Goal: Task Accomplishment & Management: Complete application form

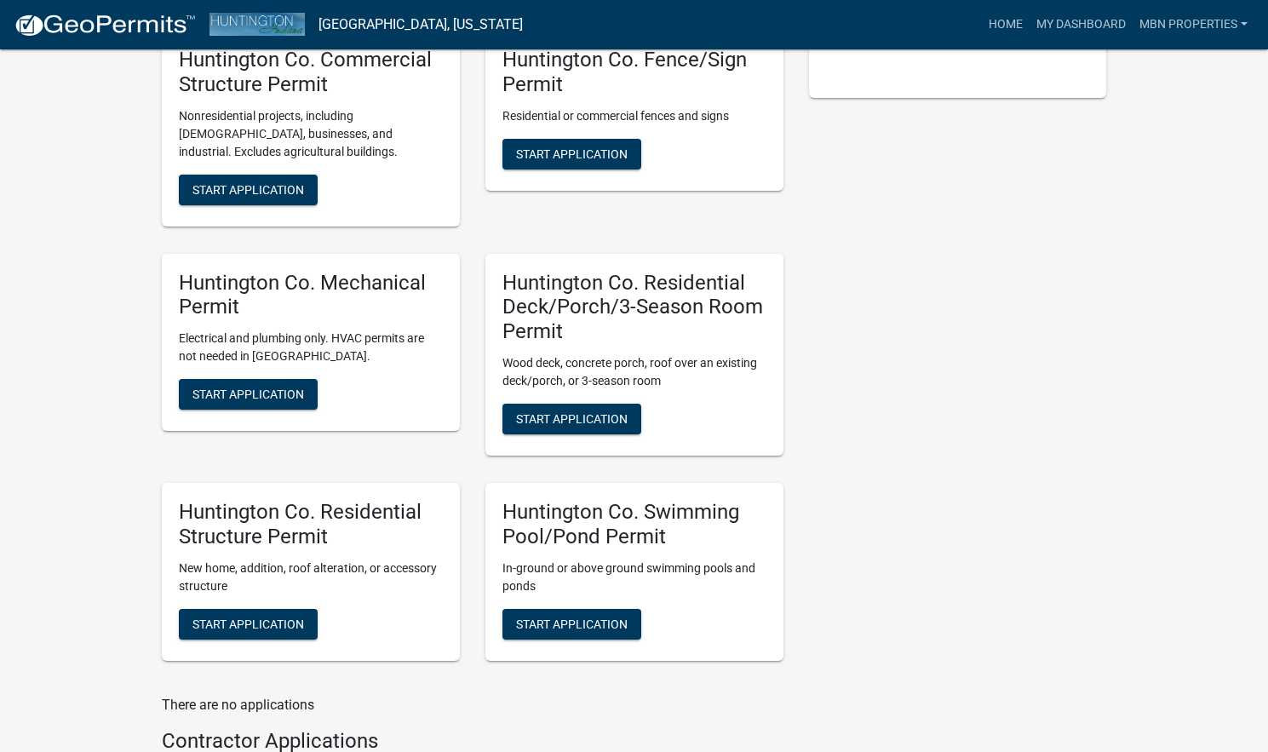
scroll to position [507, 0]
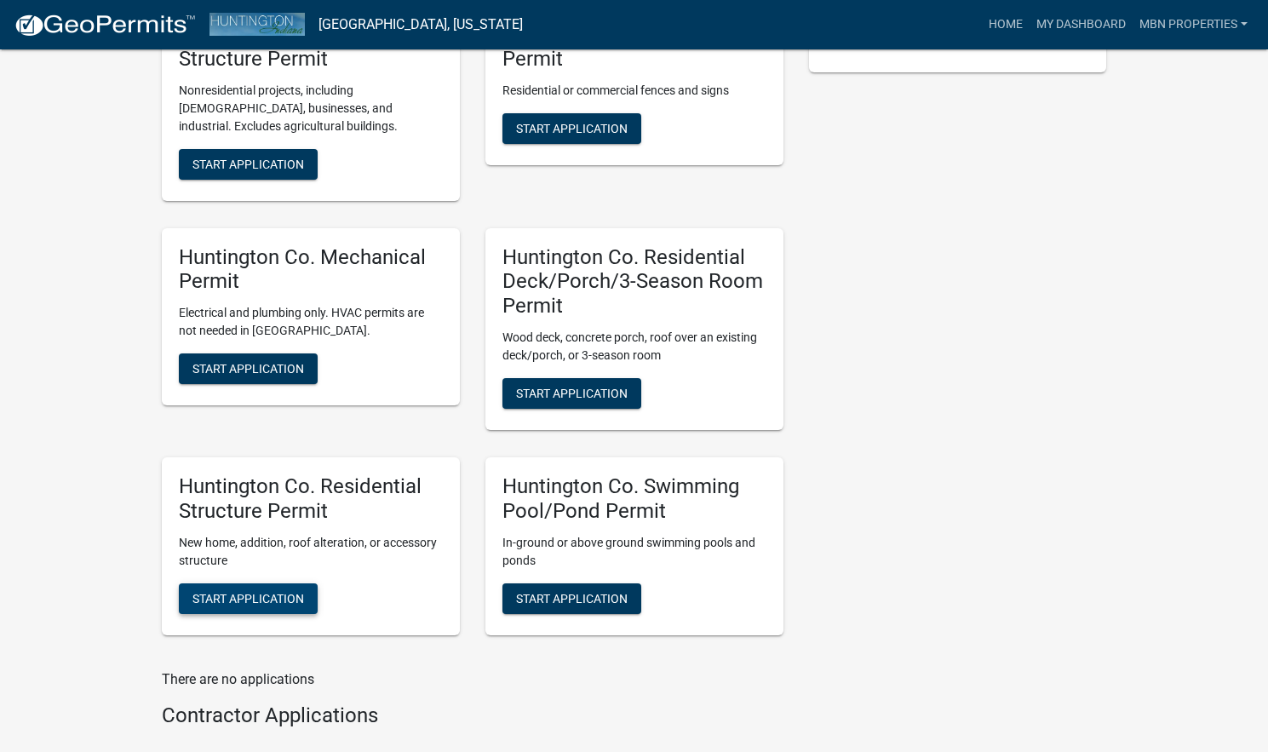
click at [230, 591] on span "Start Application" at bounding box center [248, 598] width 112 height 14
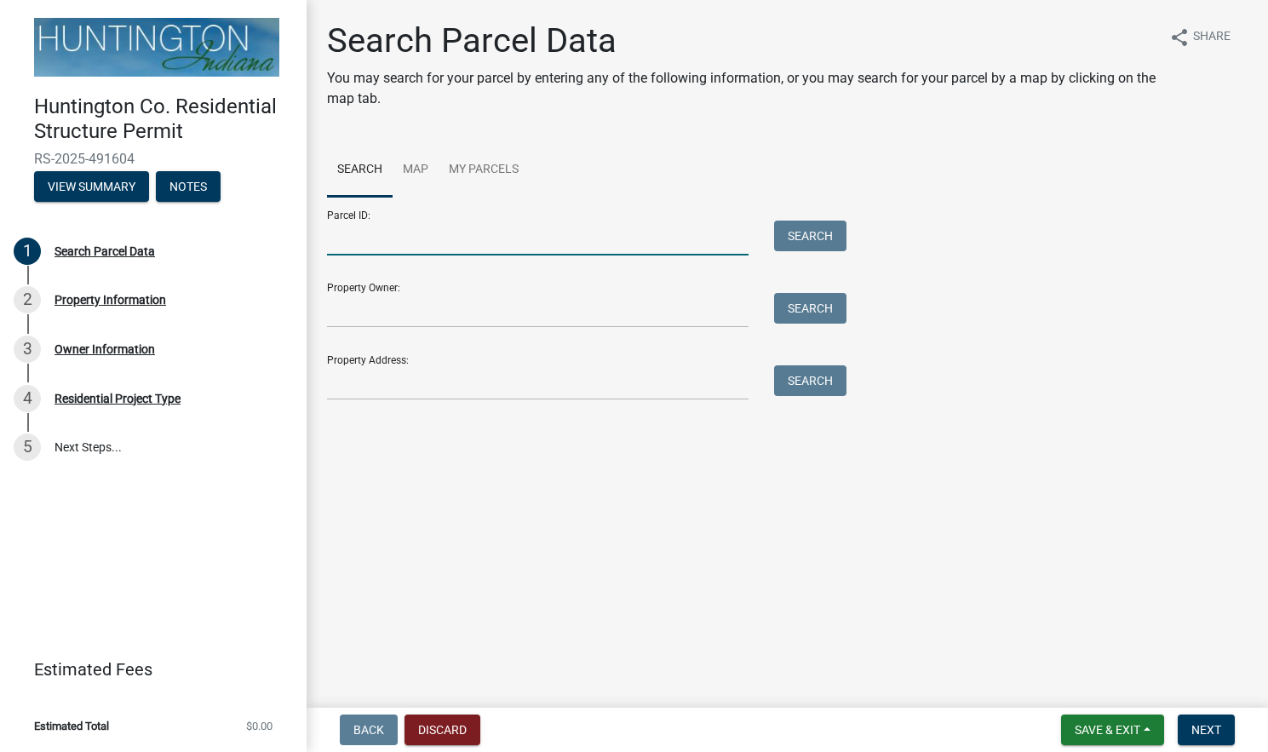
click at [475, 233] on input "Parcel ID:" at bounding box center [537, 238] width 421 height 35
paste input "35-05-34-100-118.400-004"
type input "35-05-34-100-118.400-004"
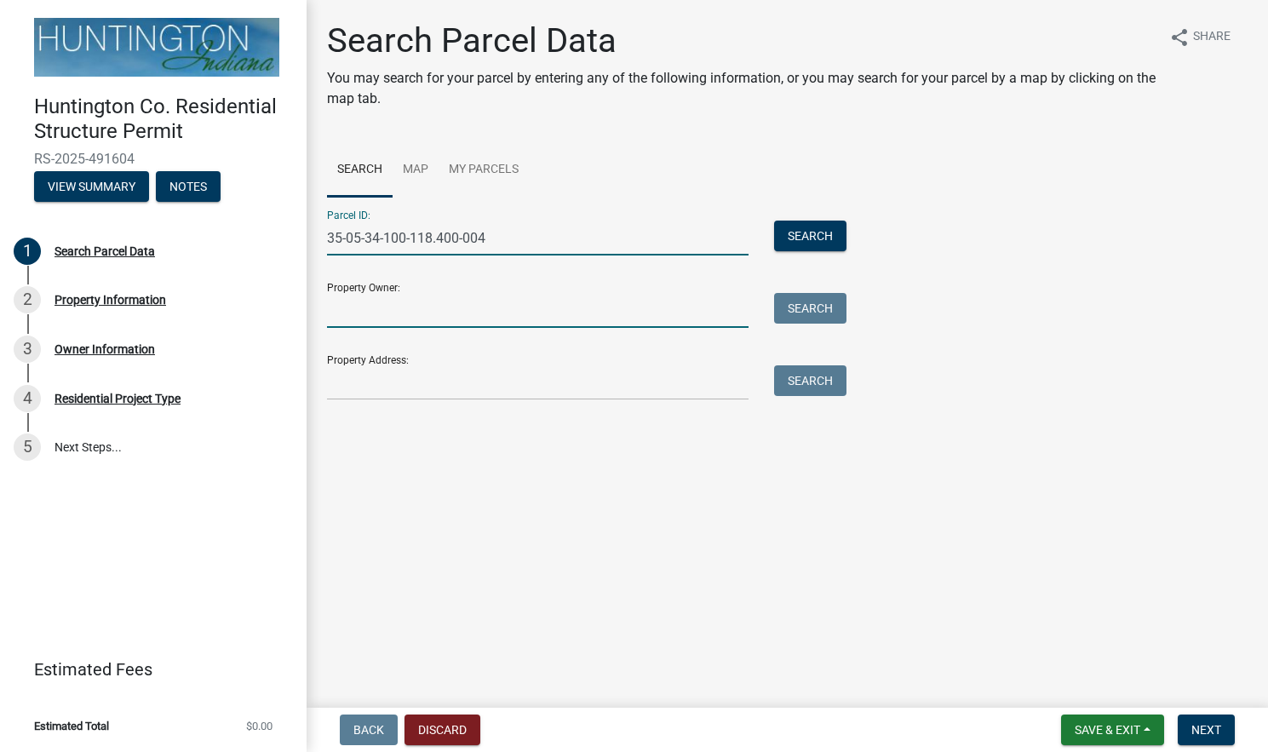
click at [541, 306] on input "Property Owner:" at bounding box center [537, 310] width 421 height 35
paste input "[PERSON_NAME] (& [PERSON_NAME]) [PERSON_NAME]"
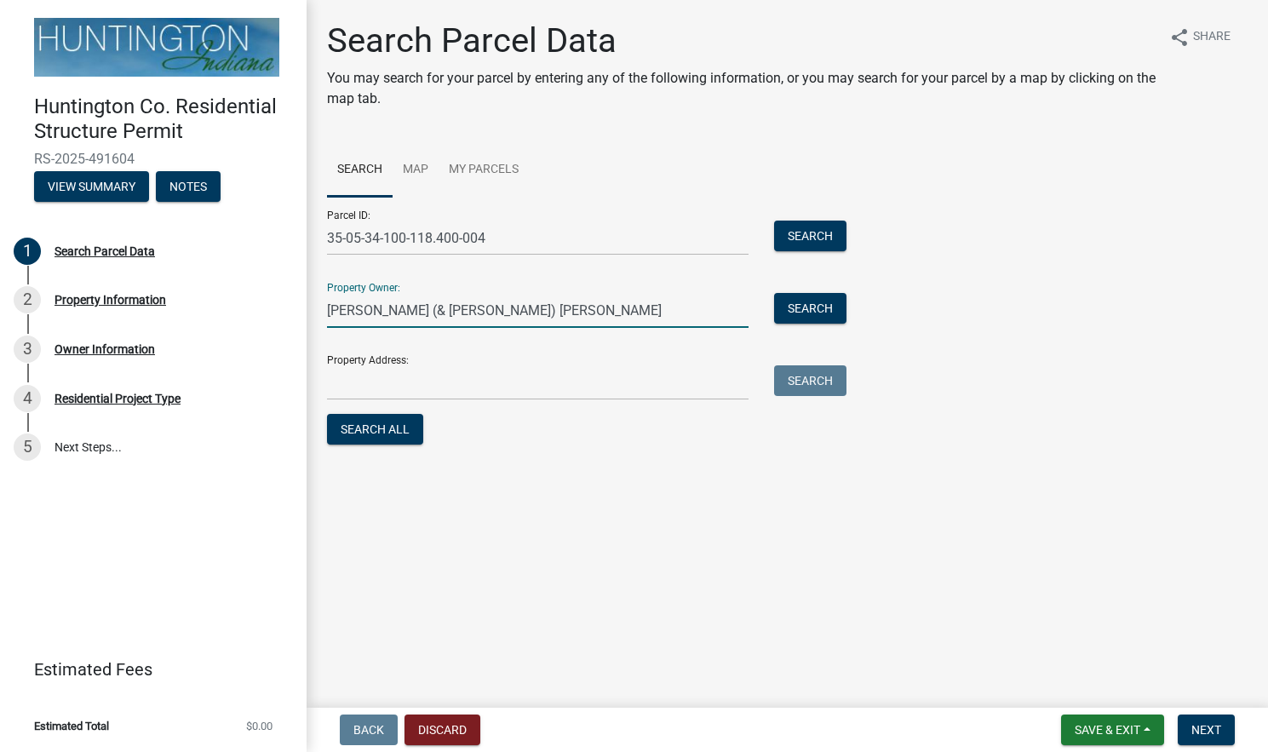
click at [437, 312] on input "[PERSON_NAME] (& [PERSON_NAME]) [PERSON_NAME]" at bounding box center [537, 310] width 421 height 35
click at [365, 310] on input "[PERSON_NAME] (& [PERSON_NAME]" at bounding box center [537, 310] width 421 height 35
type input "[PERSON_NAME] & [PERSON_NAME]"
click at [546, 377] on input "Property Address:" at bounding box center [537, 382] width 421 height 35
paste input "[STREET_ADDRESS]"
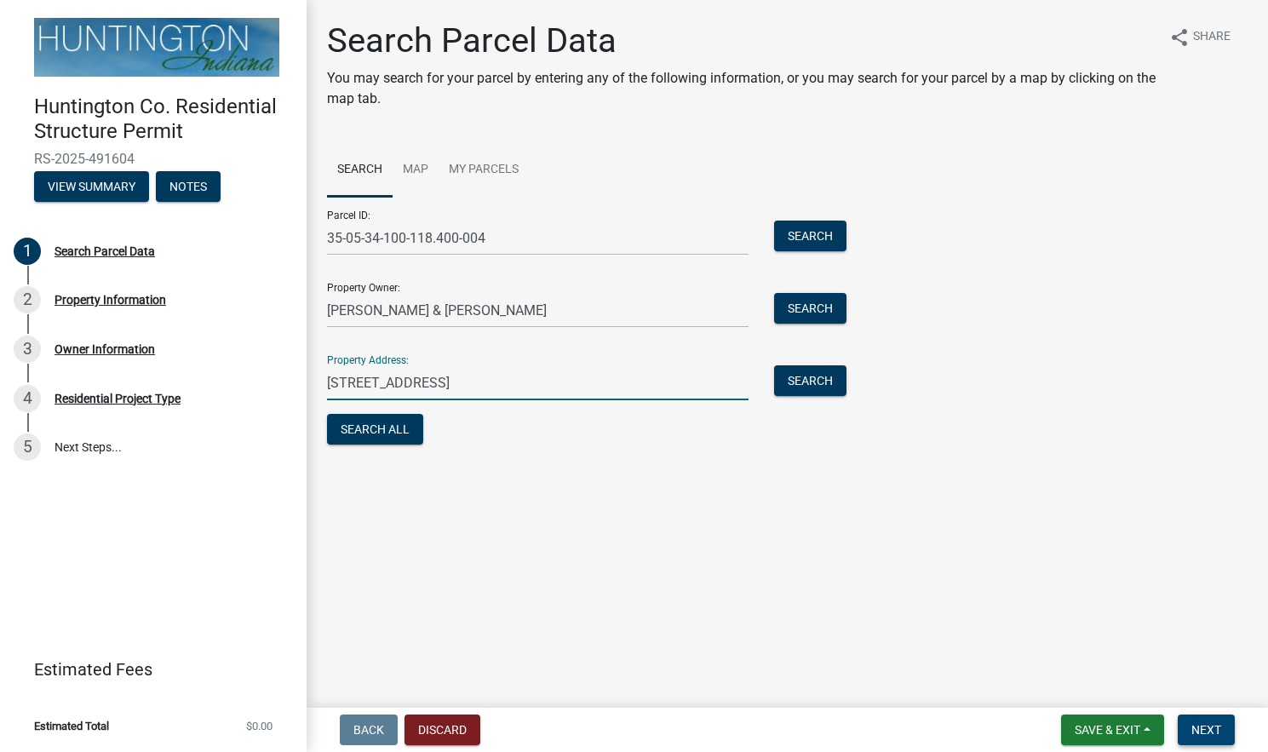
click at [1216, 731] on span "Next" at bounding box center [1206, 730] width 30 height 14
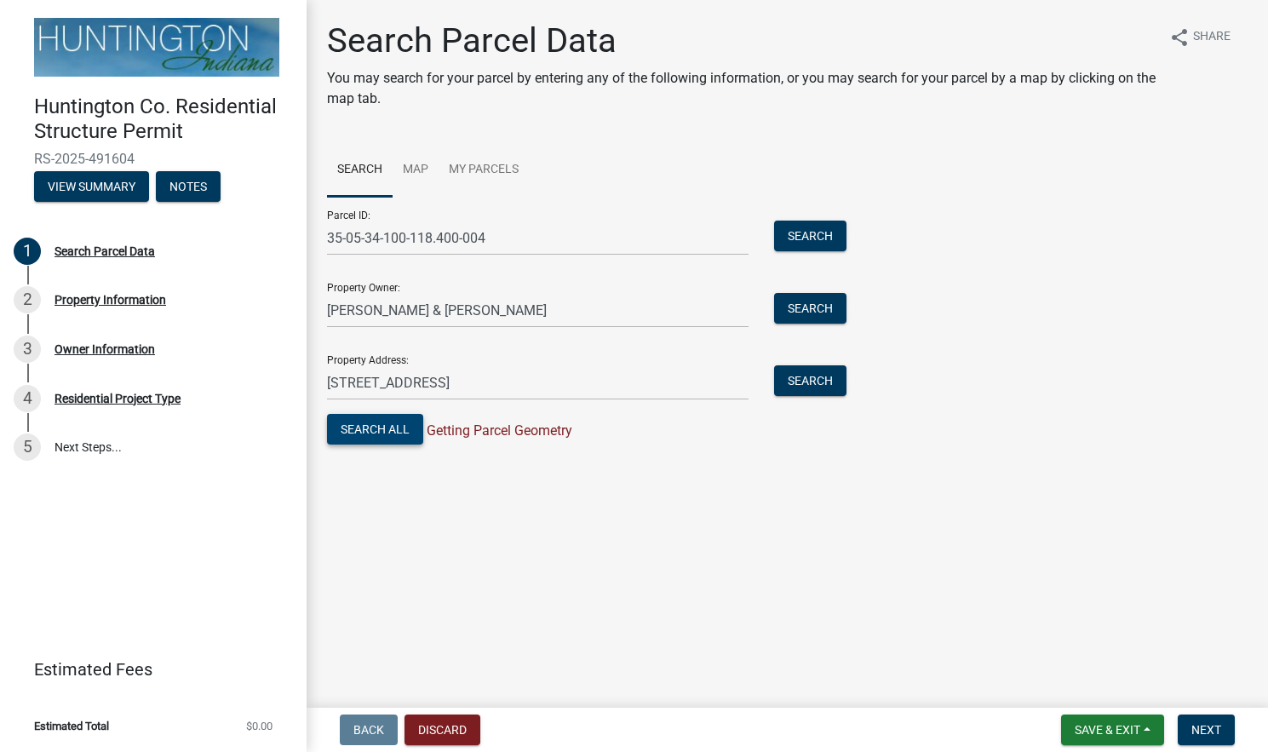
click at [359, 432] on button "Search All" at bounding box center [375, 429] width 96 height 31
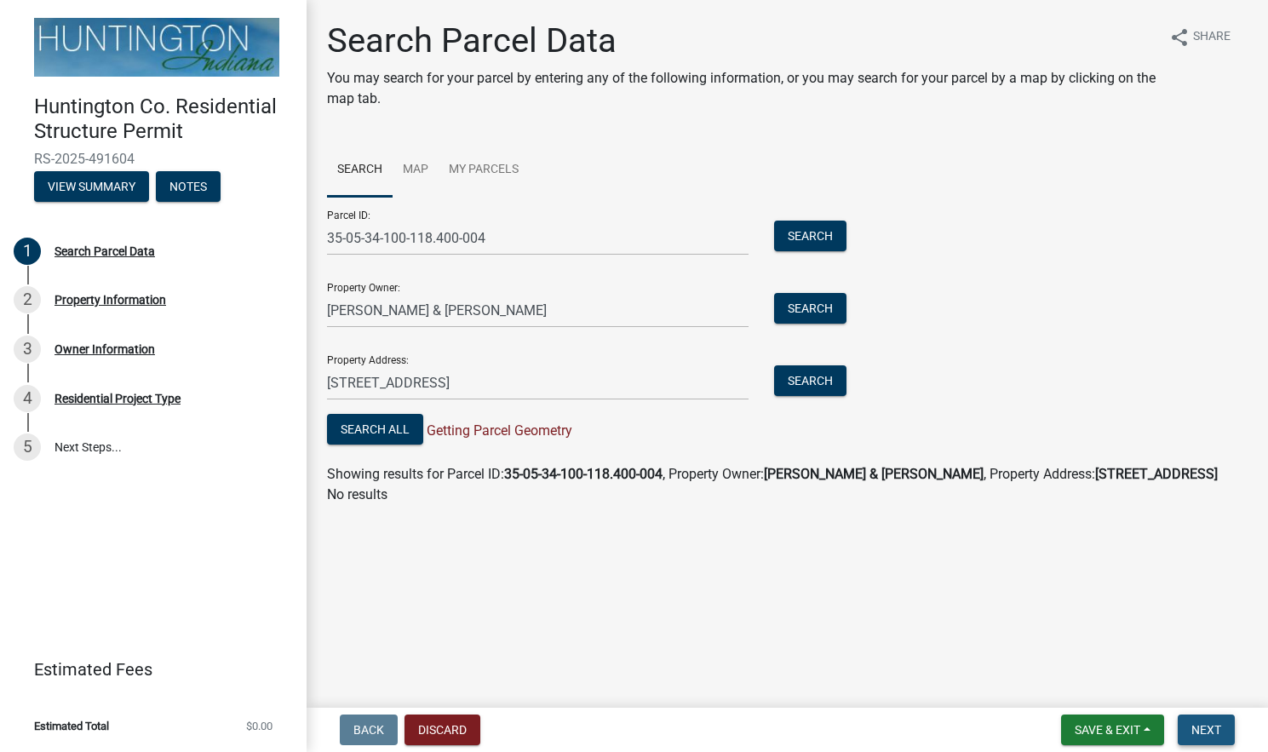
click at [1212, 723] on span "Next" at bounding box center [1206, 730] width 30 height 14
click at [545, 380] on input "[STREET_ADDRESS]" at bounding box center [537, 382] width 421 height 35
click at [800, 375] on button "Search" at bounding box center [810, 380] width 72 height 31
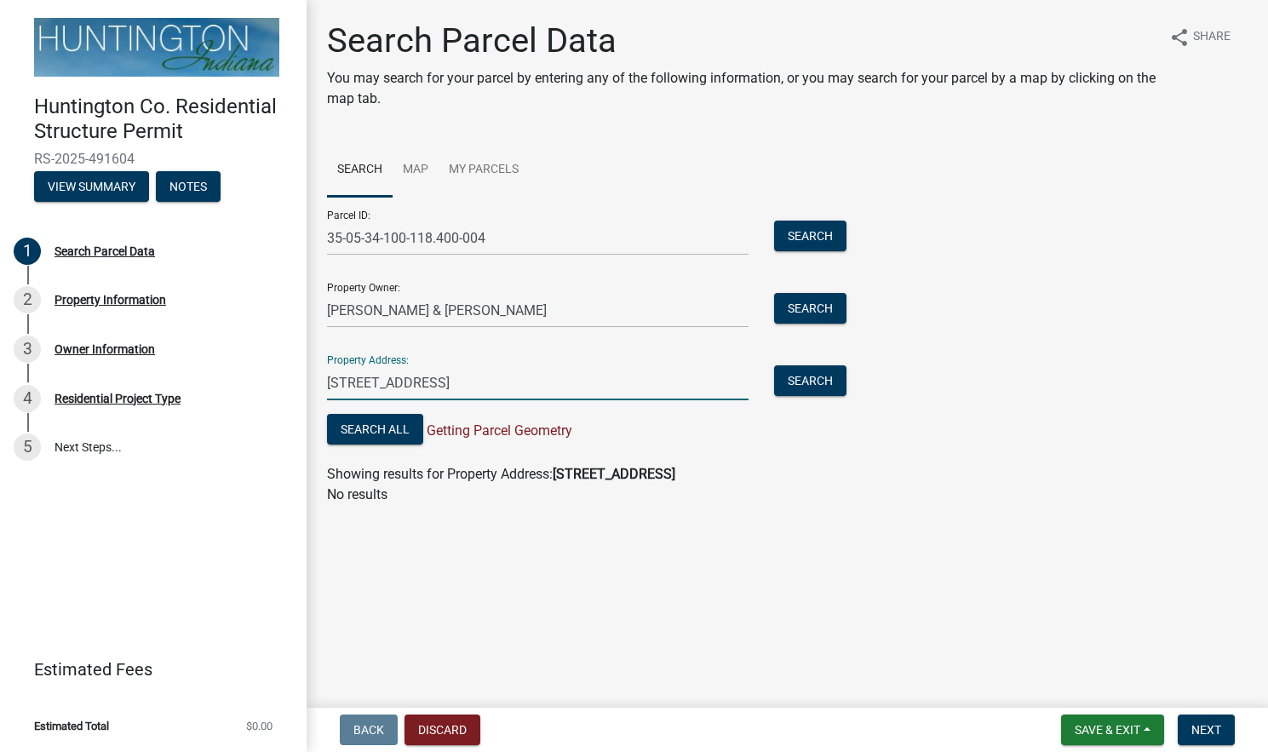
click at [544, 377] on input "[STREET_ADDRESS]" at bounding box center [537, 382] width 421 height 35
type input "[STREET_ADDRESS][PERSON_NAME]"
click at [812, 382] on button "Search" at bounding box center [810, 380] width 72 height 31
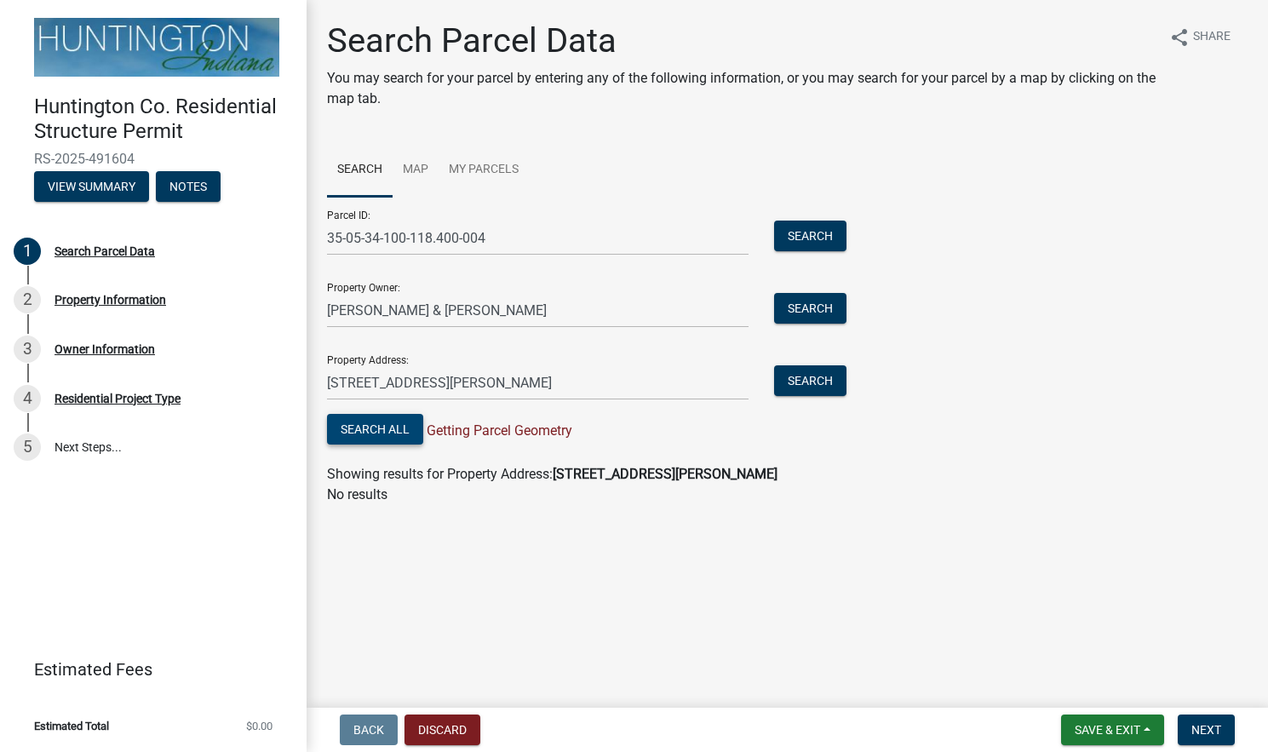
click at [401, 427] on button "Search All" at bounding box center [375, 429] width 96 height 31
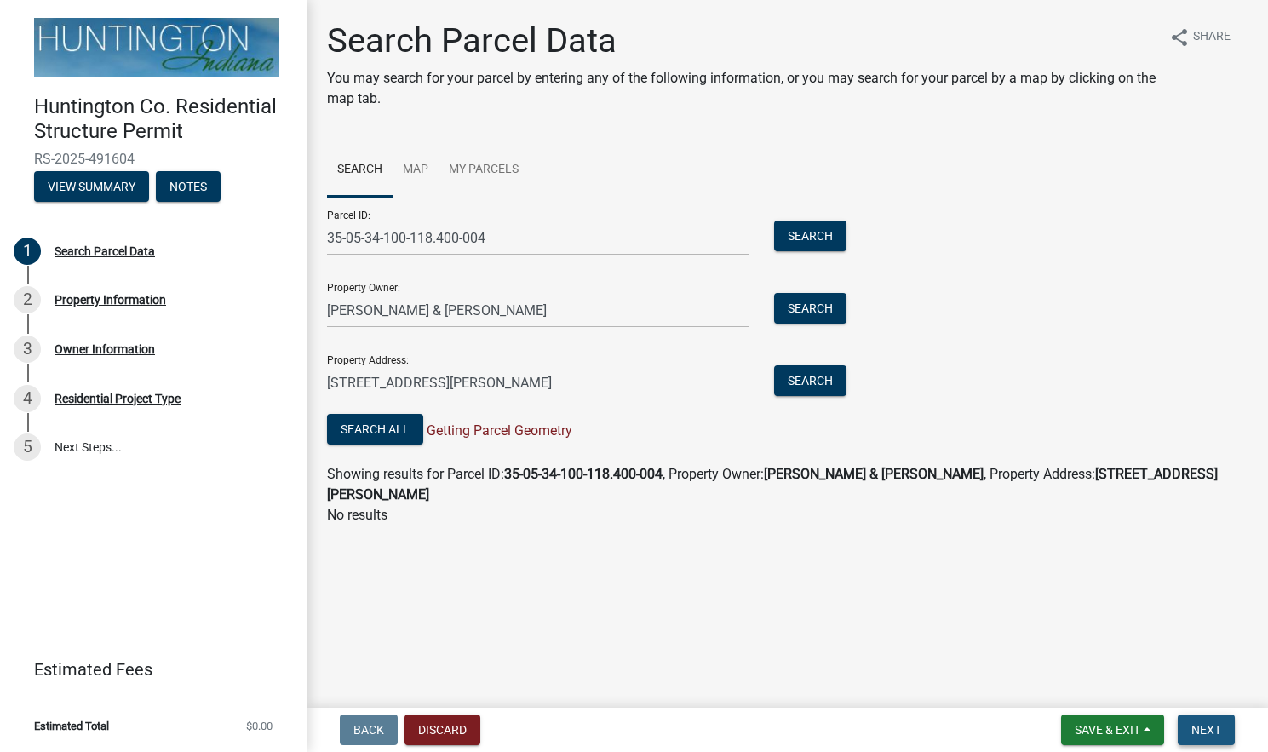
click at [1211, 731] on span "Next" at bounding box center [1206, 730] width 30 height 14
click at [370, 312] on input "[PERSON_NAME] & [PERSON_NAME]" at bounding box center [537, 310] width 421 height 35
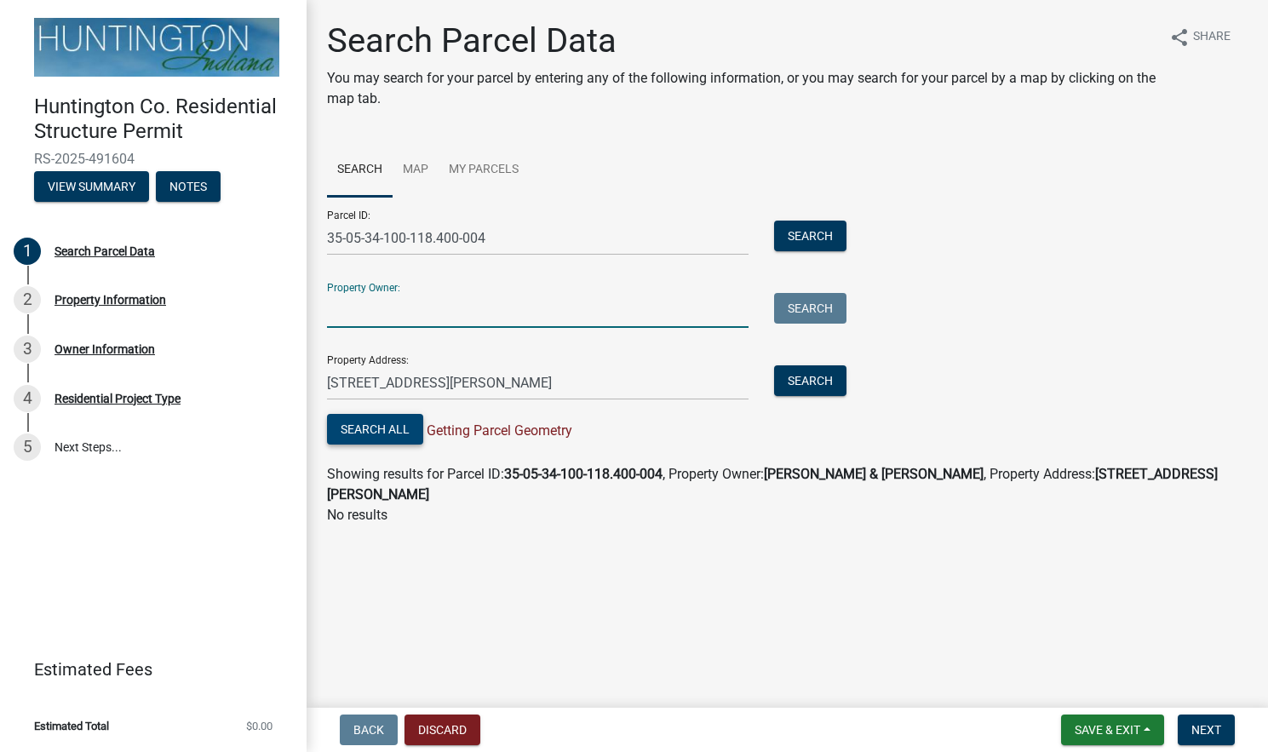
click at [388, 428] on button "Search All" at bounding box center [375, 429] width 96 height 31
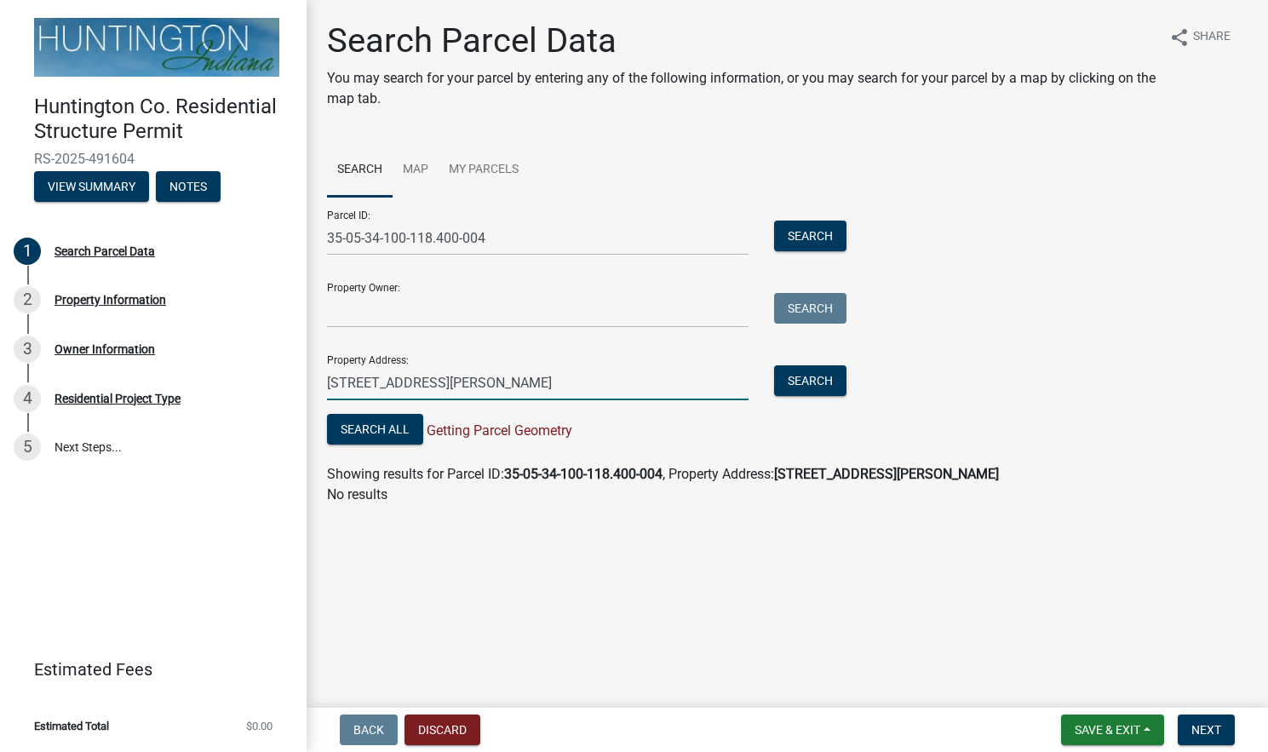
click at [457, 381] on input "[STREET_ADDRESS][PERSON_NAME]" at bounding box center [537, 382] width 421 height 35
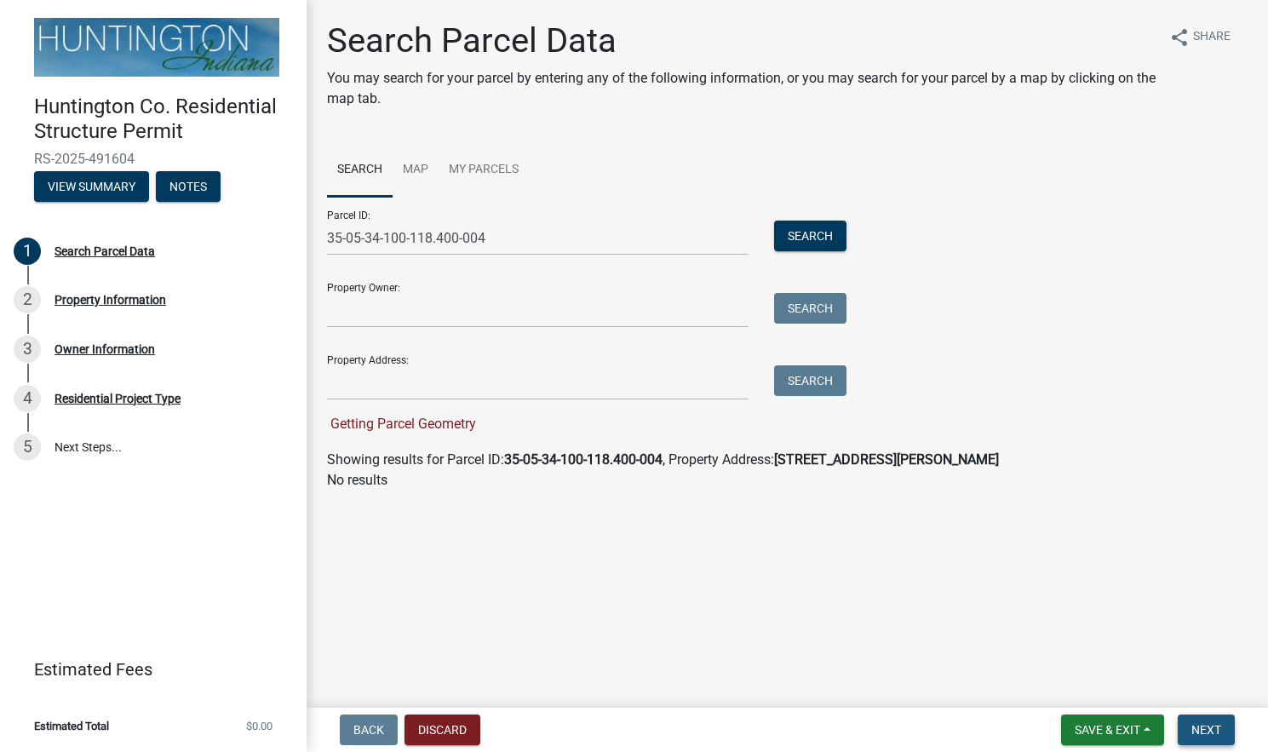
click at [1217, 719] on button "Next" at bounding box center [1206, 729] width 57 height 31
click at [406, 392] on input "Property Address:" at bounding box center [537, 382] width 421 height 35
paste input "[STREET_ADDRESS]"
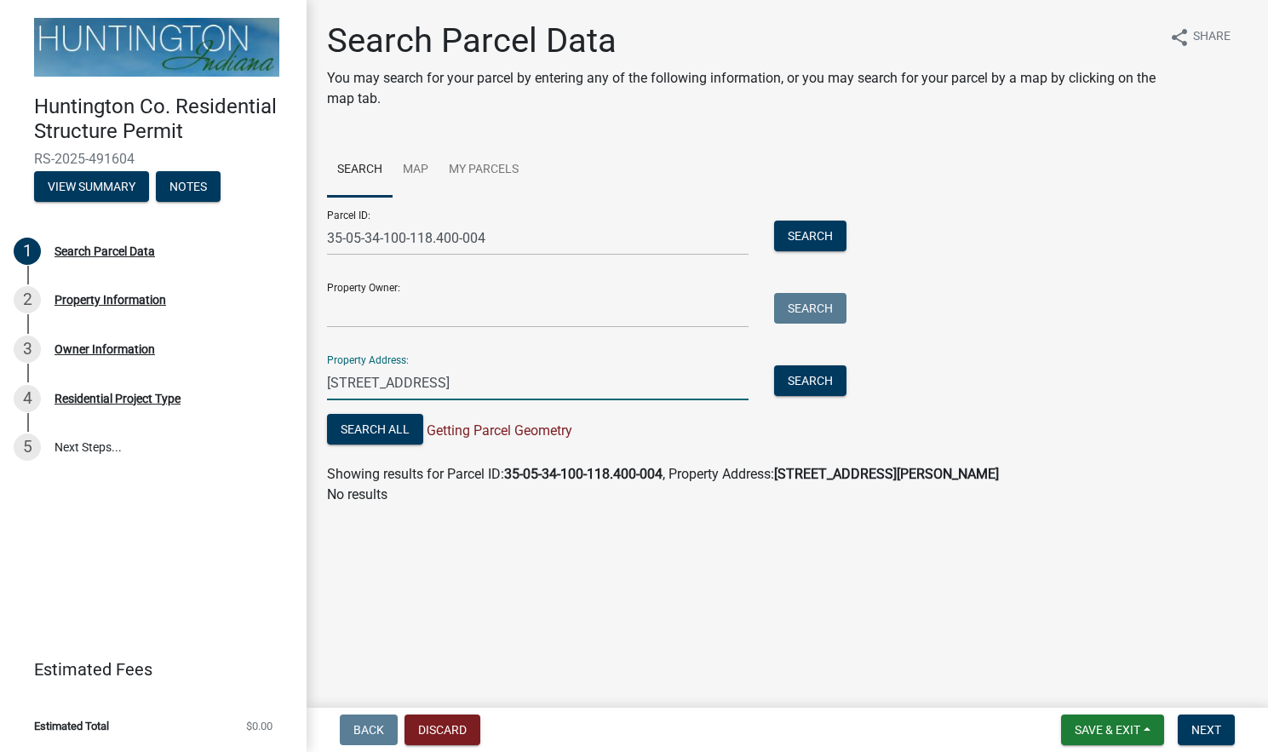
type input "[STREET_ADDRESS]"
click at [369, 312] on input "Property Owner:" at bounding box center [537, 310] width 421 height 35
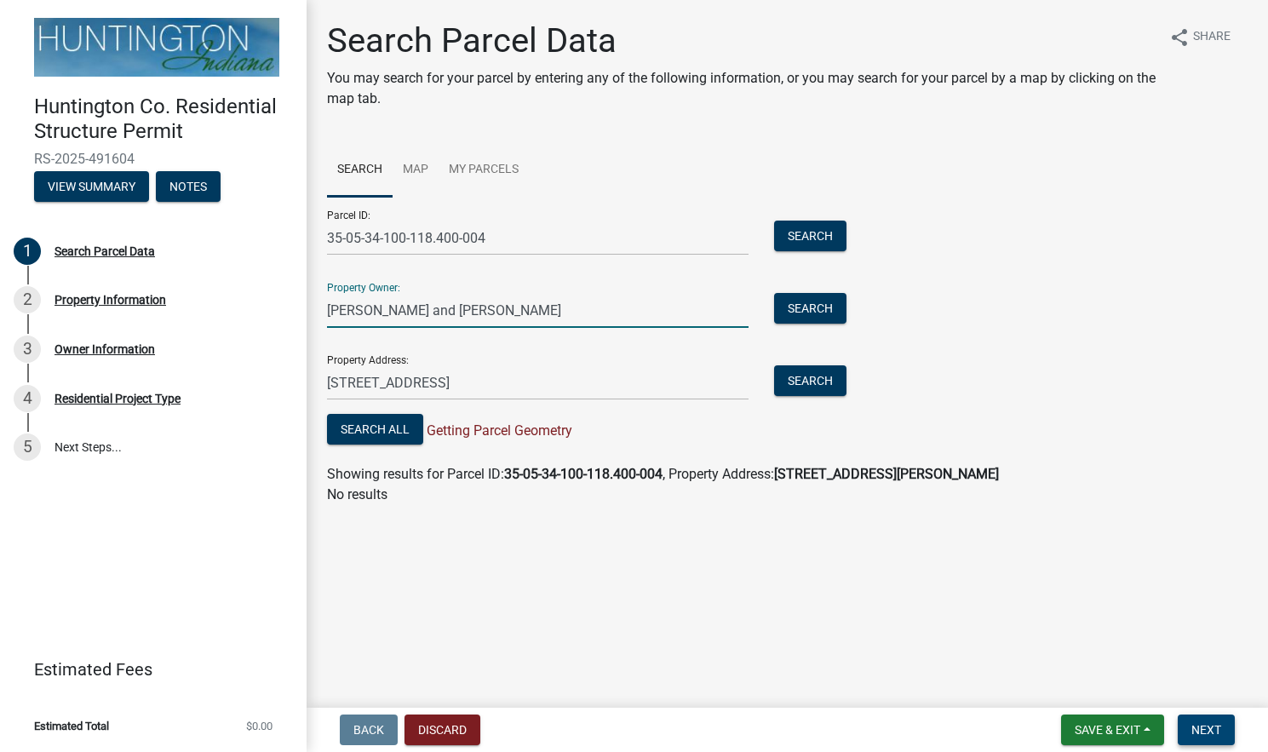
type input "[PERSON_NAME] and [PERSON_NAME]"
click at [1205, 725] on span "Next" at bounding box center [1206, 730] width 30 height 14
click at [484, 437] on span "Getting Parcel Geometry" at bounding box center [497, 430] width 149 height 16
click at [364, 428] on button "Search All" at bounding box center [375, 429] width 96 height 31
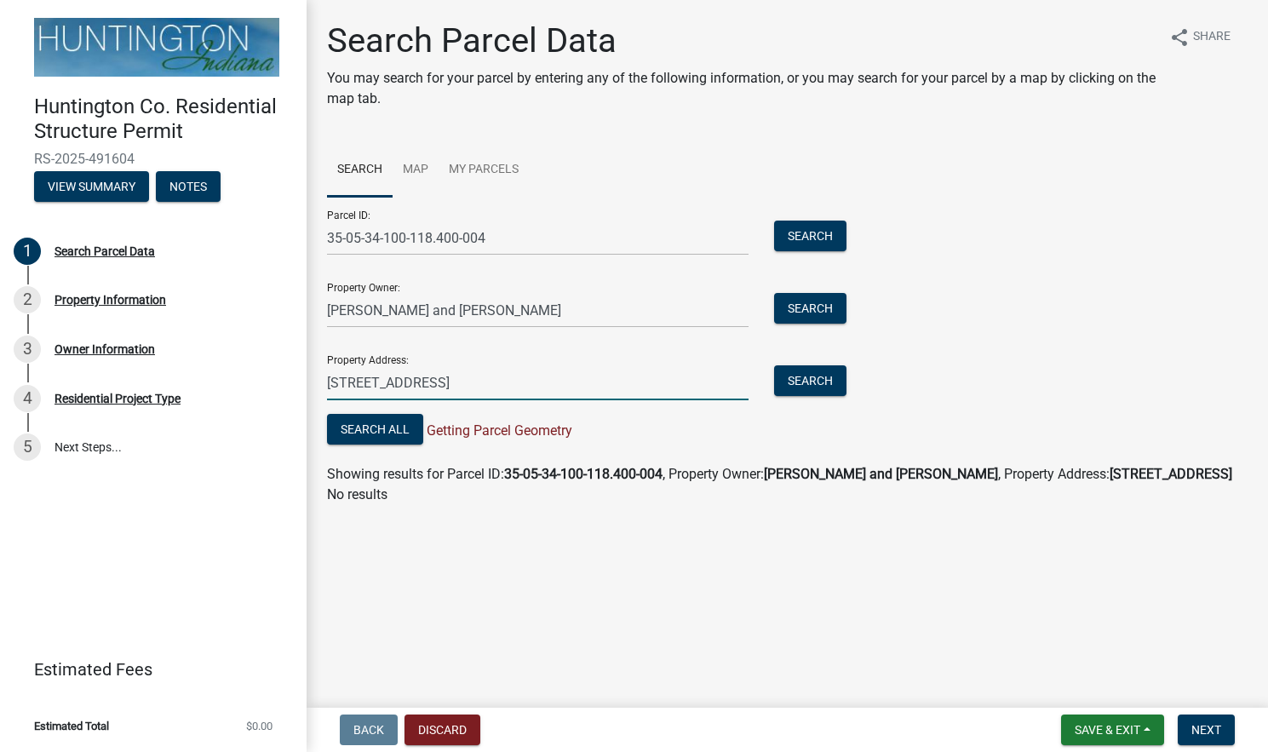
click at [503, 381] on input "[STREET_ADDRESS]" at bounding box center [537, 382] width 421 height 35
click at [653, 520] on div "Search Parcel Data You may search for your parcel by entering any of the follow…" at bounding box center [787, 270] width 946 height 500
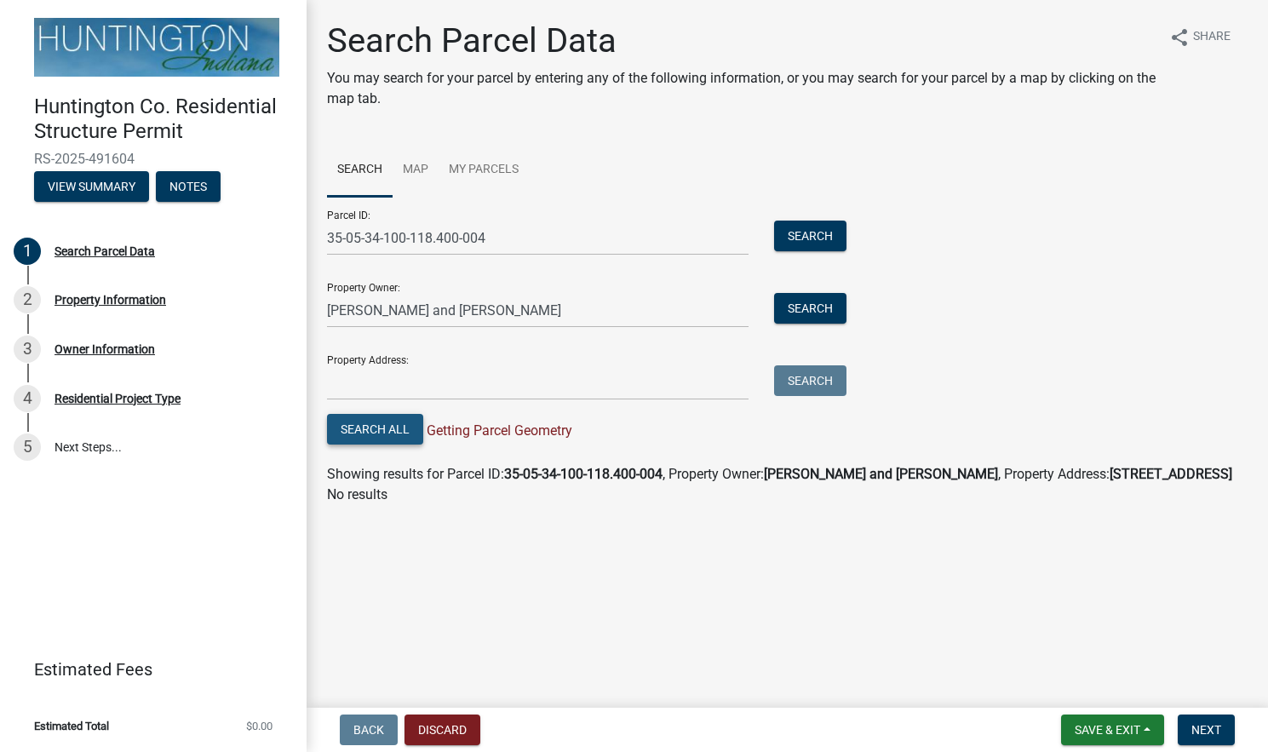
click at [346, 434] on button "Search All" at bounding box center [375, 429] width 96 height 31
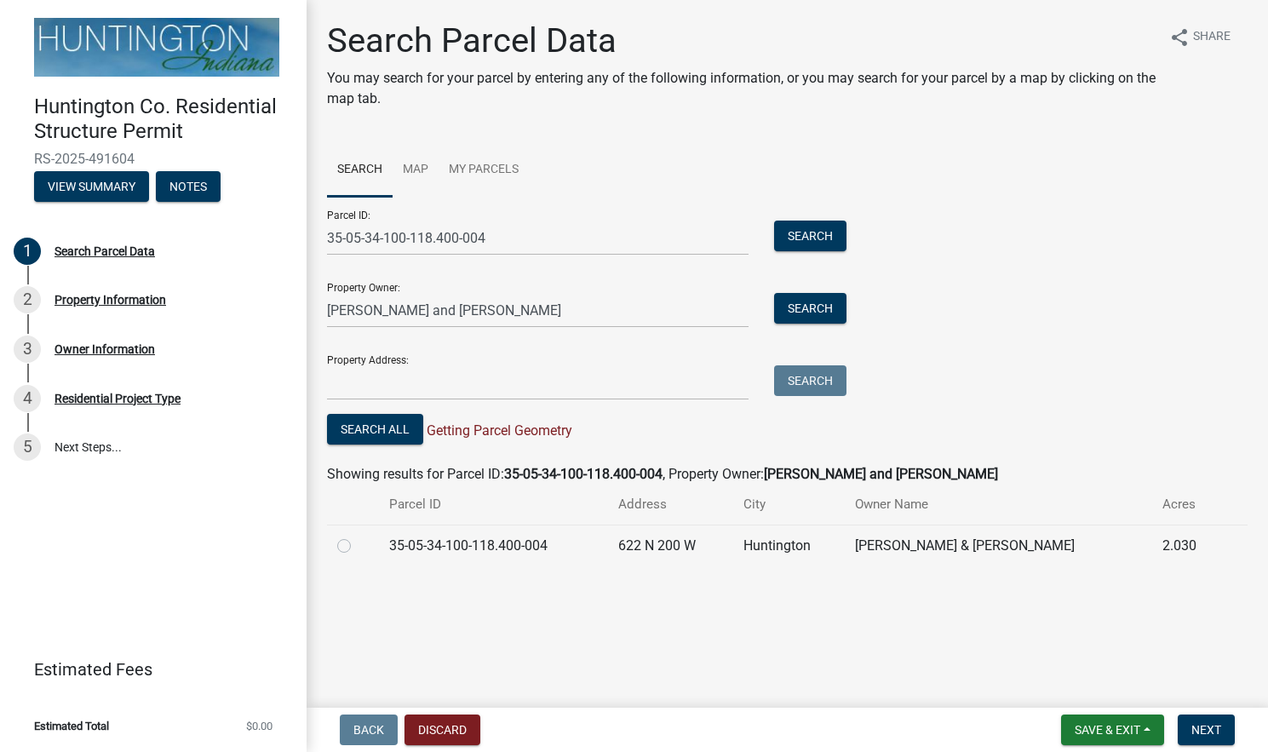
click at [358, 536] on label at bounding box center [358, 536] width 0 height 0
click at [358, 547] on input "radio" at bounding box center [363, 541] width 11 height 11
radio input "true"
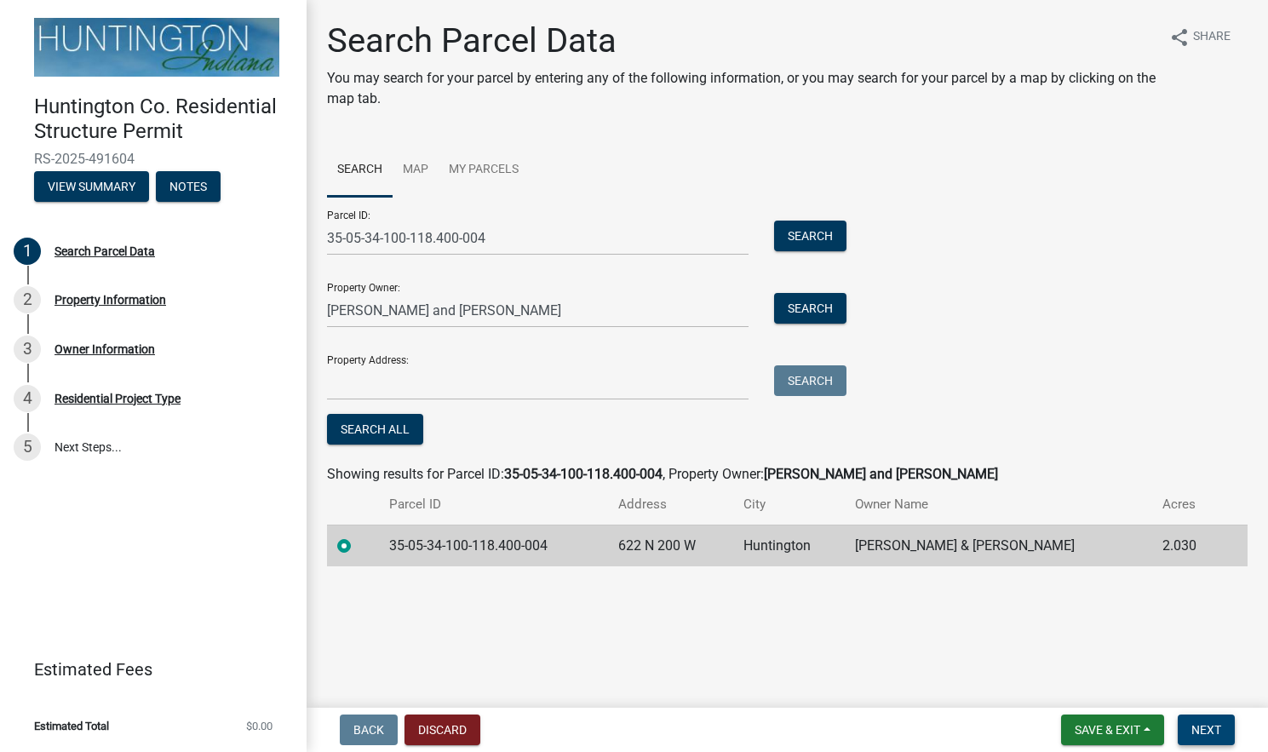
click at [1212, 733] on span "Next" at bounding box center [1206, 730] width 30 height 14
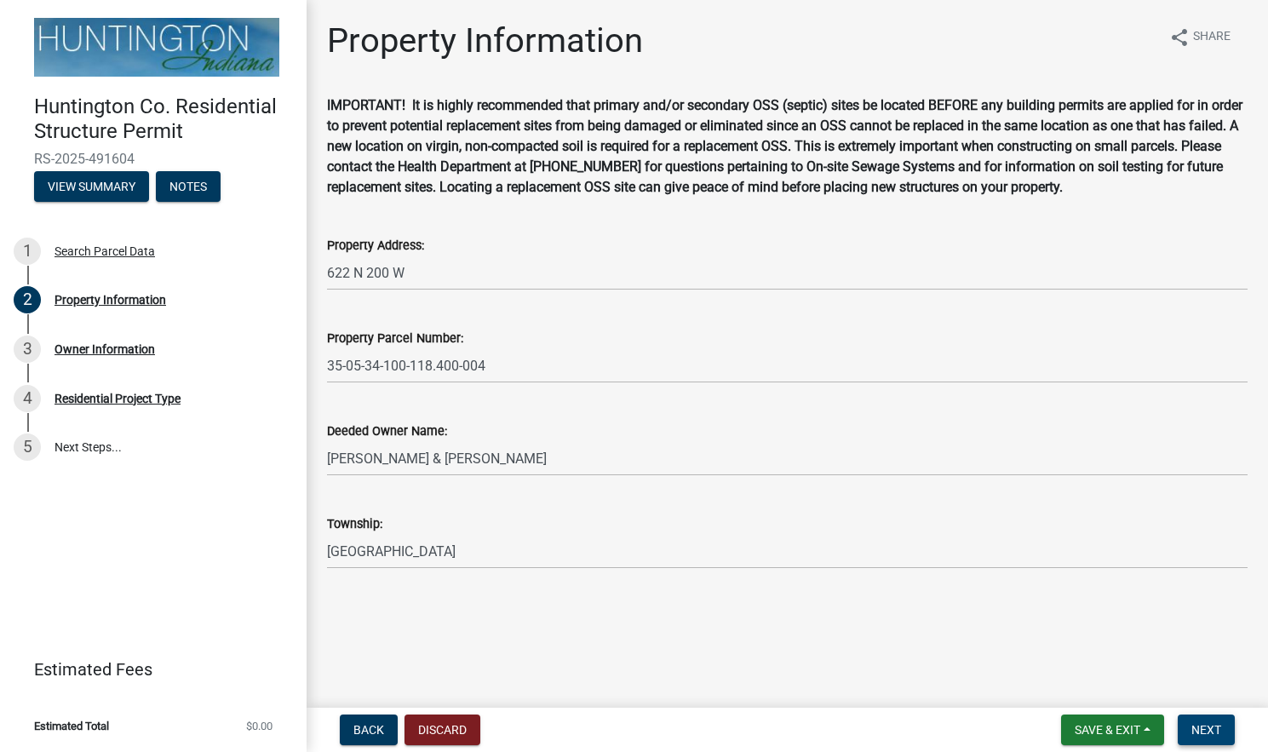
click at [1201, 721] on button "Next" at bounding box center [1206, 729] width 57 height 31
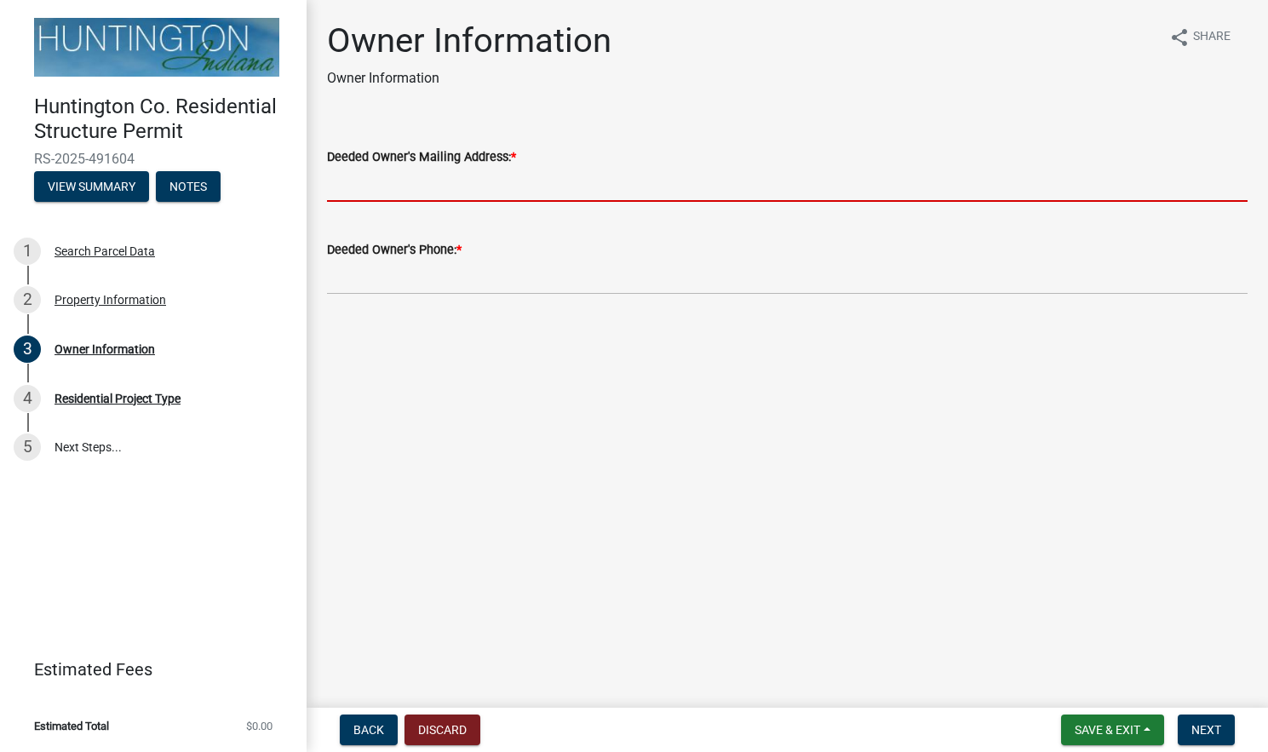
paste input "[STREET_ADDRESS]"
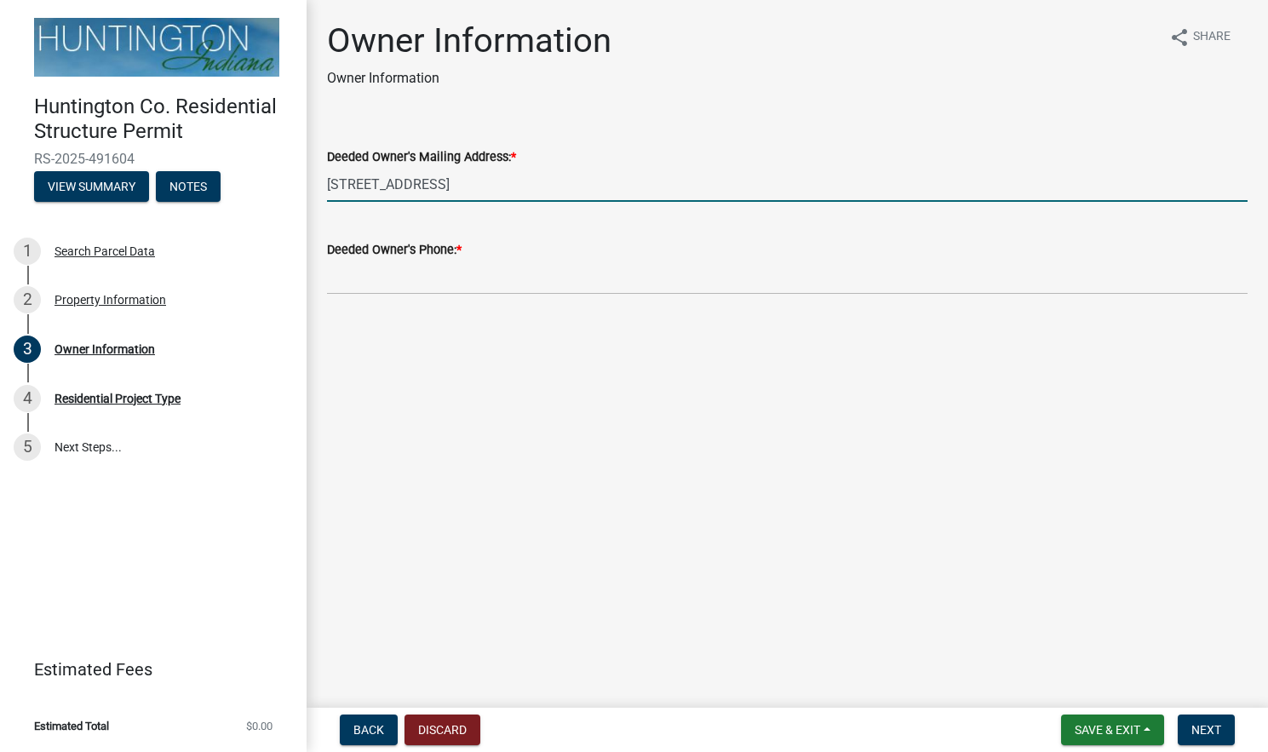
type input "[STREET_ADDRESS]"
click at [560, 284] on input "Deeded Owner's Phone: *" at bounding box center [787, 277] width 920 height 35
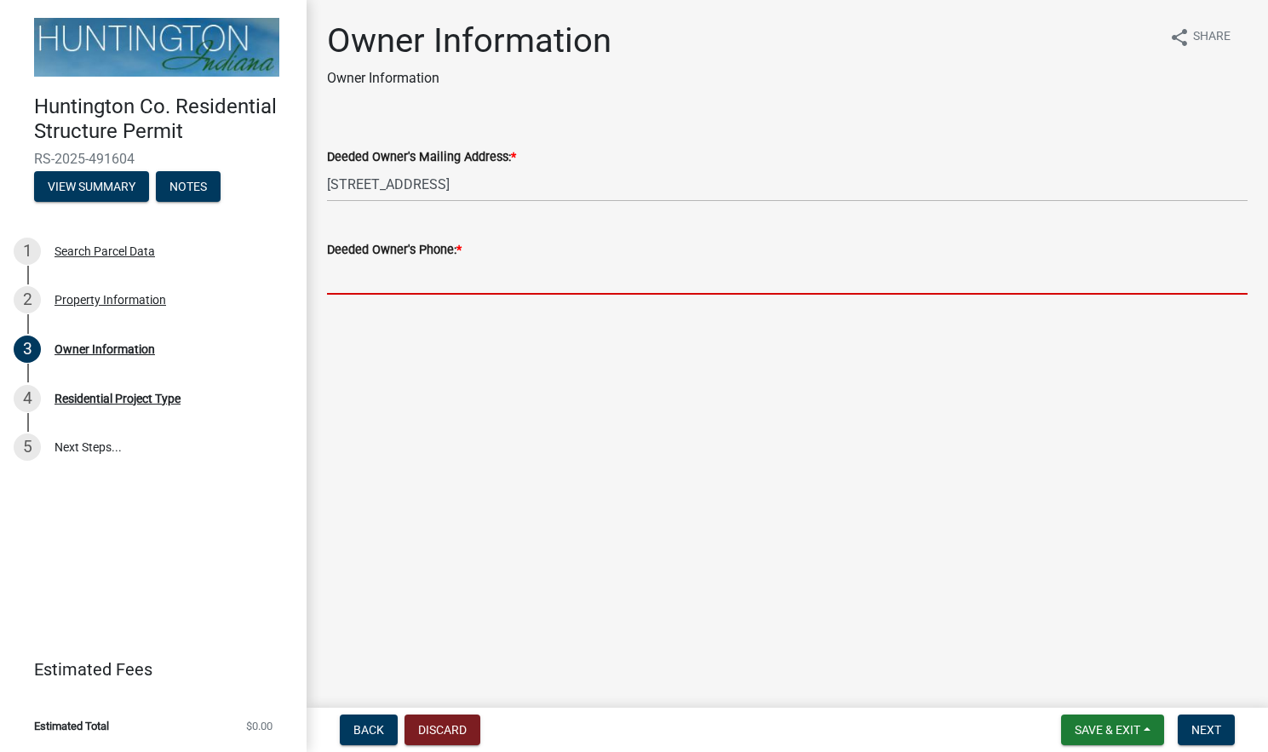
paste input "Nick - [PHONE_NUMBER] [PERSON_NAME] - [PHONE_NUMBER]"
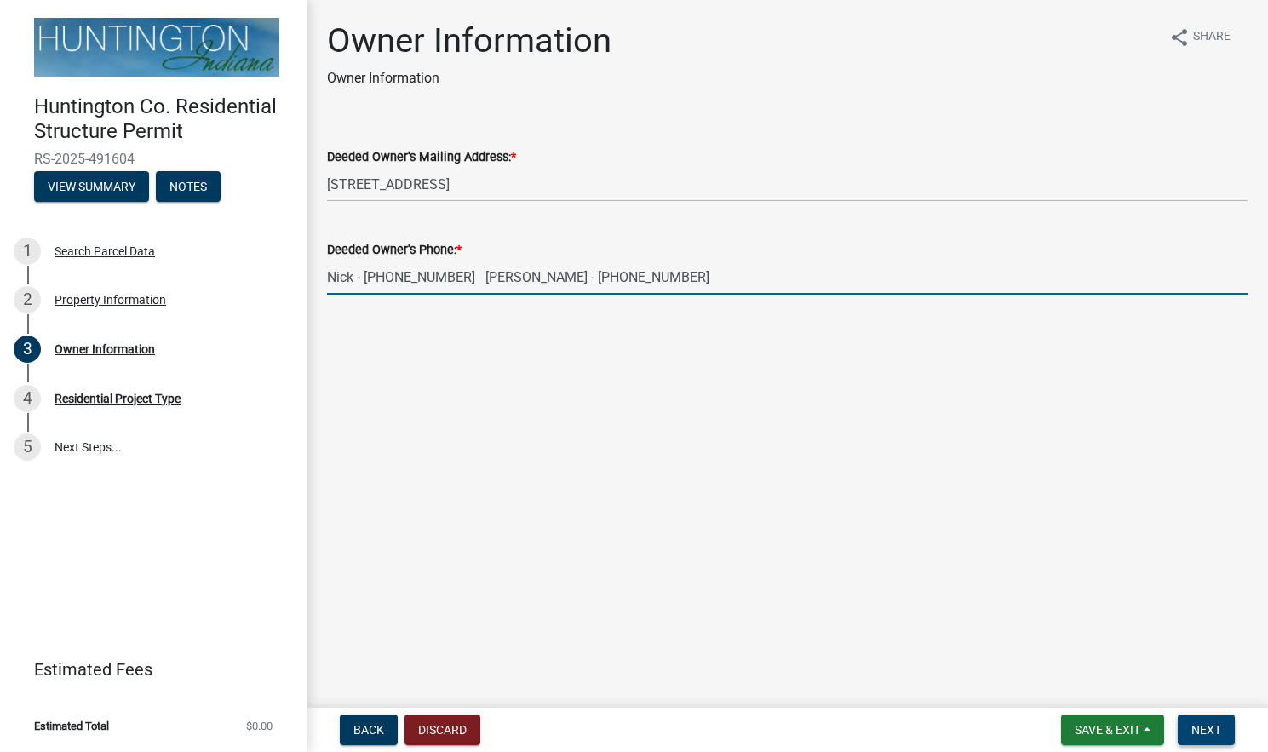
click at [1210, 729] on span "Next" at bounding box center [1206, 730] width 30 height 14
click at [521, 275] on input "Nick - [PHONE_NUMBER] [PERSON_NAME] - [PHONE_NUMBER]" at bounding box center [787, 277] width 920 height 35
click at [609, 275] on input "Nick - [PHONE_NUMBER] [PERSON_NAME] - [PHONE_NUMBER]" at bounding box center [787, 277] width 920 height 35
click at [368, 278] on input "[PERSON_NAME] - [PHONE_NUMBER]" at bounding box center [787, 277] width 920 height 35
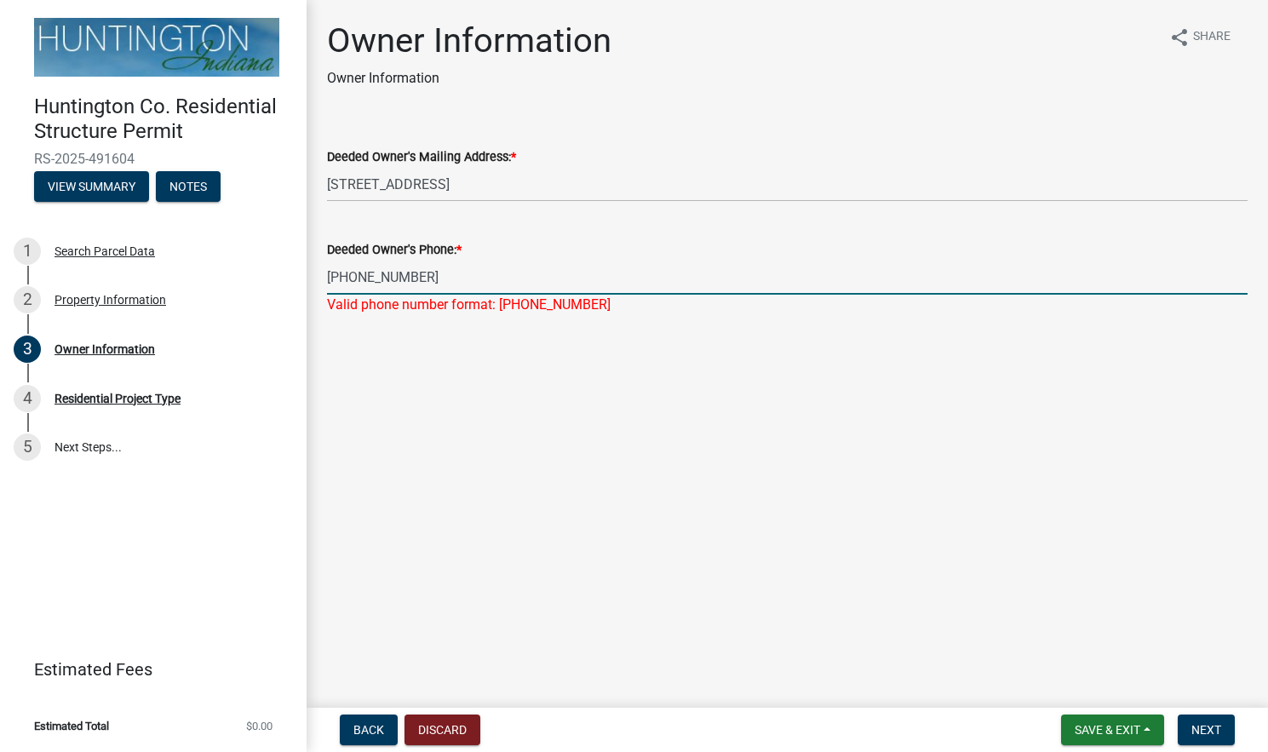
type input "[PHONE_NUMBER]"
click at [550, 381] on main "Owner Information Owner Information share Share Deeded Owner's Mailing Address:…" at bounding box center [787, 350] width 961 height 701
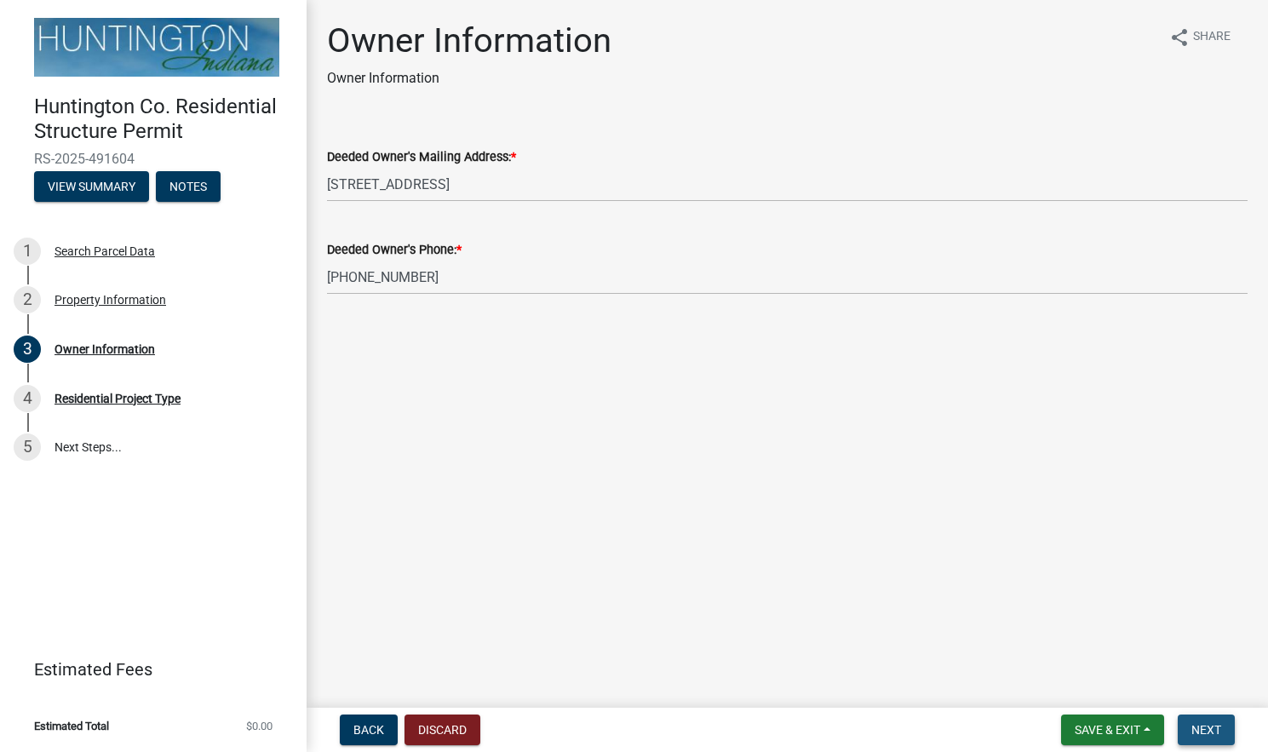
click at [1204, 734] on span "Next" at bounding box center [1206, 730] width 30 height 14
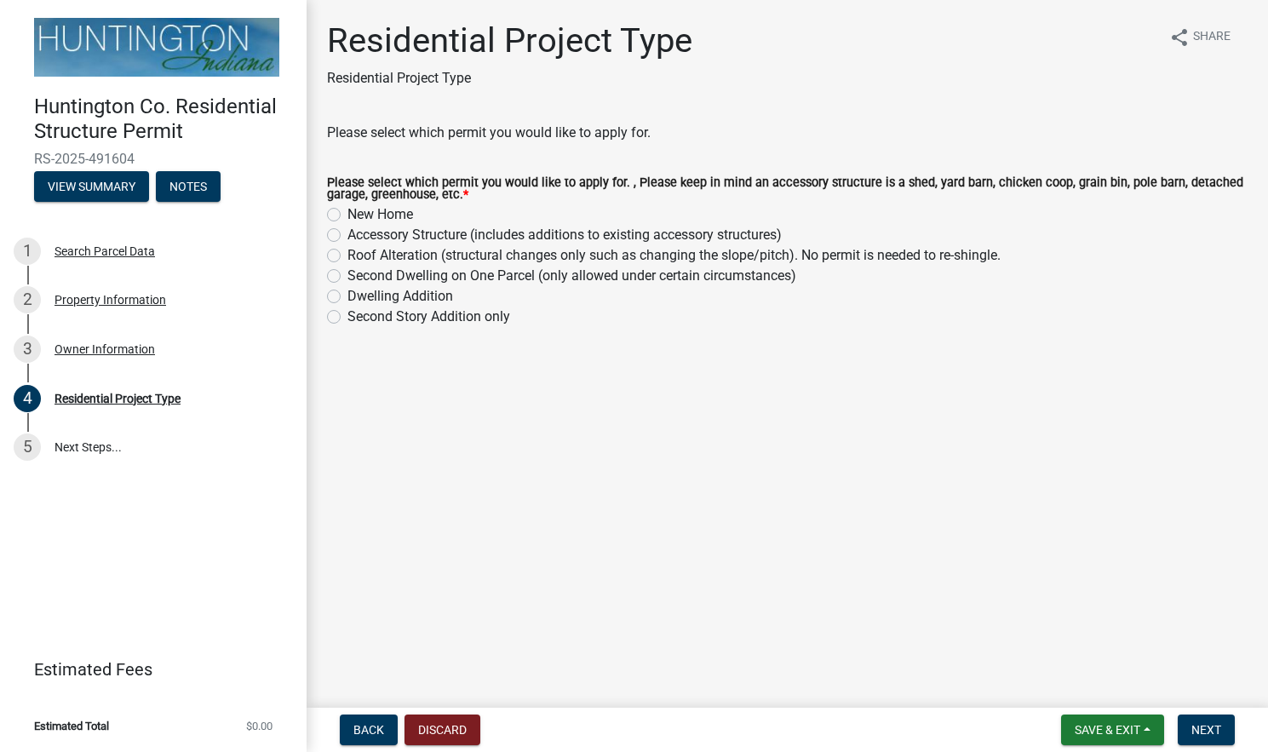
click at [347, 210] on label "New Home" at bounding box center [380, 214] width 66 height 20
click at [347, 210] on input "New Home" at bounding box center [352, 209] width 11 height 11
radio input "true"
click at [1211, 725] on span "Next" at bounding box center [1206, 730] width 30 height 14
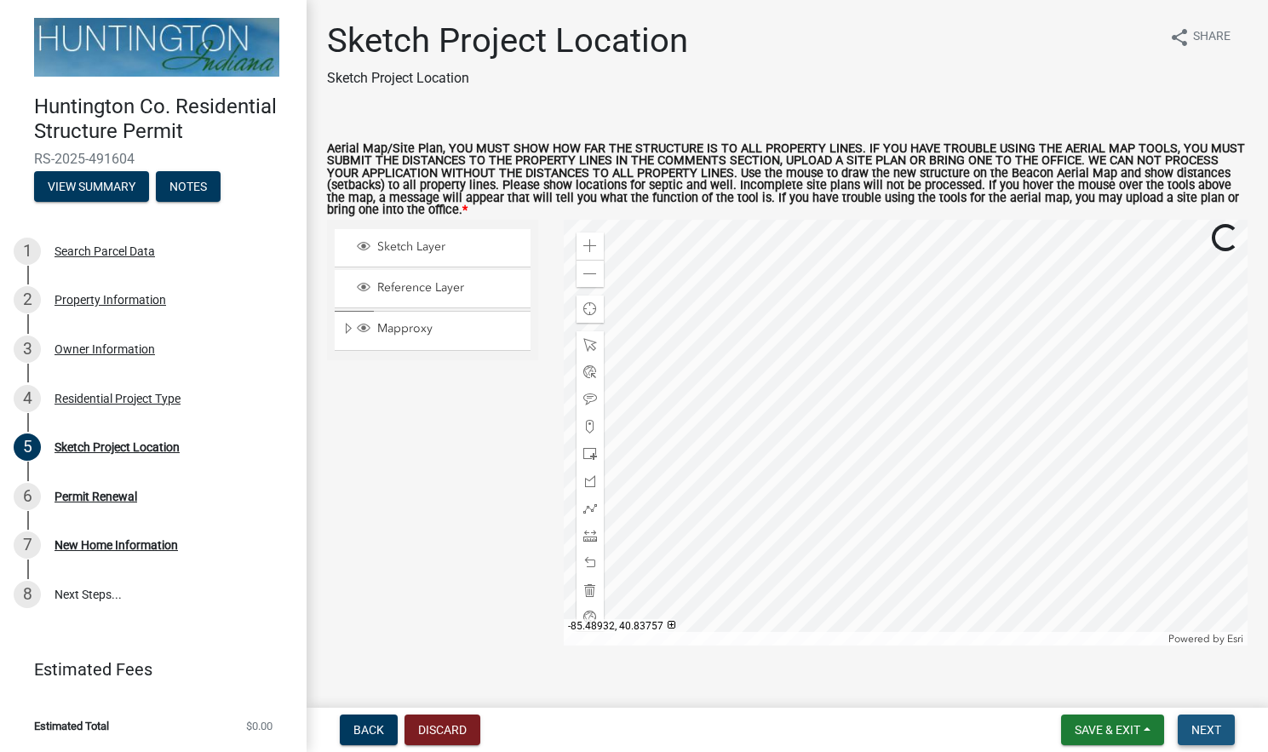
click at [1208, 721] on button "Next" at bounding box center [1206, 729] width 57 height 31
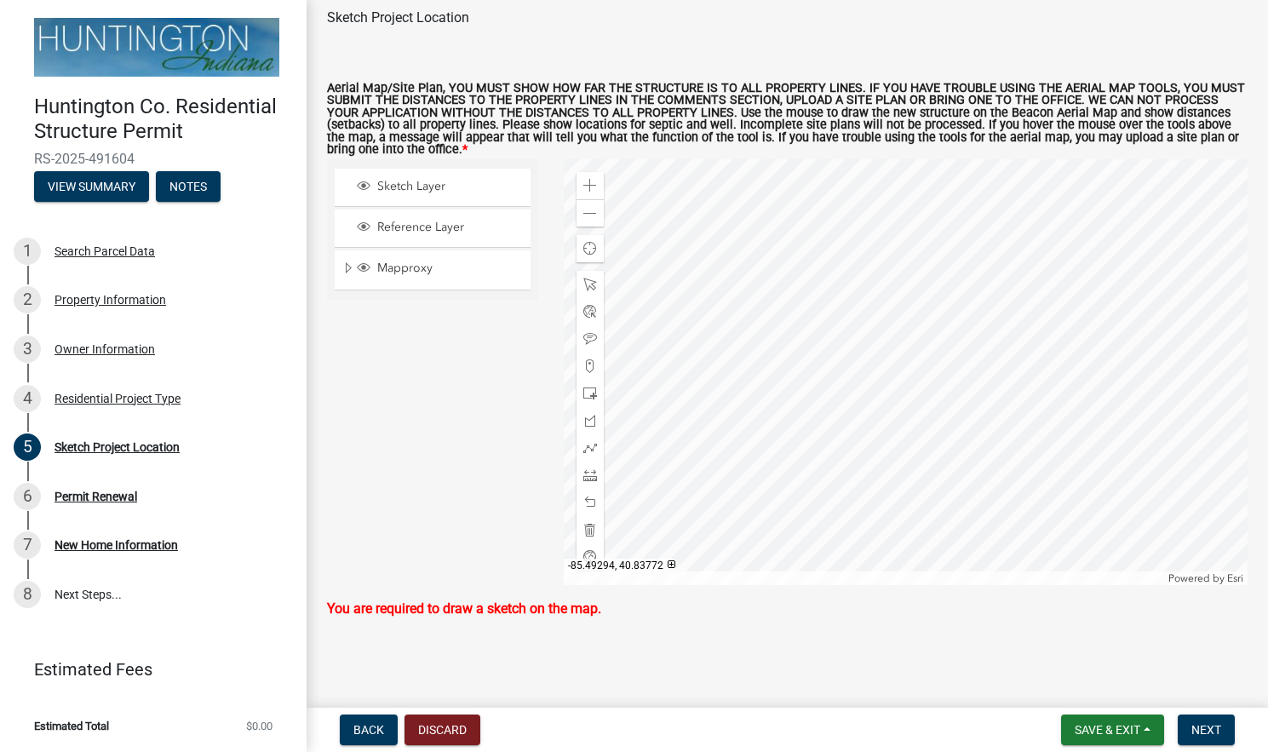
scroll to position [59, 0]
click at [1205, 731] on span "Next" at bounding box center [1206, 730] width 30 height 14
click at [592, 183] on span at bounding box center [590, 188] width 14 height 14
click at [593, 215] on span at bounding box center [590, 216] width 14 height 14
click at [586, 283] on span at bounding box center [590, 286] width 14 height 14
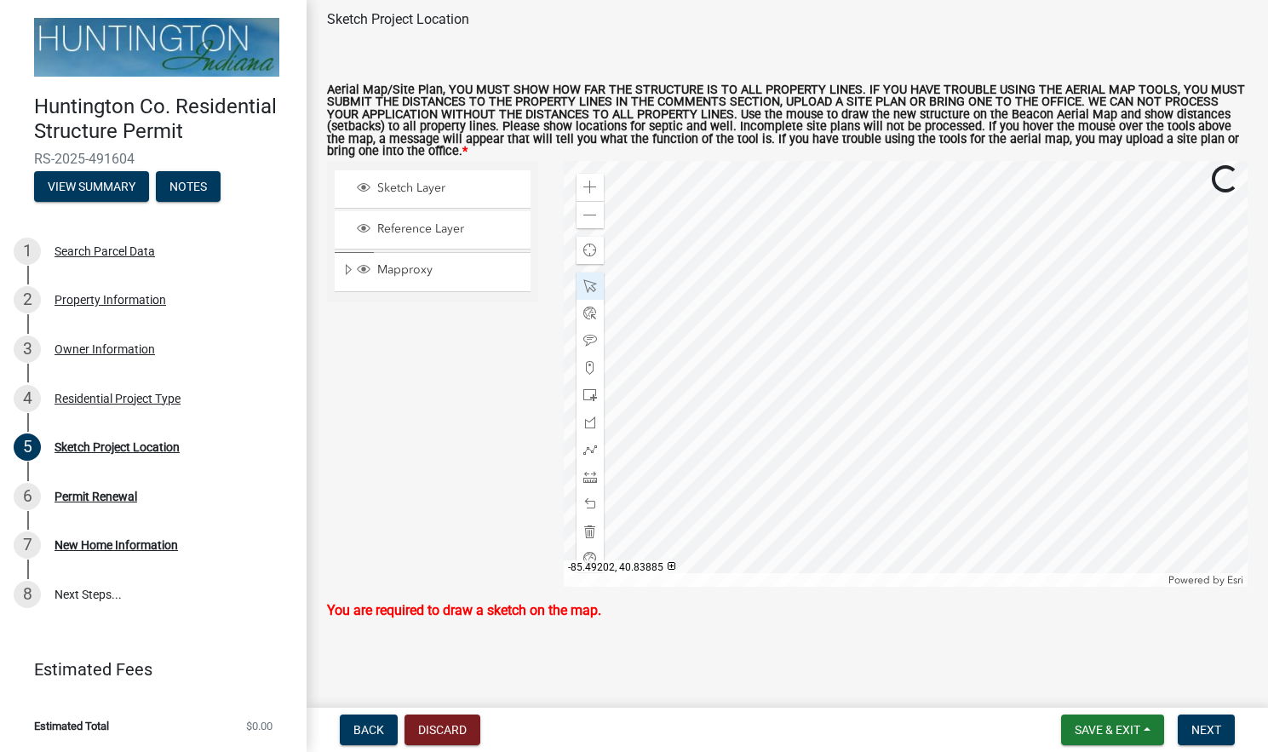
click at [456, 350] on div "Sketch Layer Reference Layer Mapproxy City/Town Limits Townships Parcels Roads …" at bounding box center [432, 374] width 237 height 426
click at [448, 724] on button "Discard" at bounding box center [442, 729] width 76 height 31
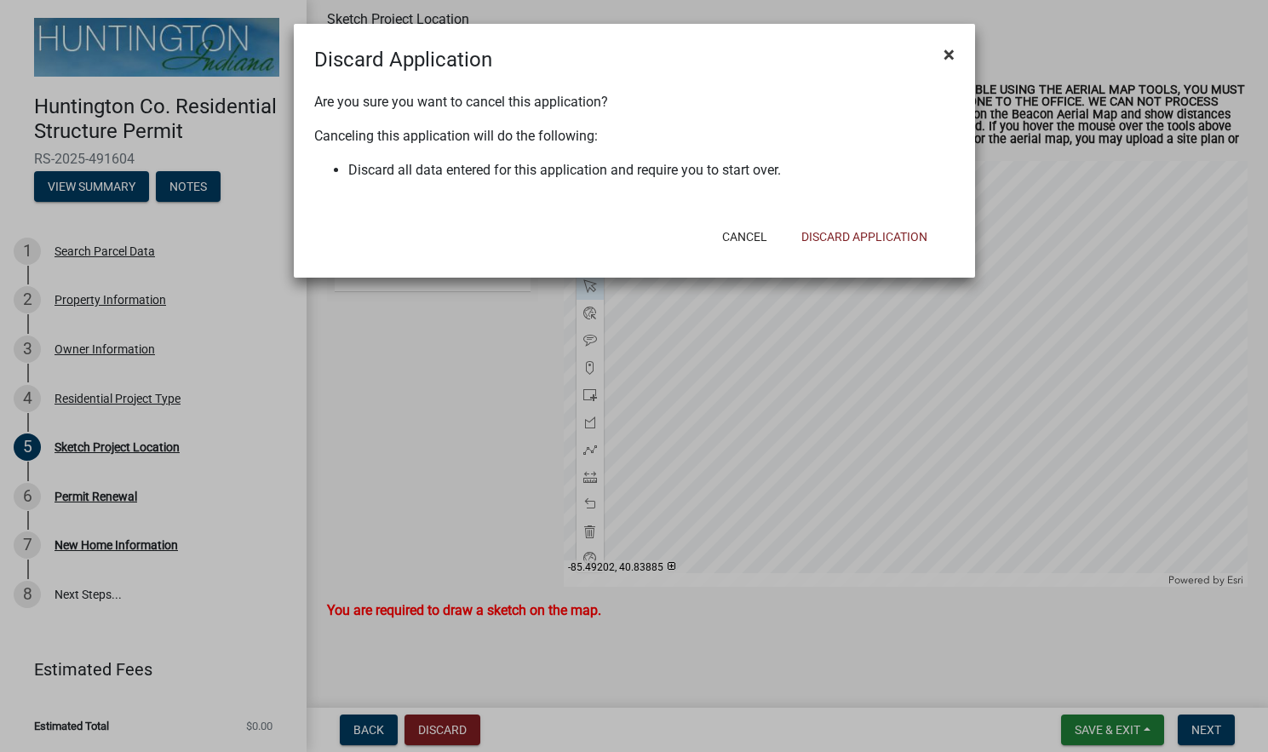
click at [949, 51] on span "×" at bounding box center [948, 55] width 11 height 24
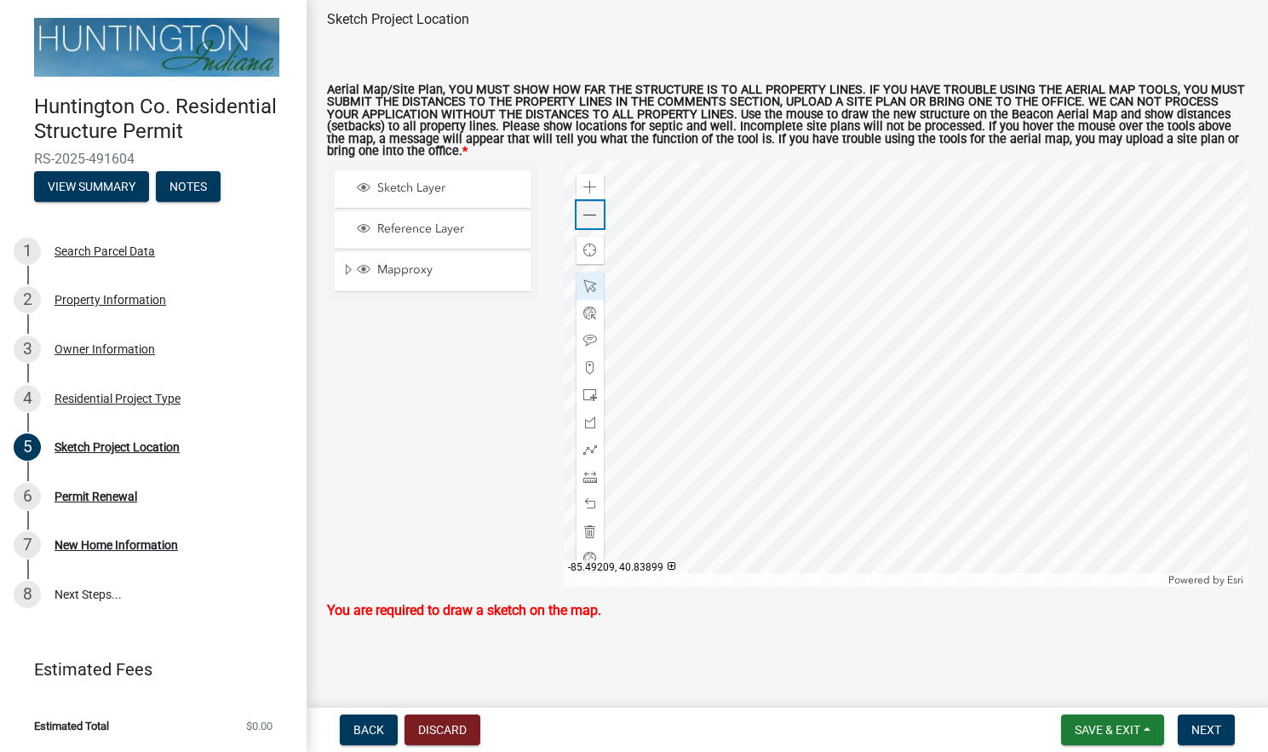
click at [585, 215] on span at bounding box center [590, 216] width 14 height 14
click at [595, 336] on span at bounding box center [590, 341] width 14 height 14
click at [589, 340] on span at bounding box center [590, 341] width 14 height 14
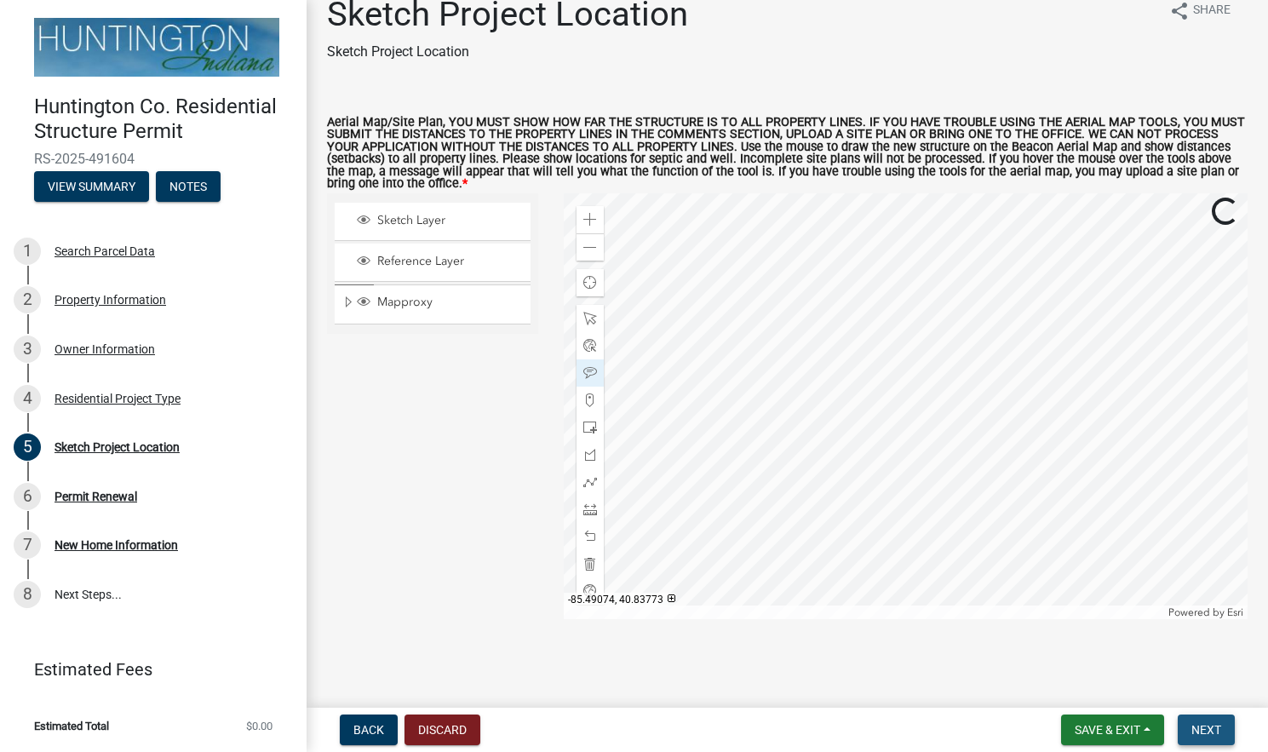
click at [1214, 723] on span "Next" at bounding box center [1206, 730] width 30 height 14
click at [1211, 723] on span "Next" at bounding box center [1206, 730] width 30 height 14
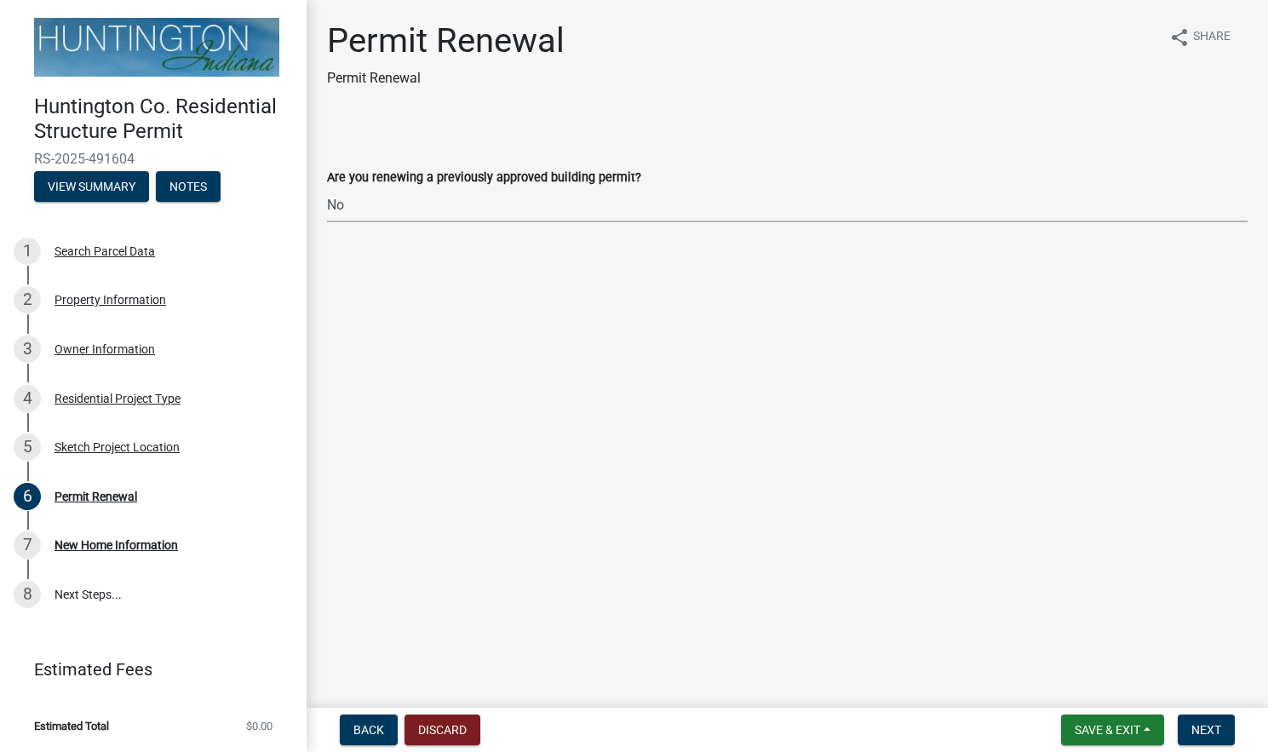
select select "7022fa2c-6c9f-4a5e-8d19-47b221a2a07d"
click at [1202, 723] on span "Next" at bounding box center [1206, 730] width 30 height 14
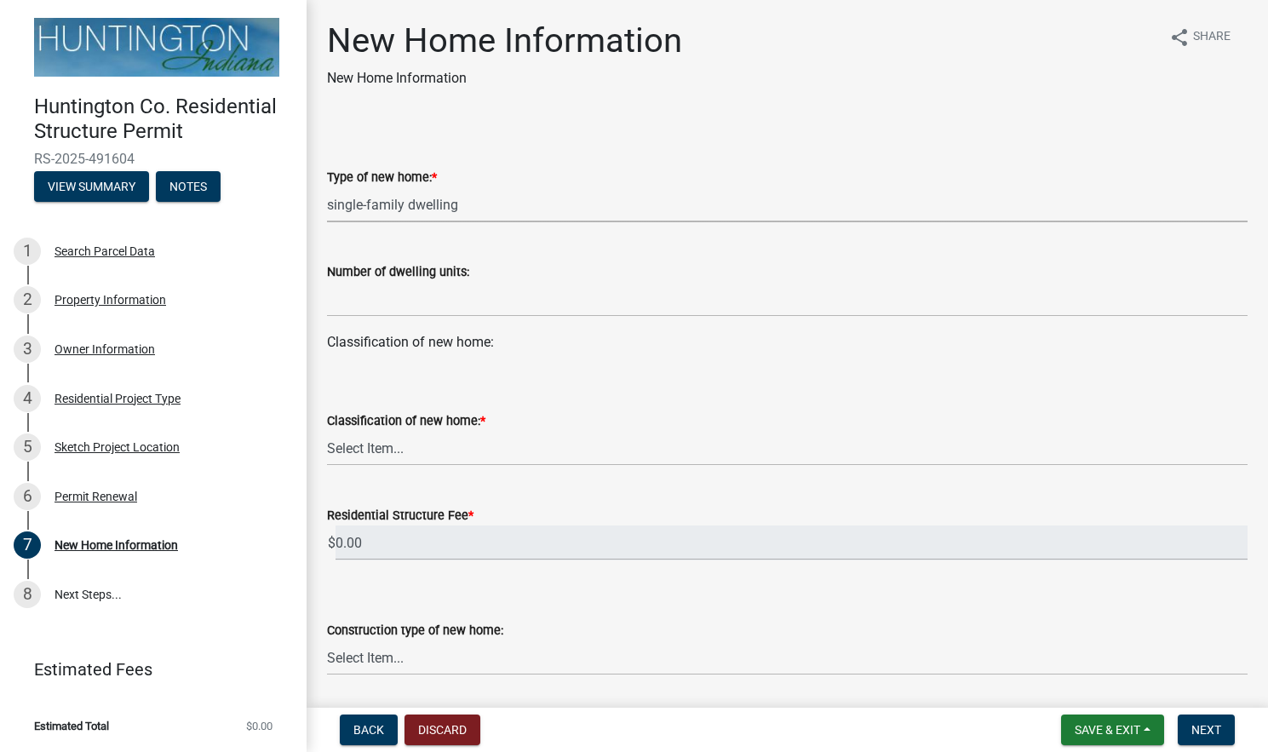
select select "a50e9ddb-1b16-496f-b25c-a9ac2ddf3e7c"
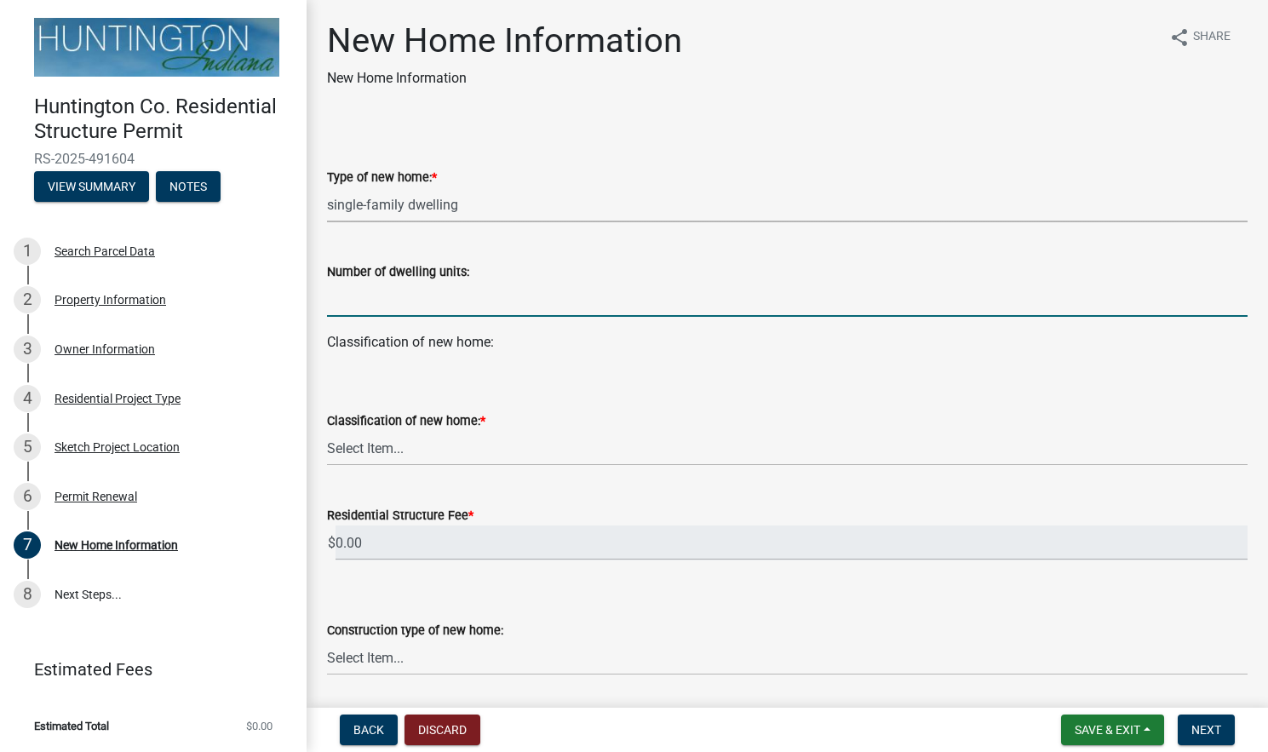
click at [490, 311] on input "text" at bounding box center [787, 299] width 920 height 35
type input "1"
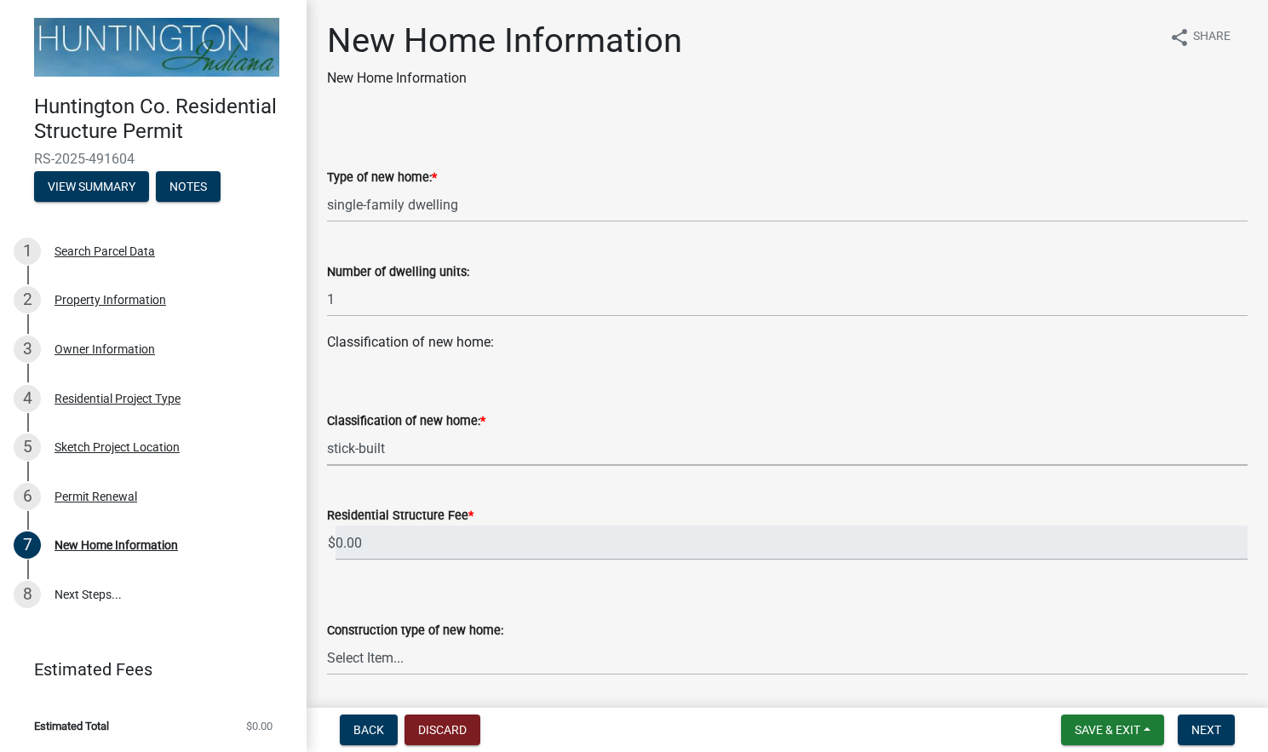
select select "534643a5-49eb-4eef-b055-3574304c1da7"
click at [431, 536] on input "0.00" at bounding box center [791, 542] width 912 height 35
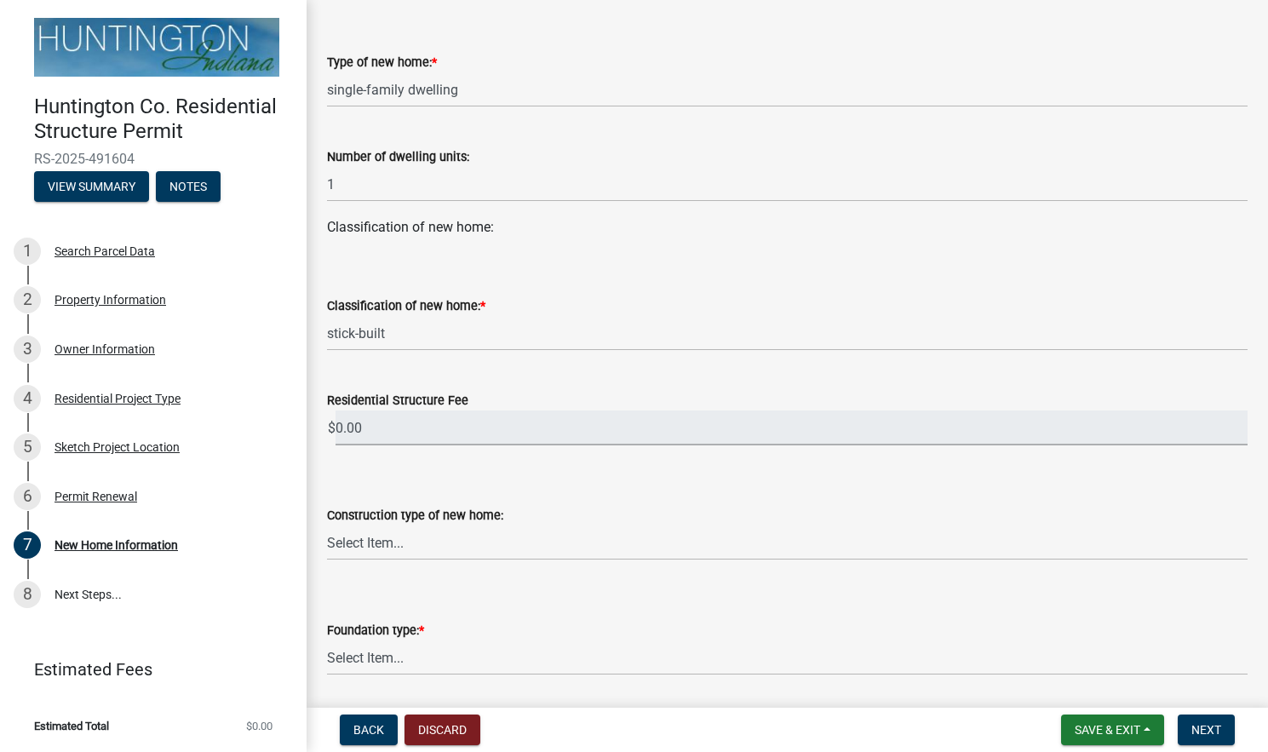
scroll to position [116, 0]
select select "7ac50c75-bd19-4200-a472-7ff7759bf044"
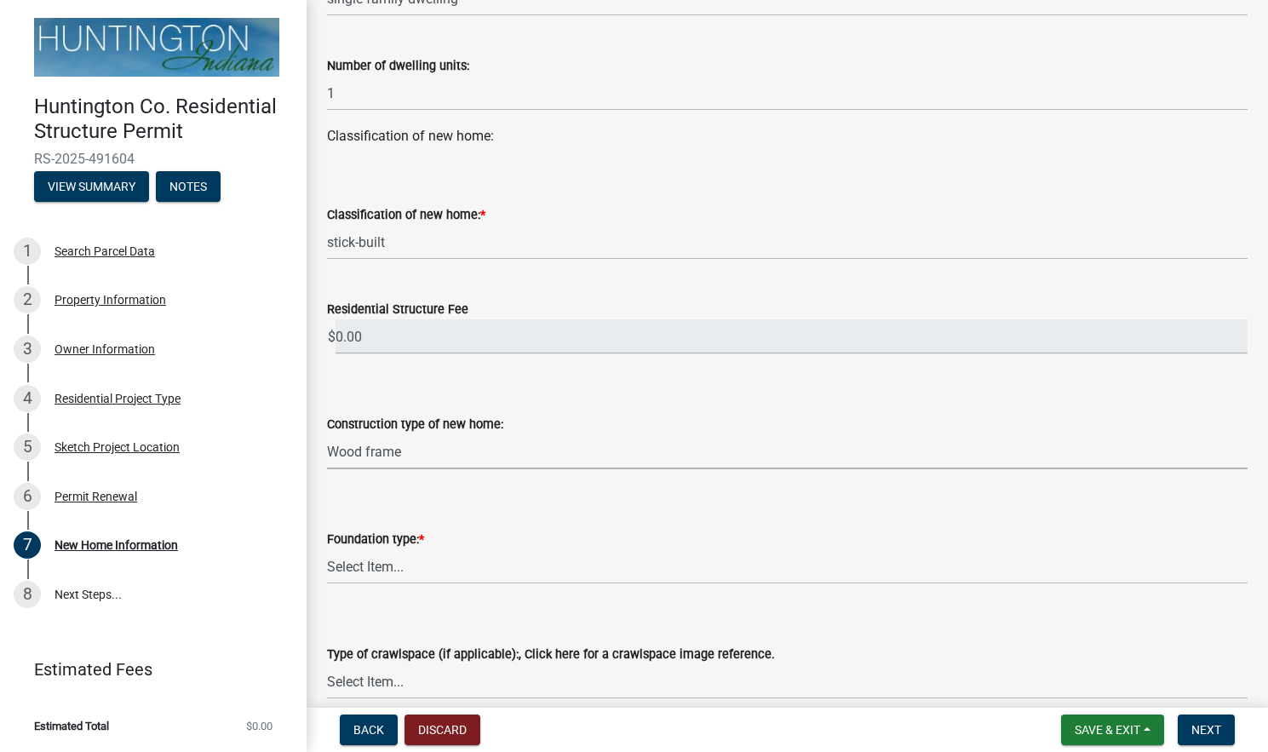
scroll to position [209, 0]
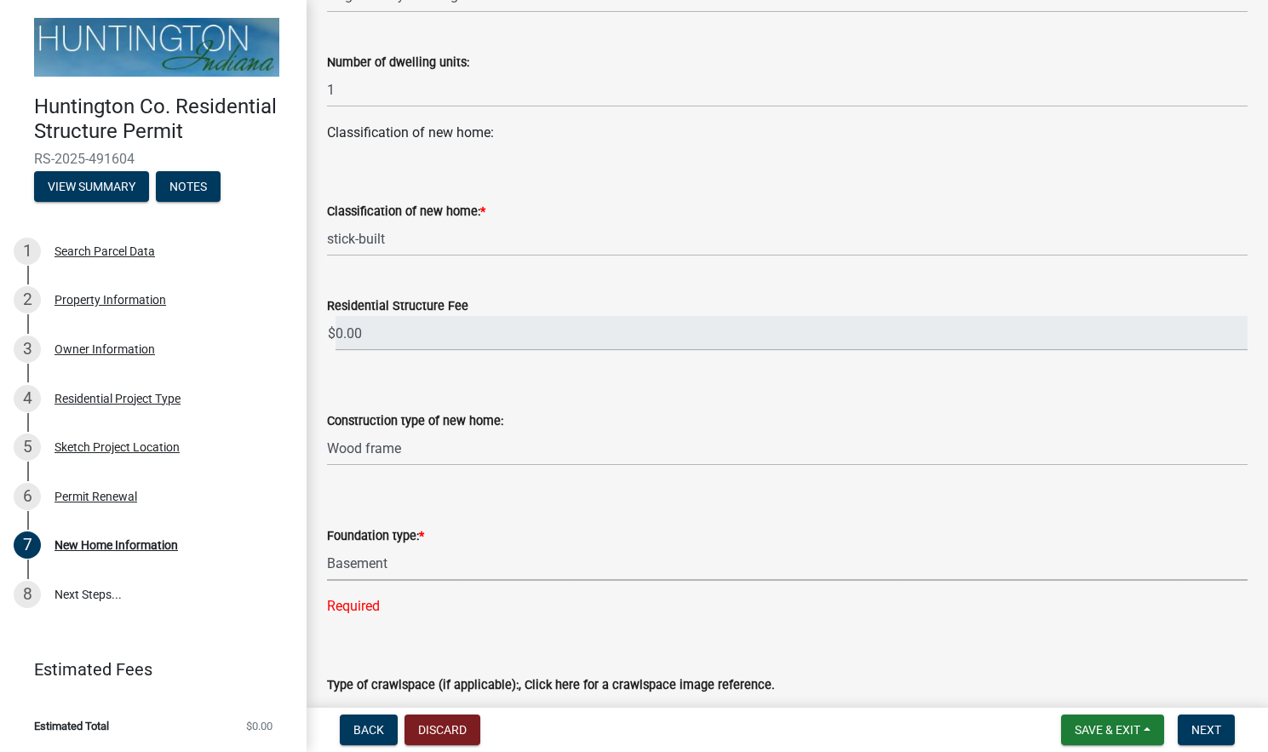
select select "ea78ae0f-dea0-4ed5-8e6a-85a7314a5255"
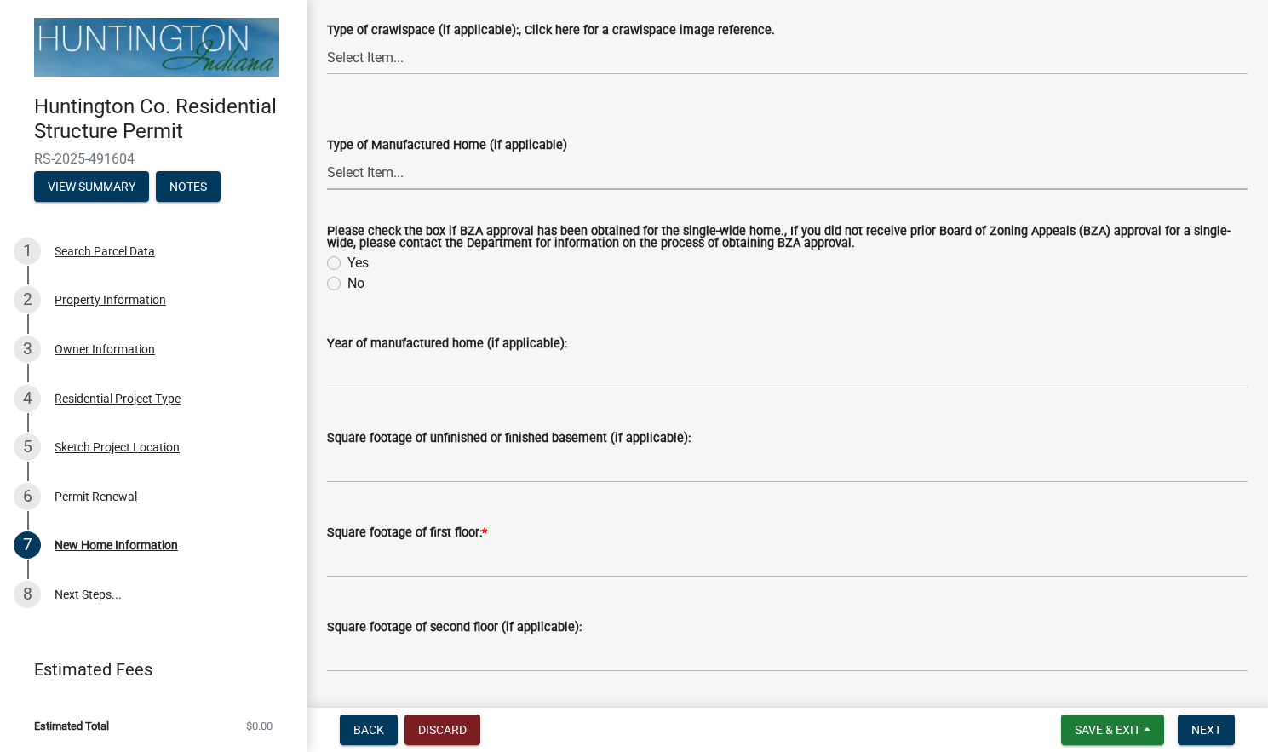
scroll to position [833, 0]
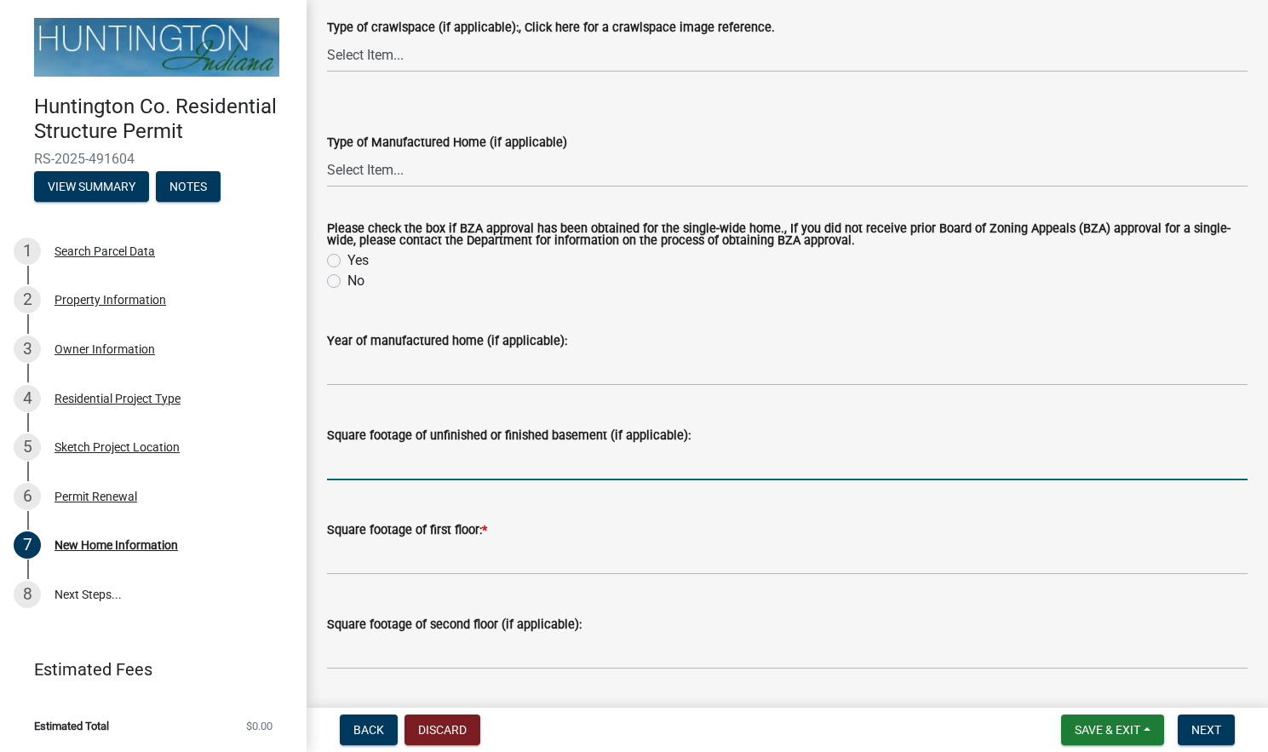
click at [444, 475] on input "text" at bounding box center [787, 462] width 920 height 35
type input "1169"
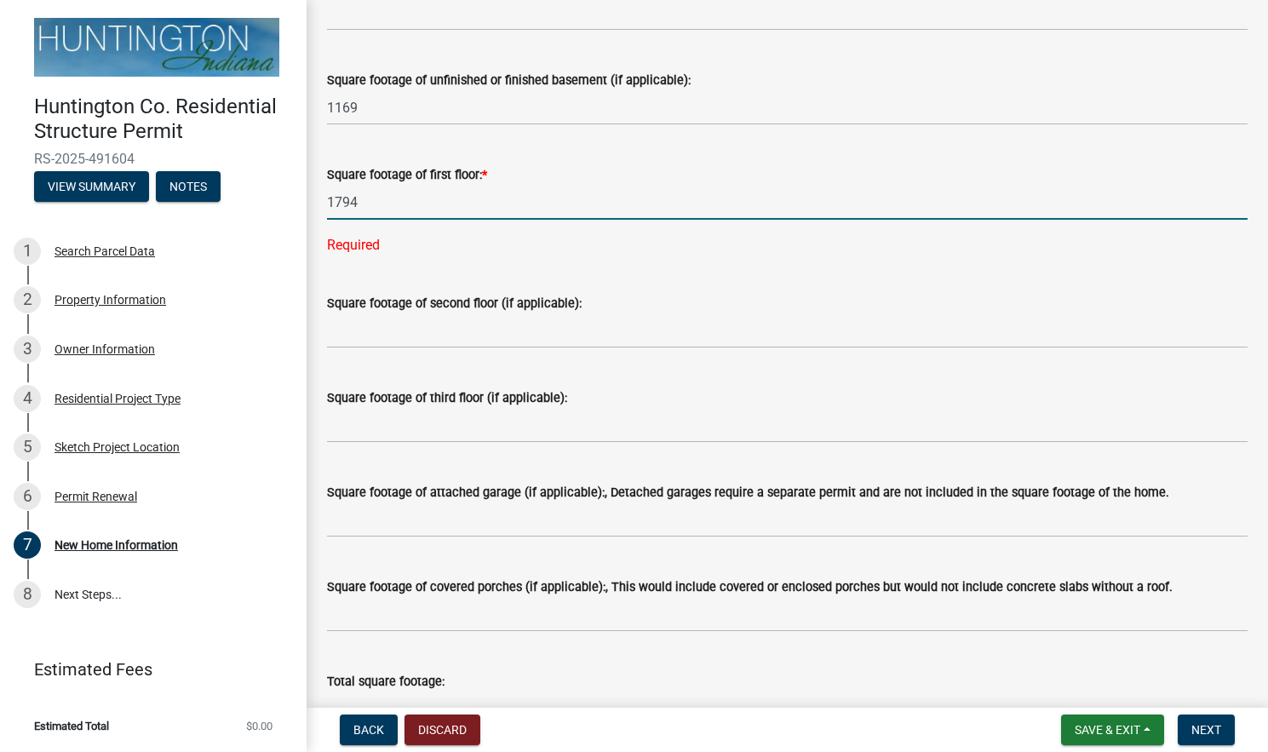
scroll to position [1273, 0]
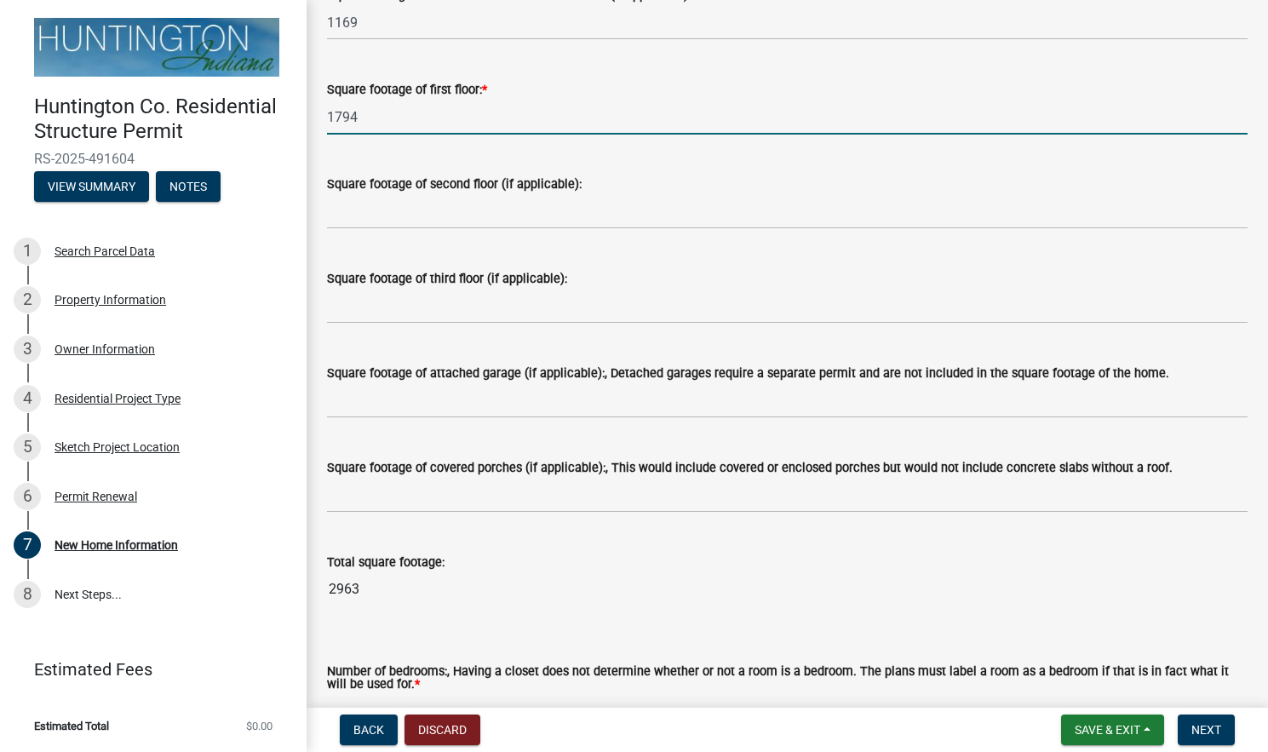
type input "1794"
click at [522, 418] on input "text" at bounding box center [787, 400] width 920 height 35
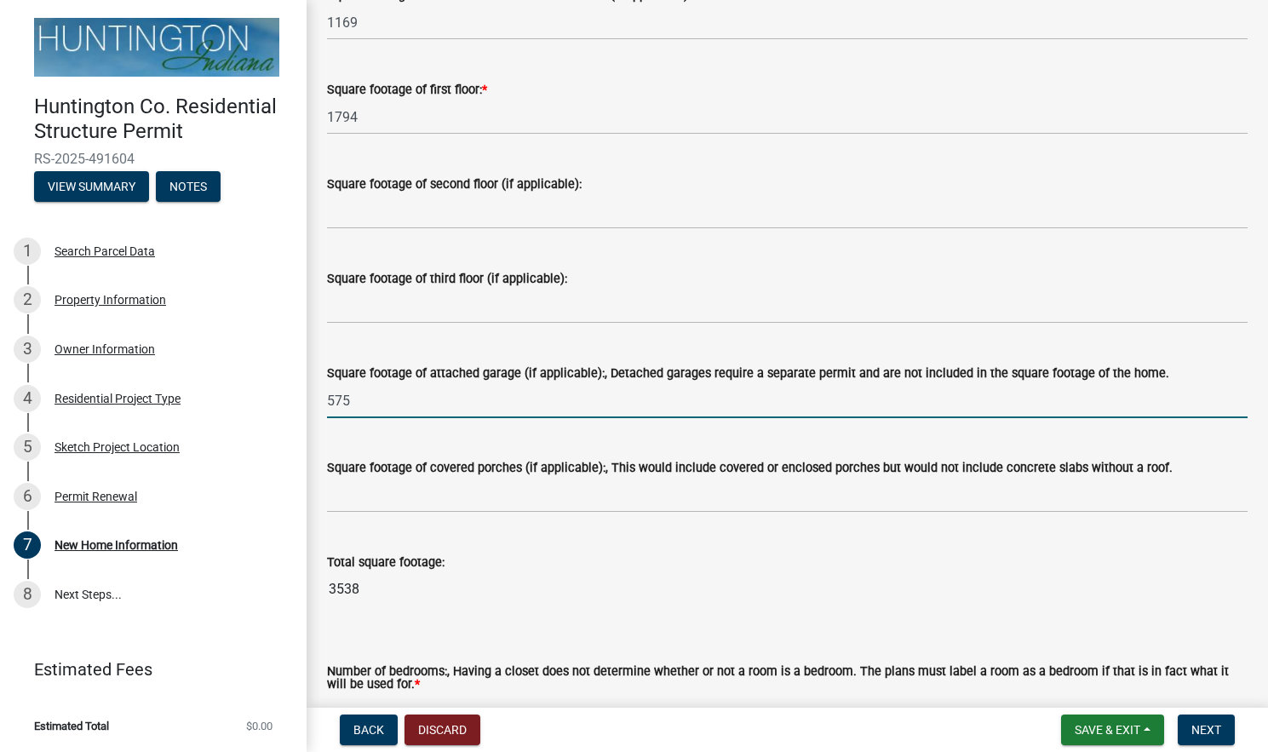
type input "575"
click at [406, 497] on input "text" at bounding box center [787, 495] width 920 height 35
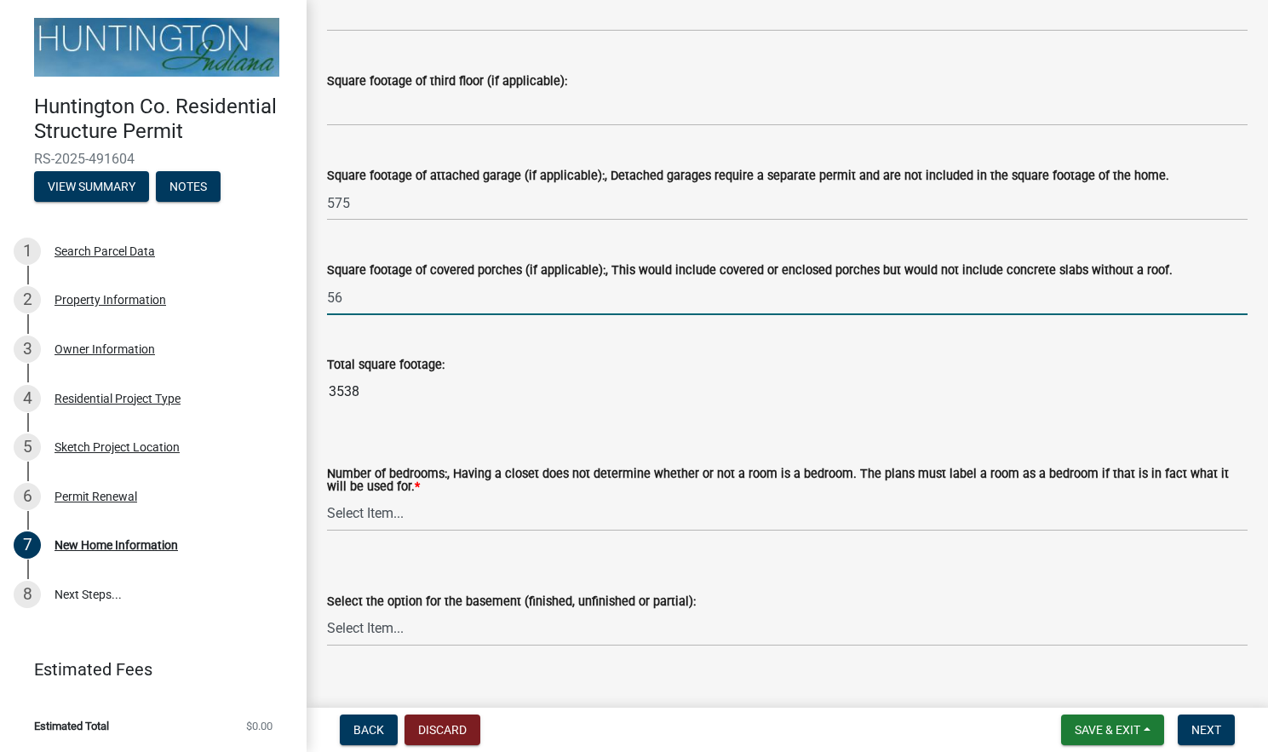
scroll to position [1519, 0]
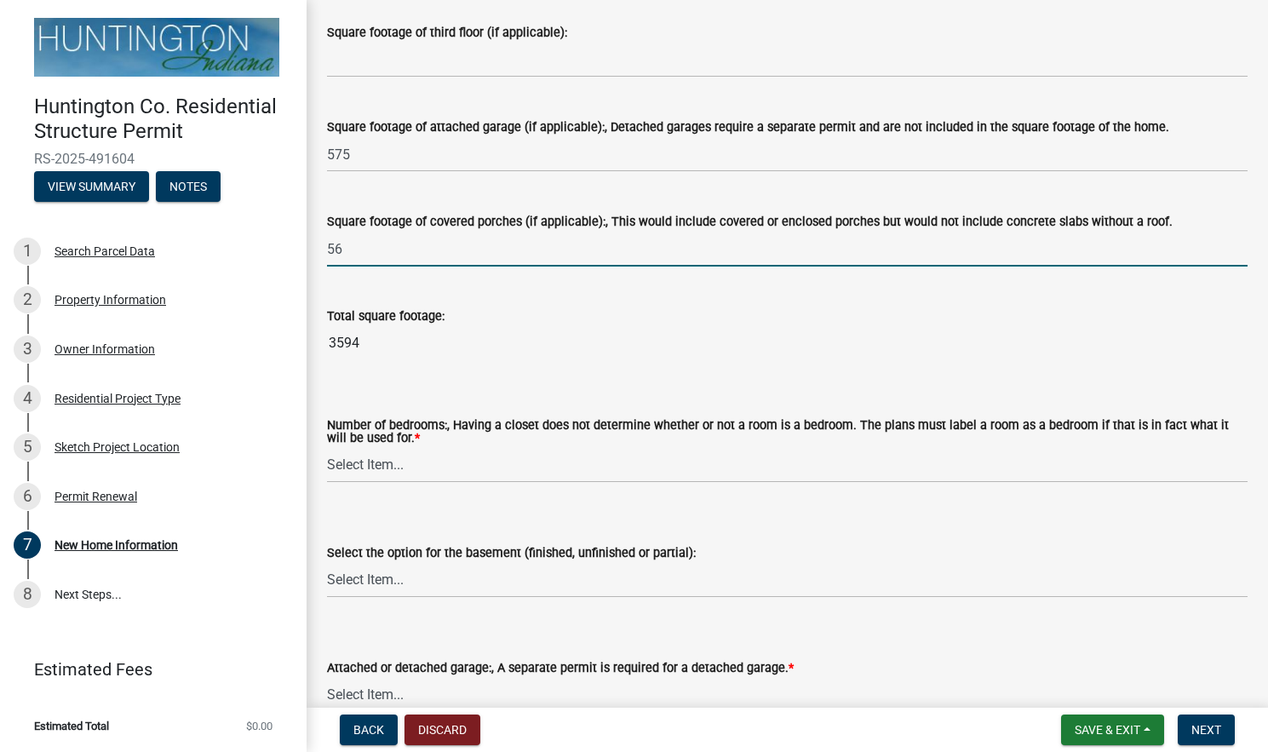
type input "56"
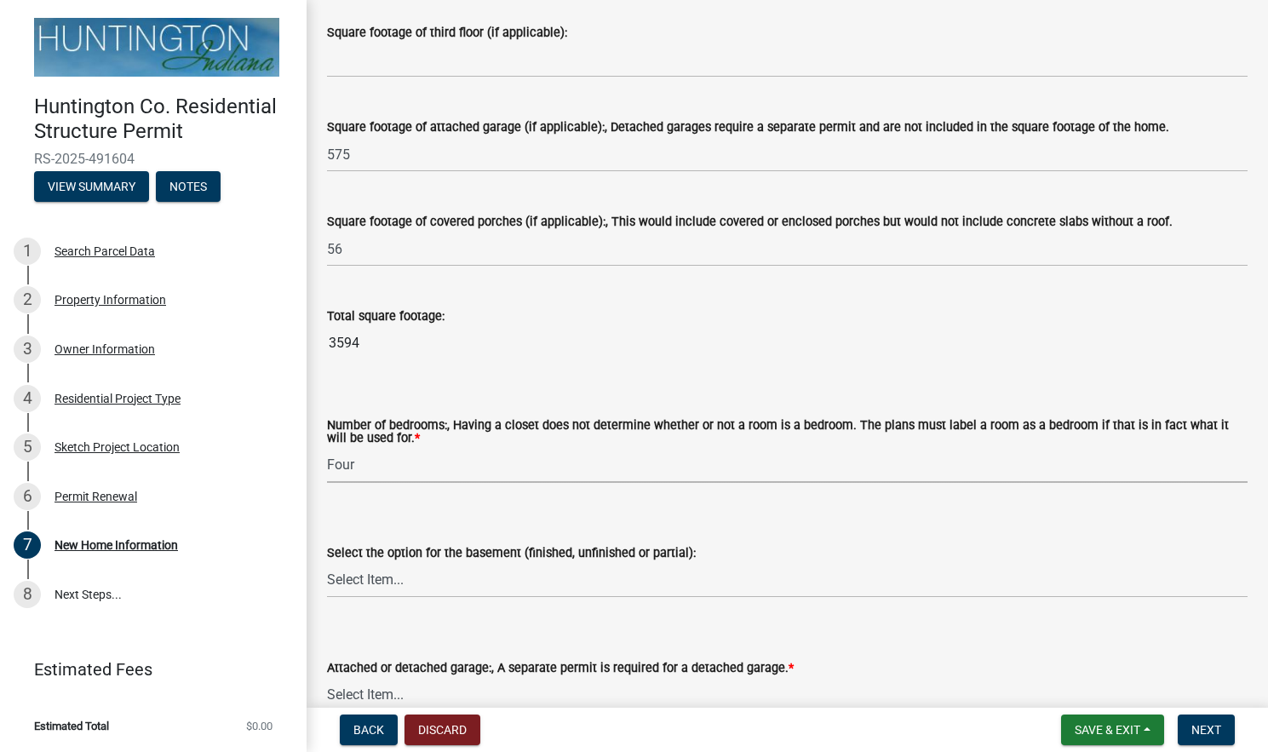
select select "1a03a090-62e5-4356-9173-0798f8675804"
select select "a57d065c-3cd0-47fd-97c0-425b00765337"
click at [426, 613] on wm-data-entity-input "Select the option for the basement (finished, unfinished or partial): Select It…" at bounding box center [787, 555] width 920 height 115
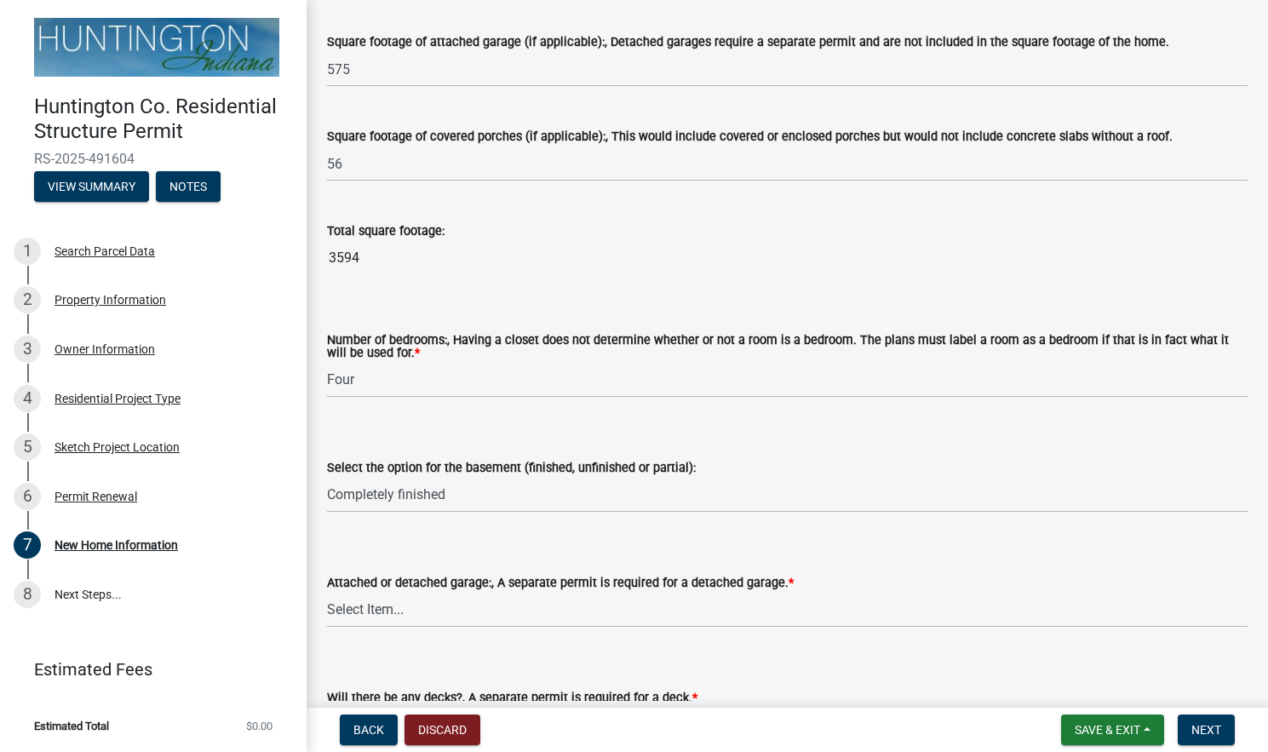
scroll to position [1602, 0]
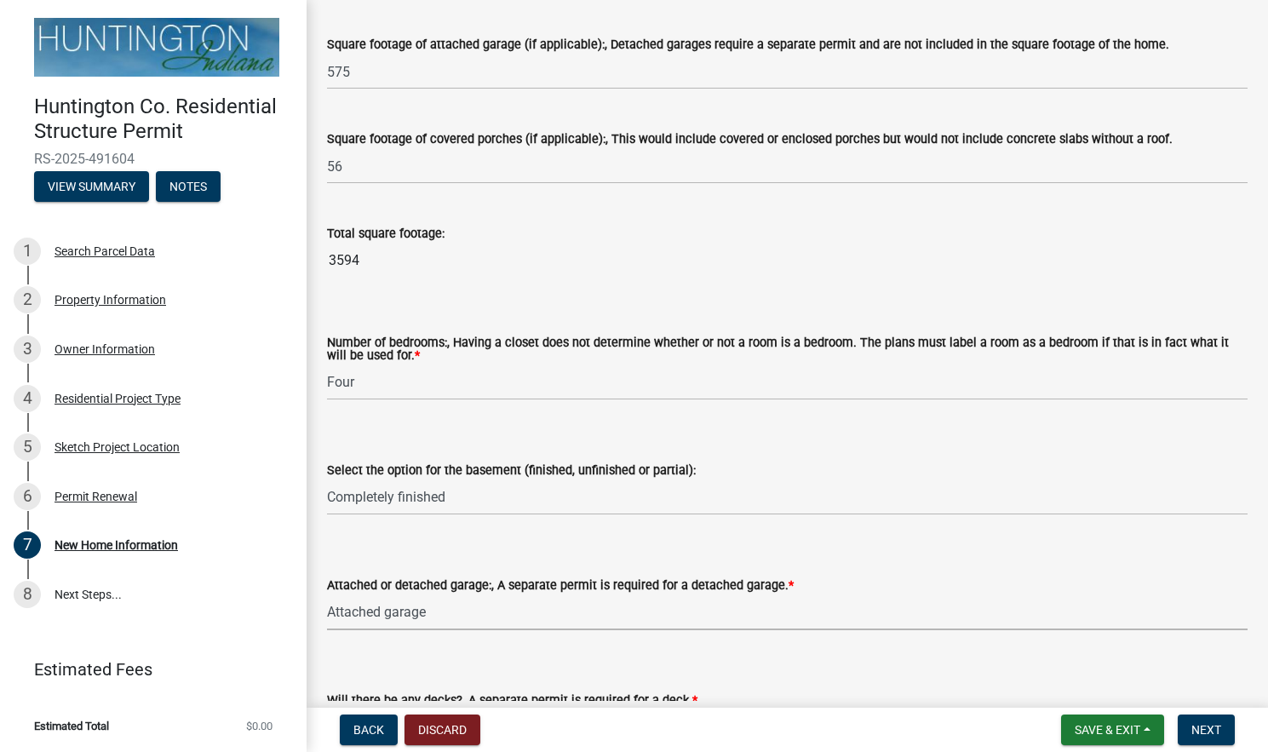
select select "d2a8bd4c-a097-4bce-9a5a-ff12fb5849af"
click at [490, 645] on wm-data-entity-input "Attached or detached garage:, A separate permit is required for a detached gara…" at bounding box center [787, 587] width 920 height 115
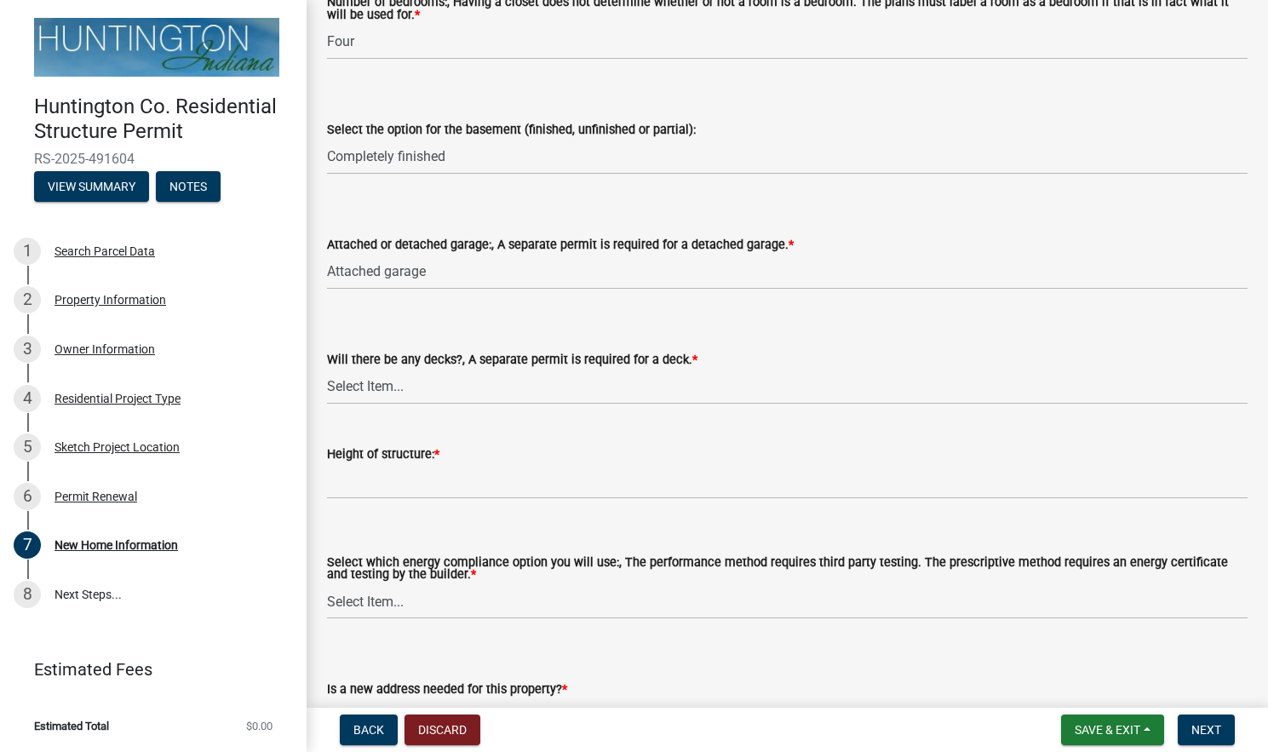
scroll to position [1942, 0]
click at [375, 499] on input "Height of structure: *" at bounding box center [787, 481] width 920 height 35
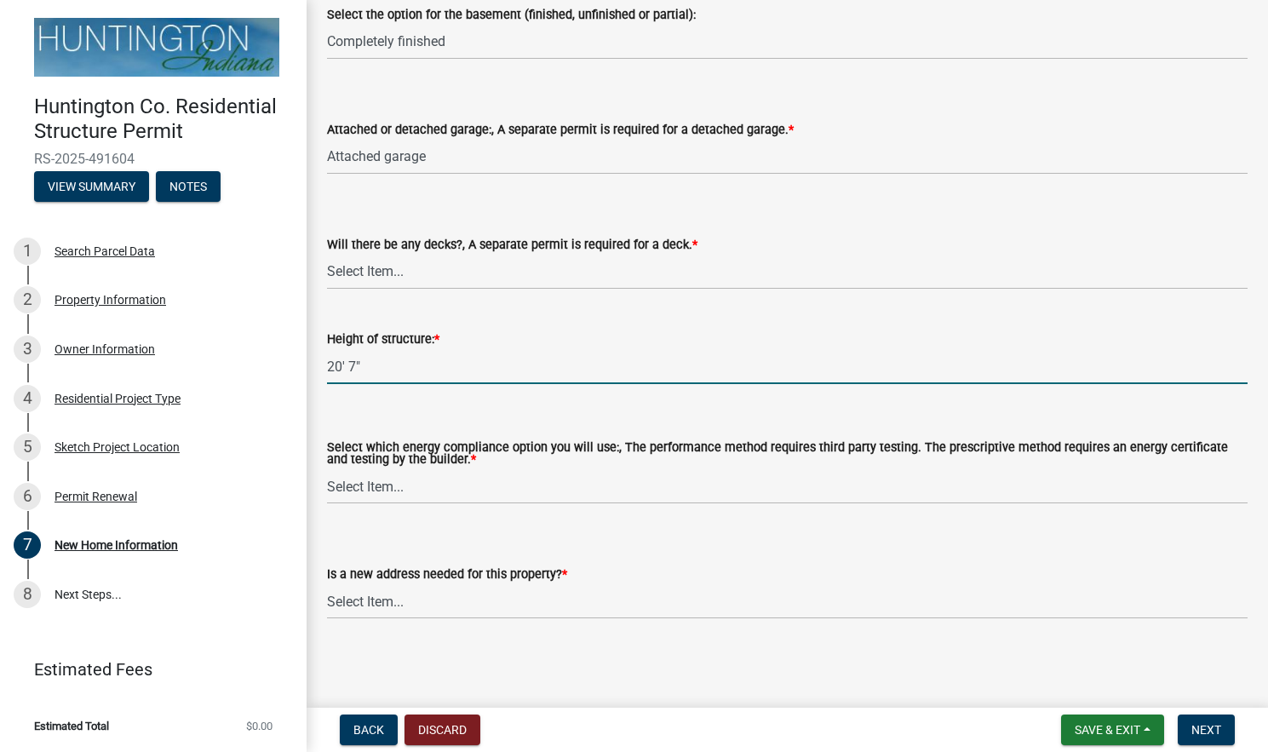
scroll to position [2070, 0]
type input "20' 7""
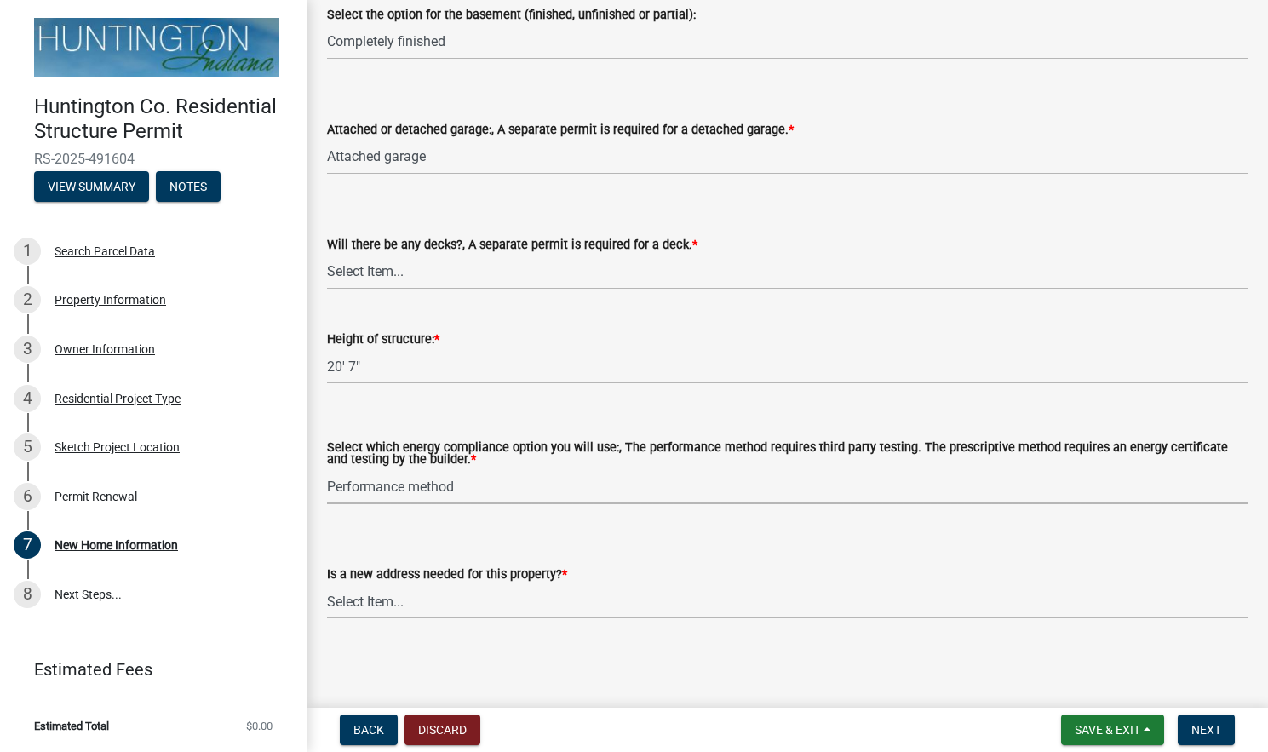
select select "646e68f8-cb8e-4a5e-b6dd-3f1cf63f7a97"
select select "d638f1d7-1d1f-46dd-bcea-eee6395e296b"
click at [561, 657] on main "New Home Information New Home Information share Share Type of new home: * Selec…" at bounding box center [787, 350] width 961 height 701
click at [1214, 725] on span "Next" at bounding box center [1206, 730] width 30 height 14
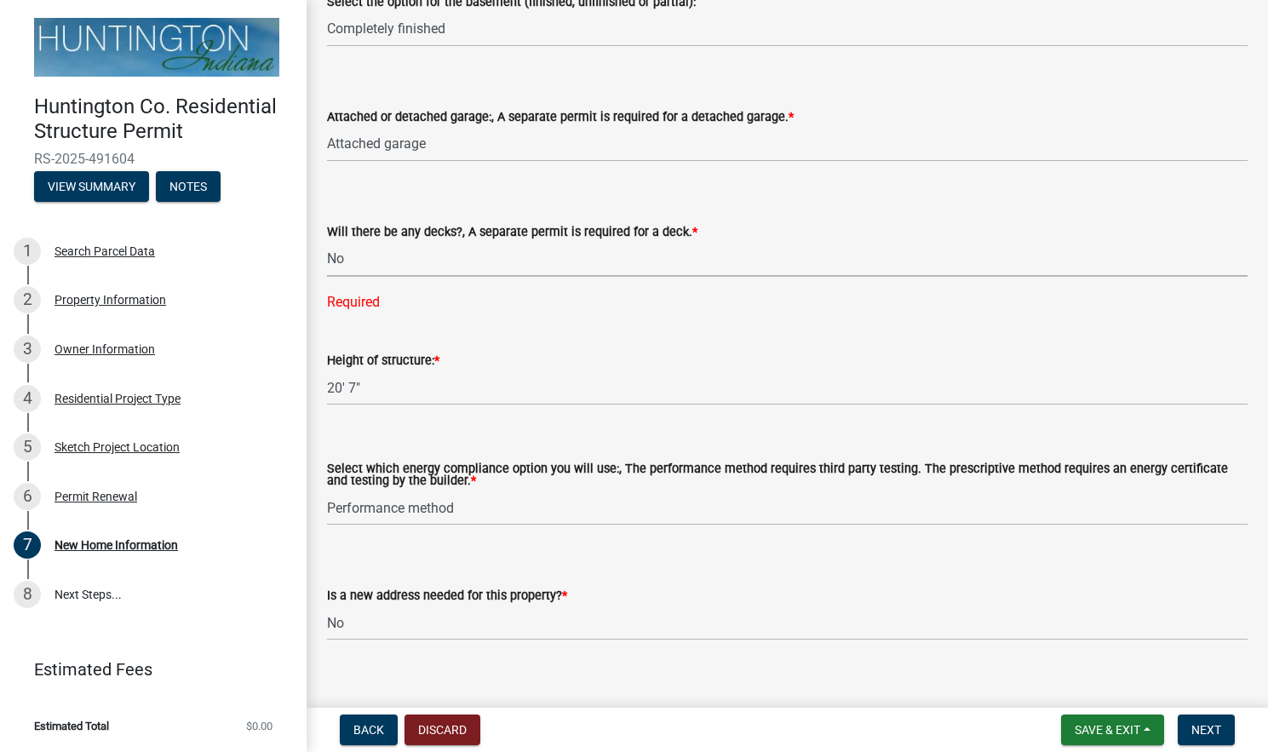
select select "0af2c62b-a54b-41df-9440-7e06c81f5ee1"
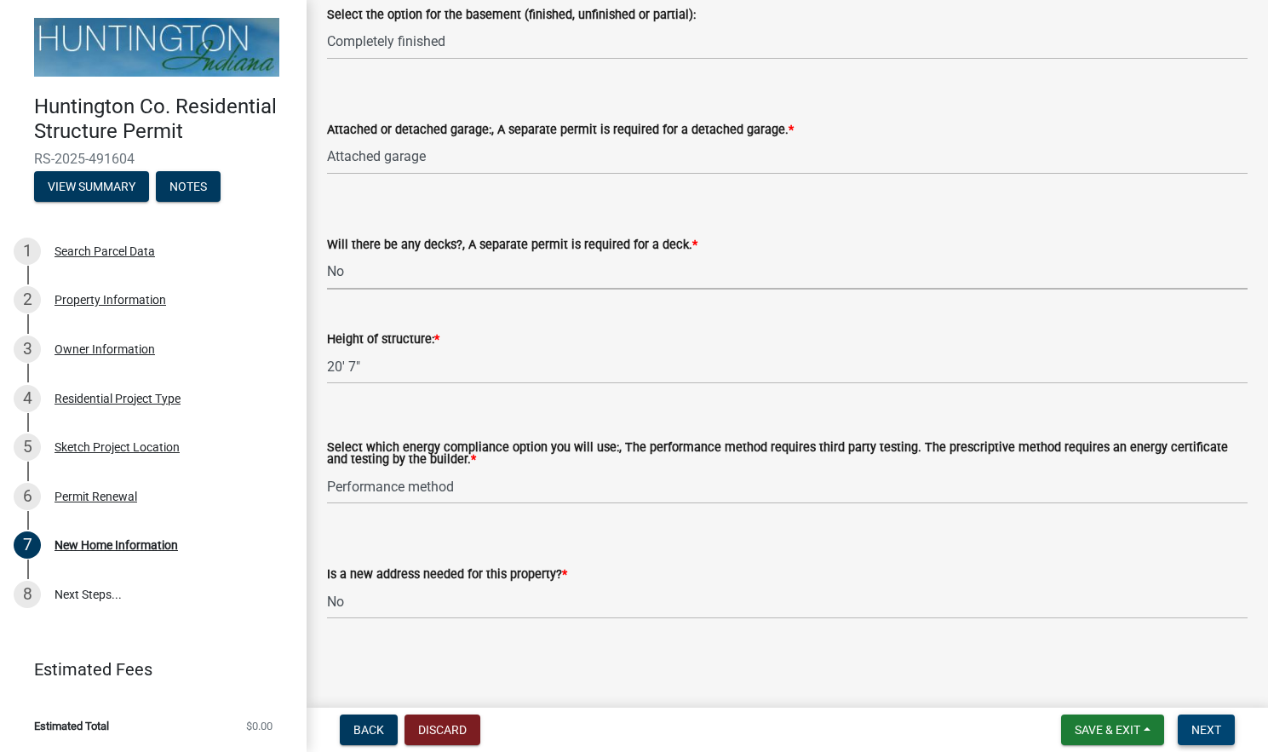
click at [1205, 729] on span "Next" at bounding box center [1206, 730] width 30 height 14
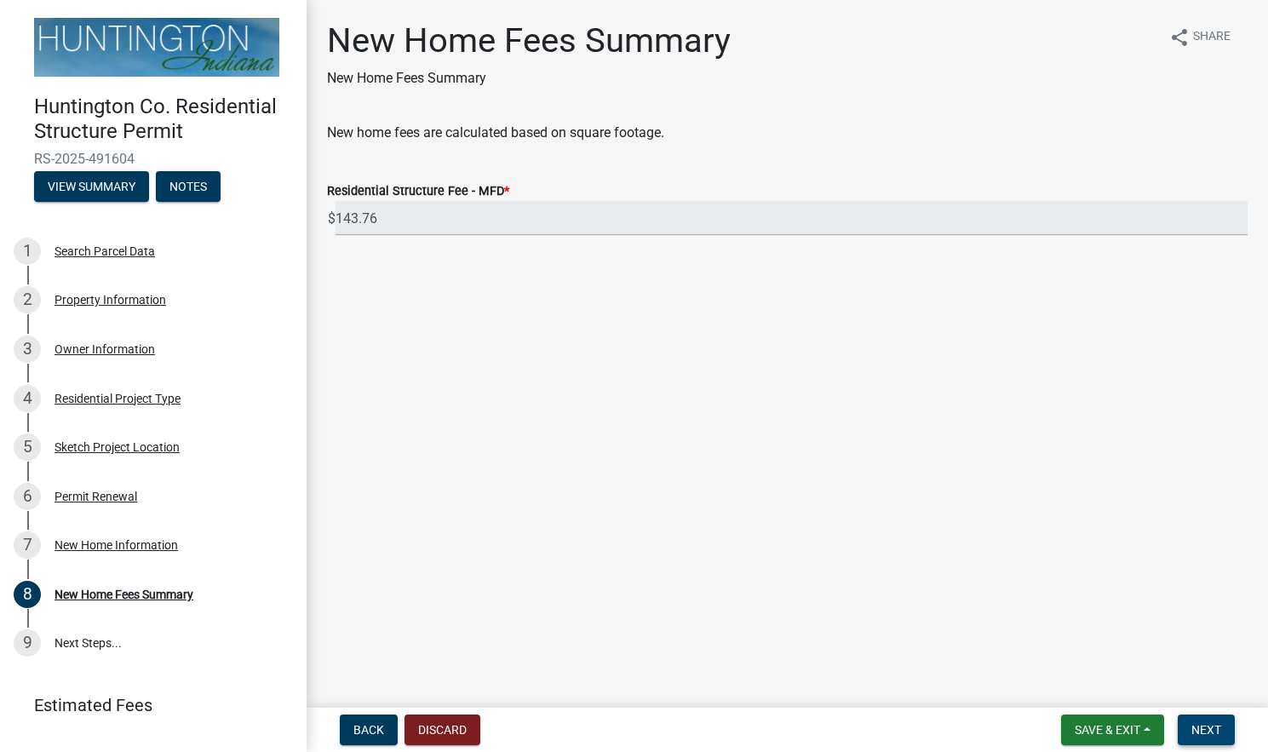
click at [1208, 731] on span "Next" at bounding box center [1206, 730] width 30 height 14
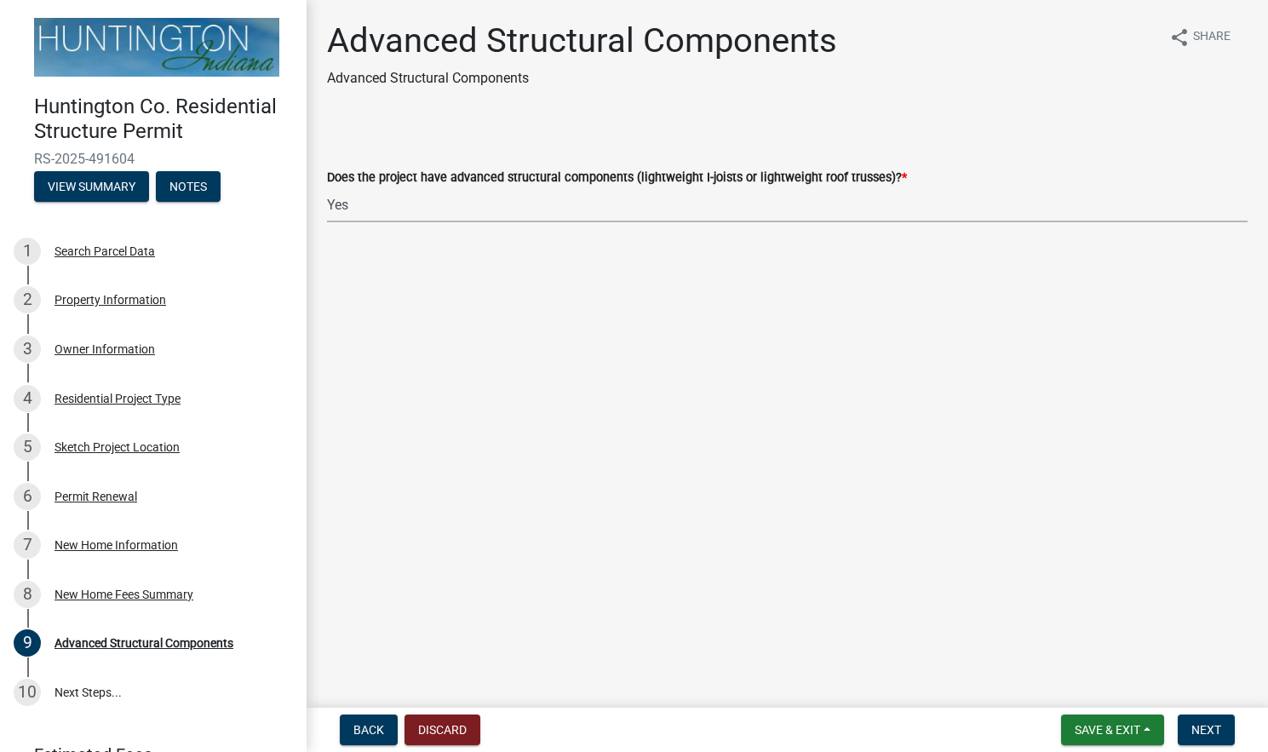
select select "fae8fb42-3835-4822-bdeb-baf422068d54"
click at [1215, 725] on span "Next" at bounding box center [1206, 730] width 30 height 14
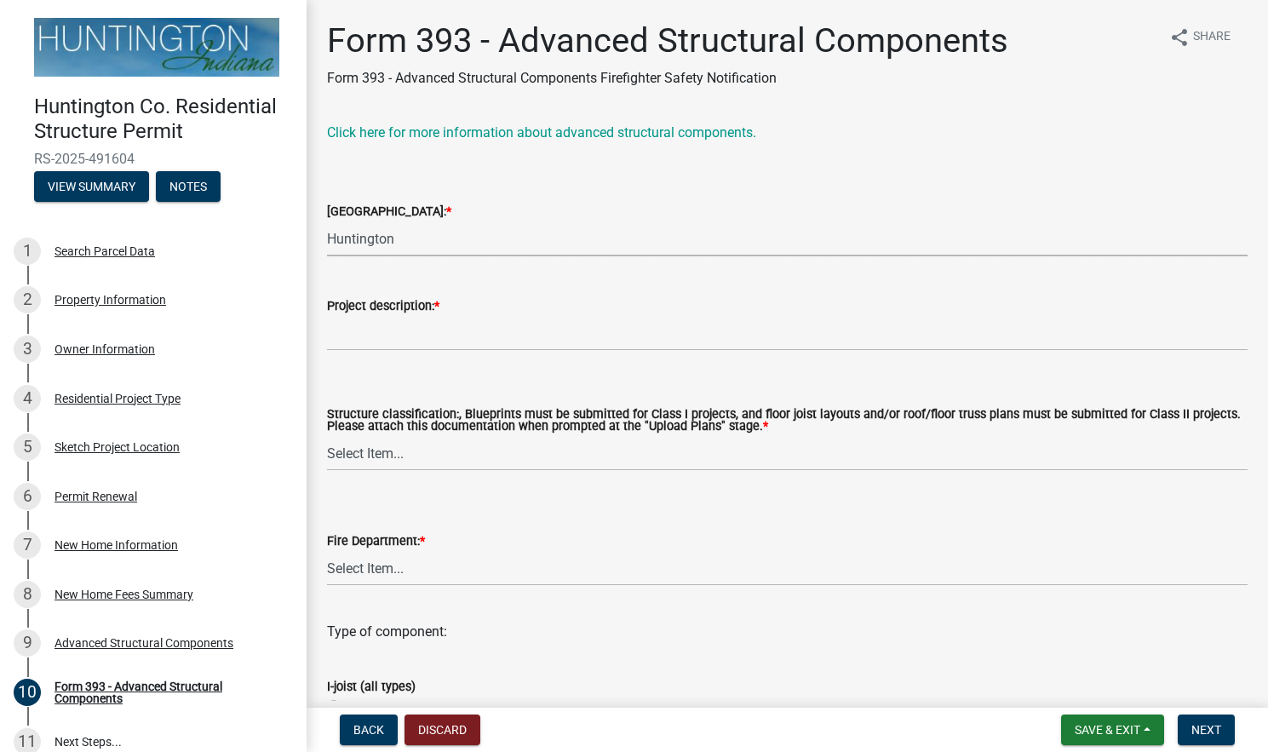
select select "a7fdba43-a1c3-4224-a2bd-f9d8e7267f32"
click at [425, 334] on input "Project description: *" at bounding box center [787, 333] width 920 height 35
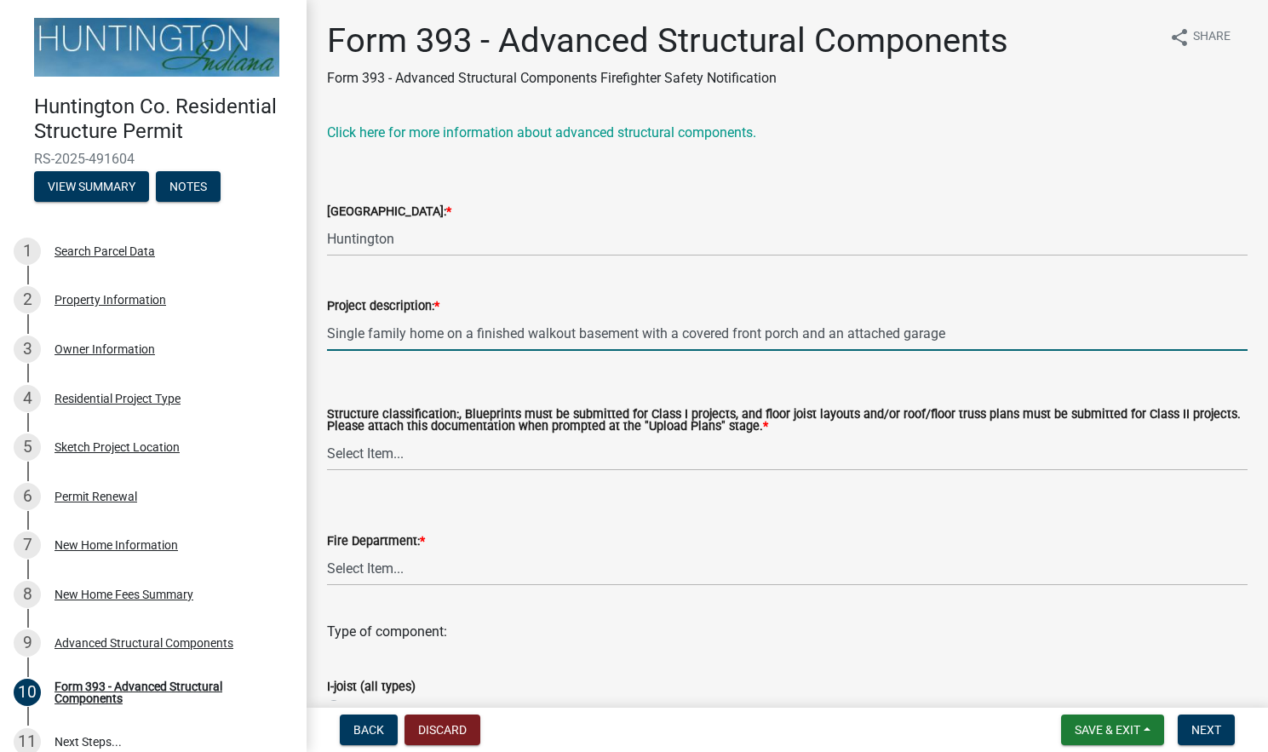
type input "Single family home on a finished walkout basement with a covered front porch an…"
select select "e1fb1a9e-62ba-46b6-80e1-ba71a6ca05ff"
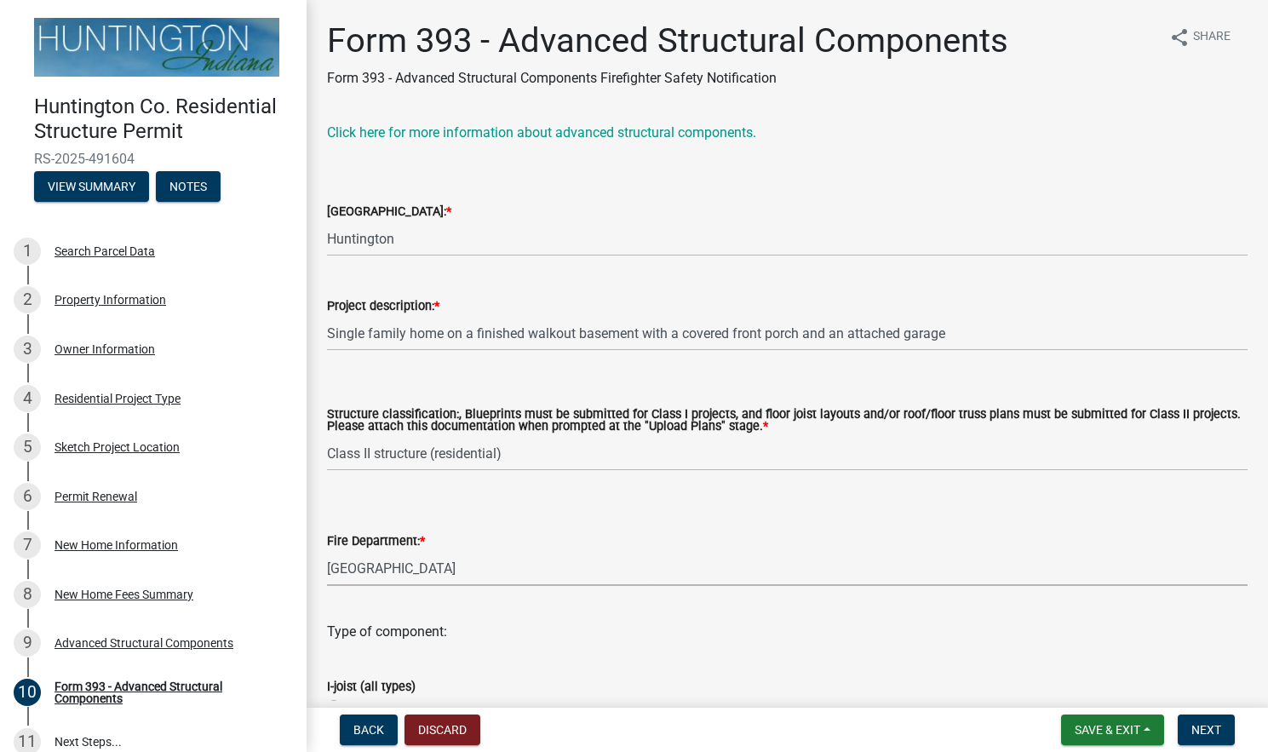
select select "e0daa89e-b10c-4b65-9bb3-92c122034d49"
click at [432, 598] on wm-data-entity-input "Fire Department: * Select Item... [PERSON_NAME] [PERSON_NAME] City of [GEOGRAPH…" at bounding box center [787, 543] width 920 height 115
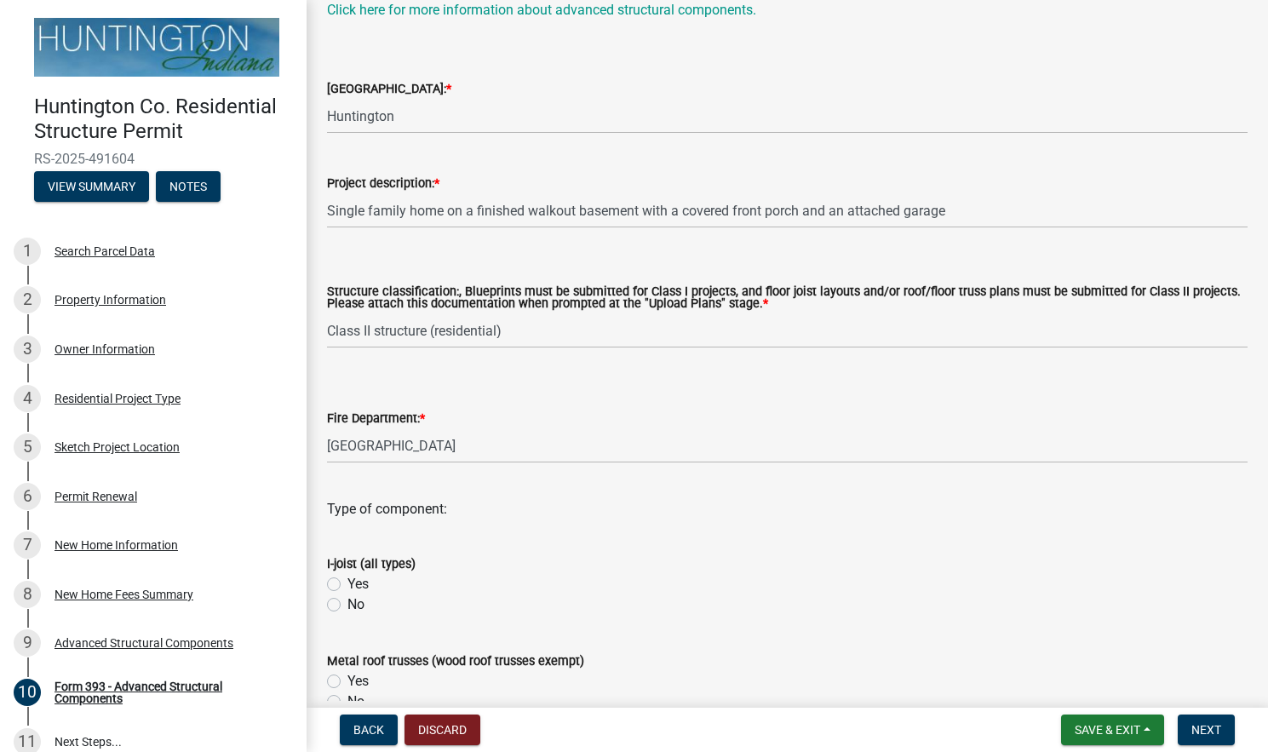
scroll to position [127, 0]
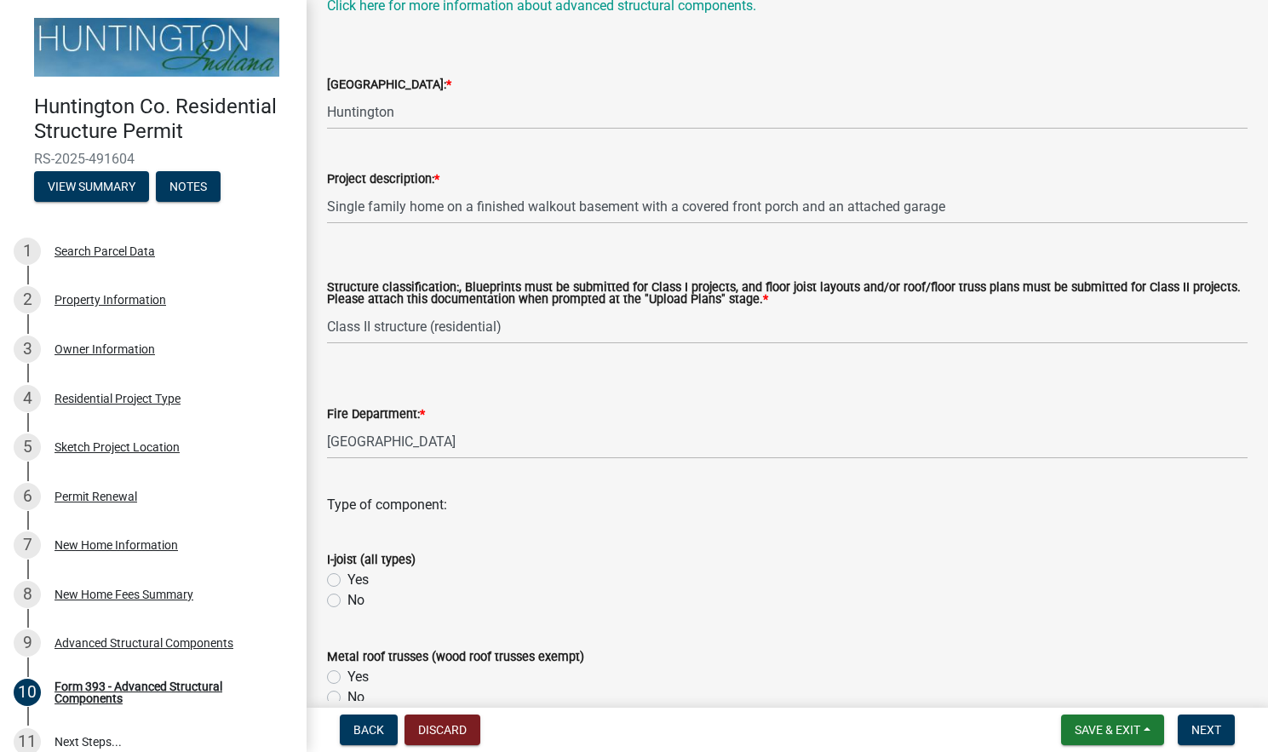
click at [347, 577] on label "Yes" at bounding box center [357, 580] width 21 height 20
click at [347, 577] on input "Yes" at bounding box center [352, 575] width 11 height 11
radio input "true"
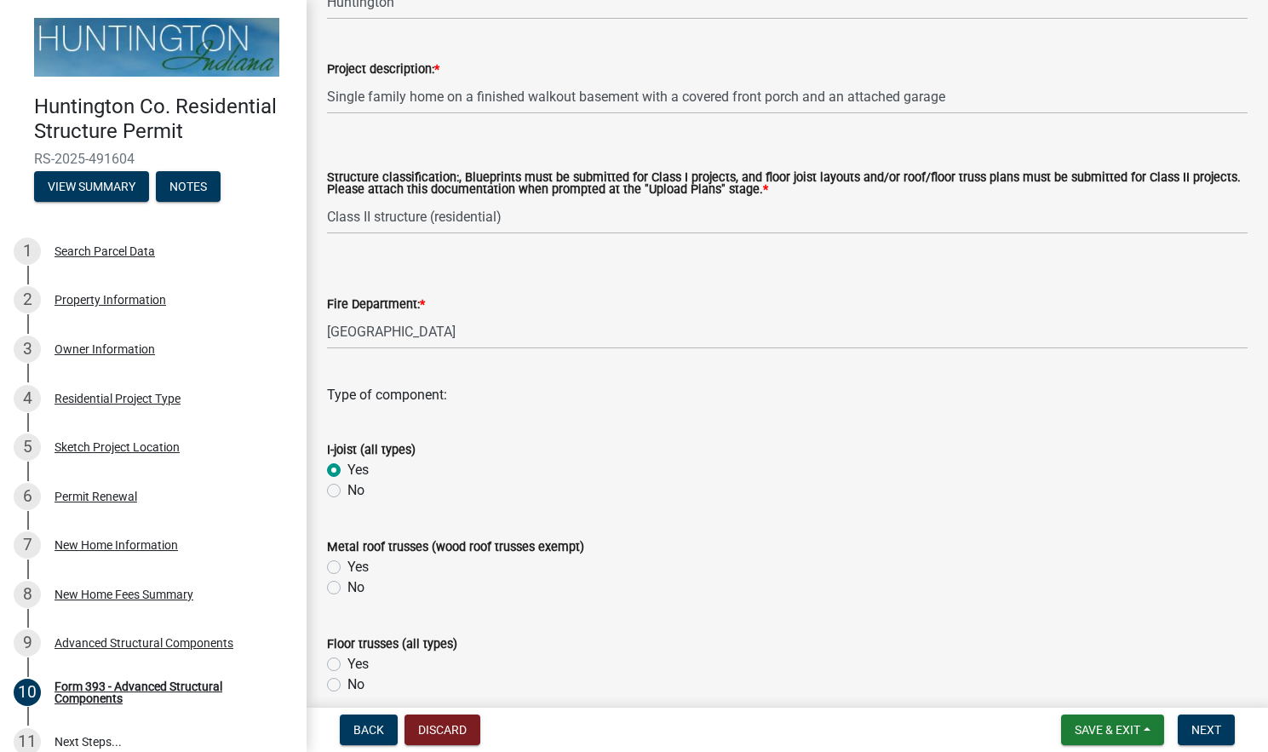
click at [347, 585] on label "No" at bounding box center [355, 587] width 17 height 20
click at [347, 585] on input "No" at bounding box center [352, 582] width 11 height 11
radio input "true"
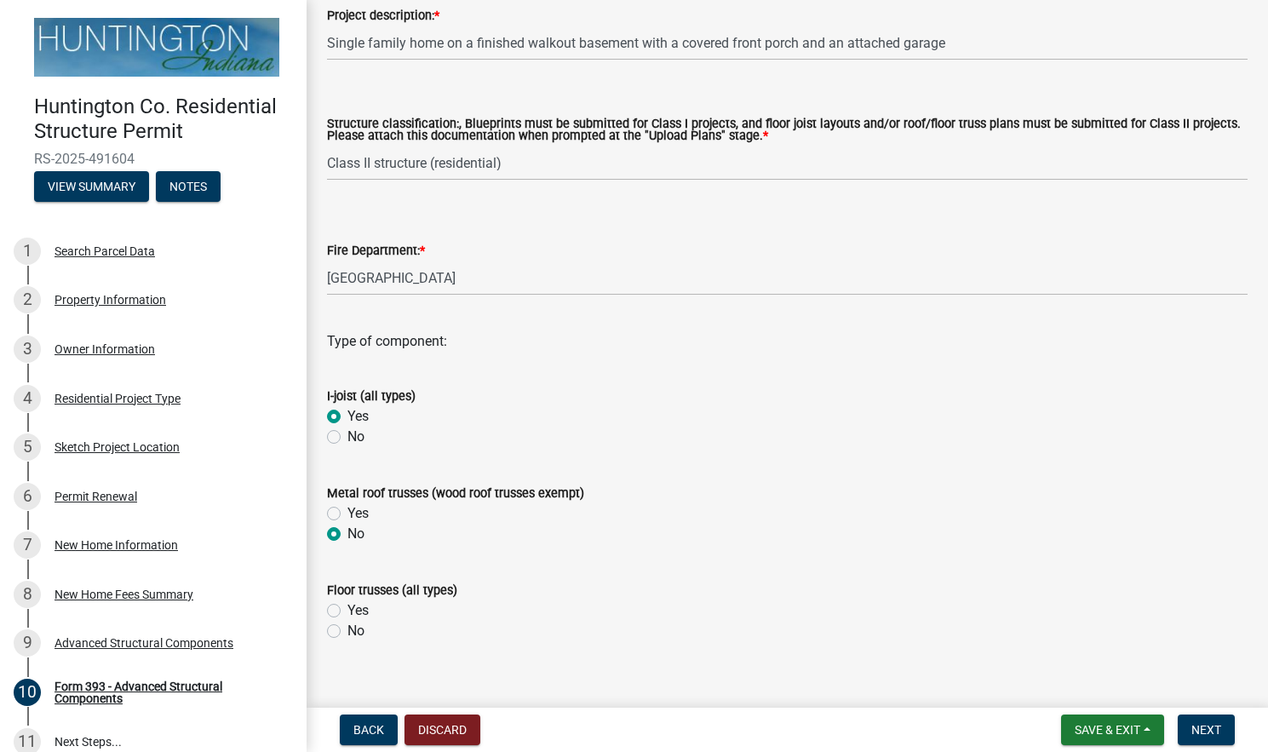
click at [347, 629] on label "No" at bounding box center [355, 631] width 17 height 20
click at [347, 629] on input "No" at bounding box center [352, 626] width 11 height 11
radio input "true"
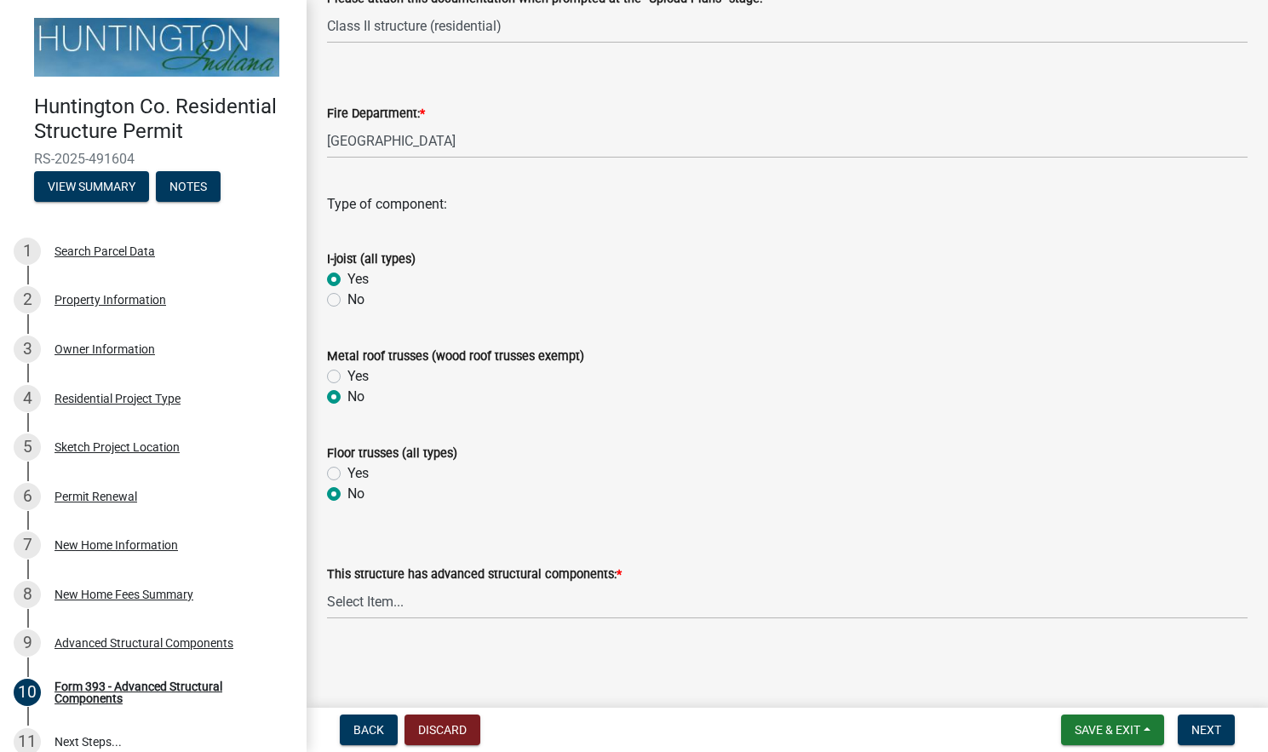
scroll to position [427, 0]
select select "5e5c1ffd-253a-4efb-8926-66fe1142f094"
click at [544, 667] on main "Form 393 - Advanced Structural Components Form 393 - Advanced Structural Compon…" at bounding box center [787, 350] width 961 height 701
click at [1197, 733] on span "Next" at bounding box center [1206, 730] width 30 height 14
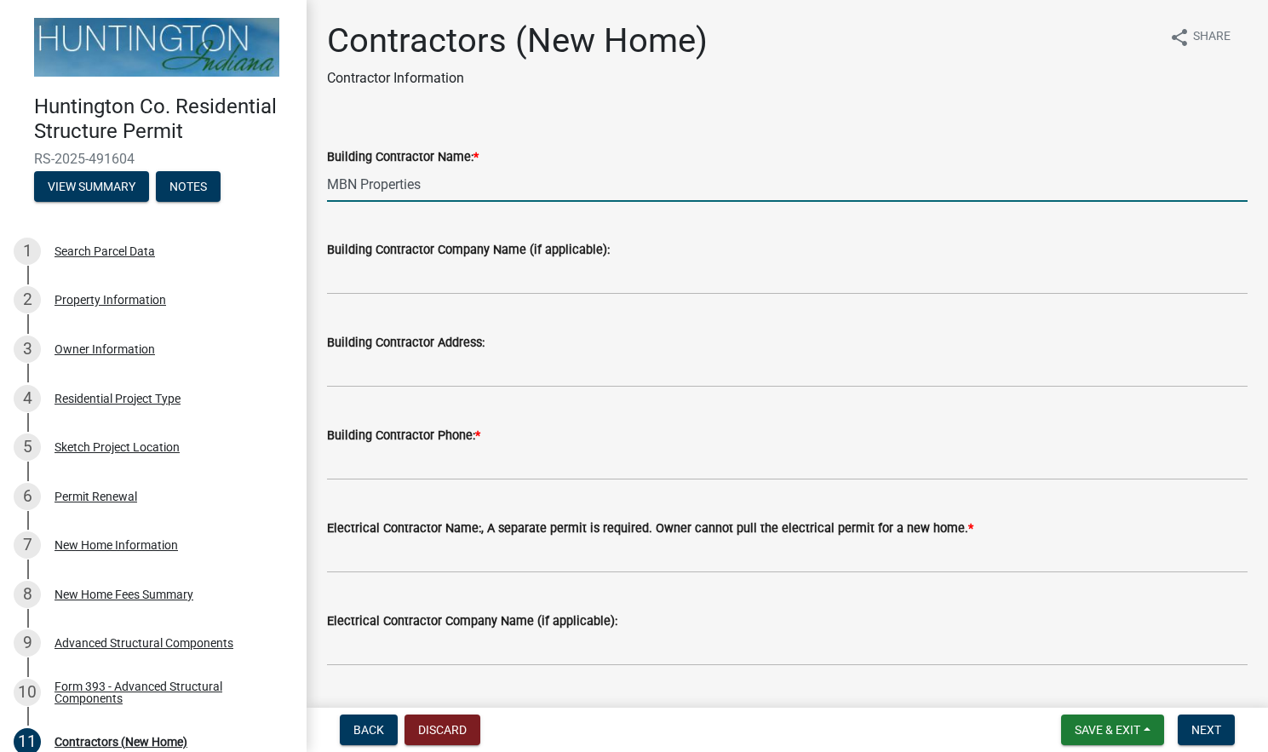
type input "MBN Properties"
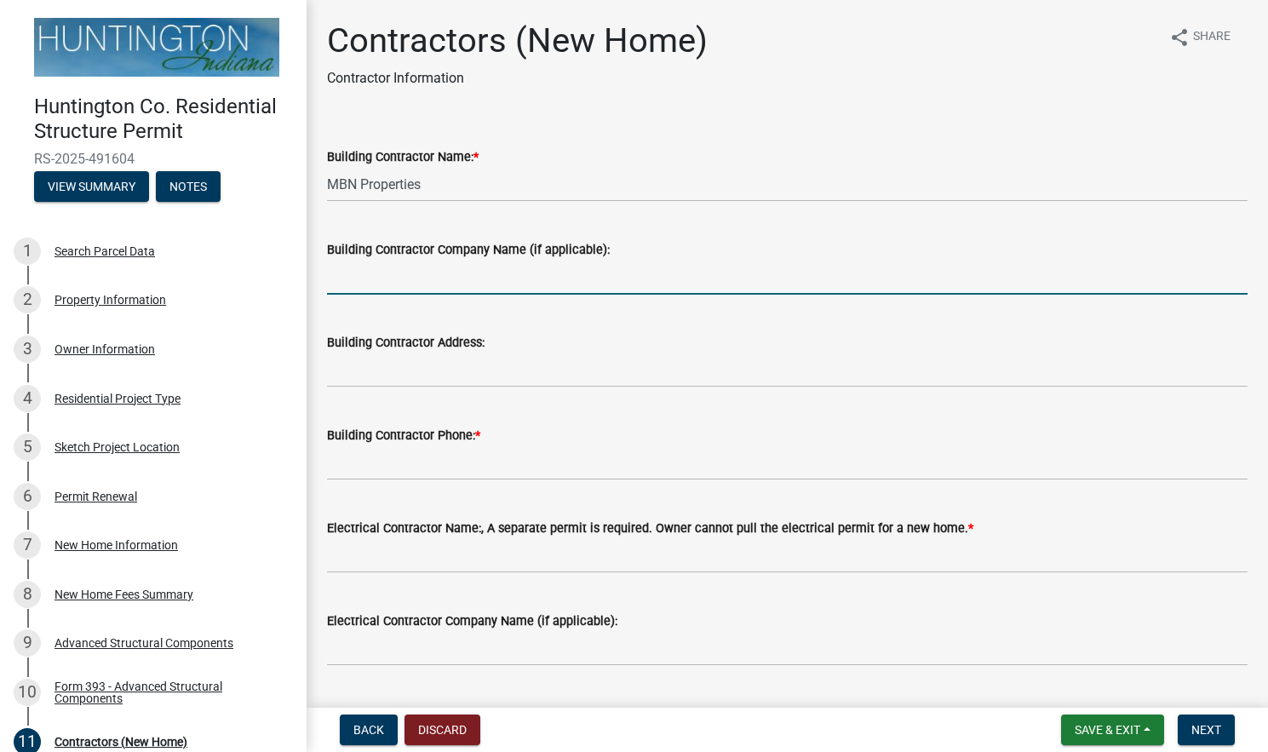
click at [425, 284] on input "Building Contractor Company Name (if applicable):" at bounding box center [787, 277] width 920 height 35
type input "MBN Properties"
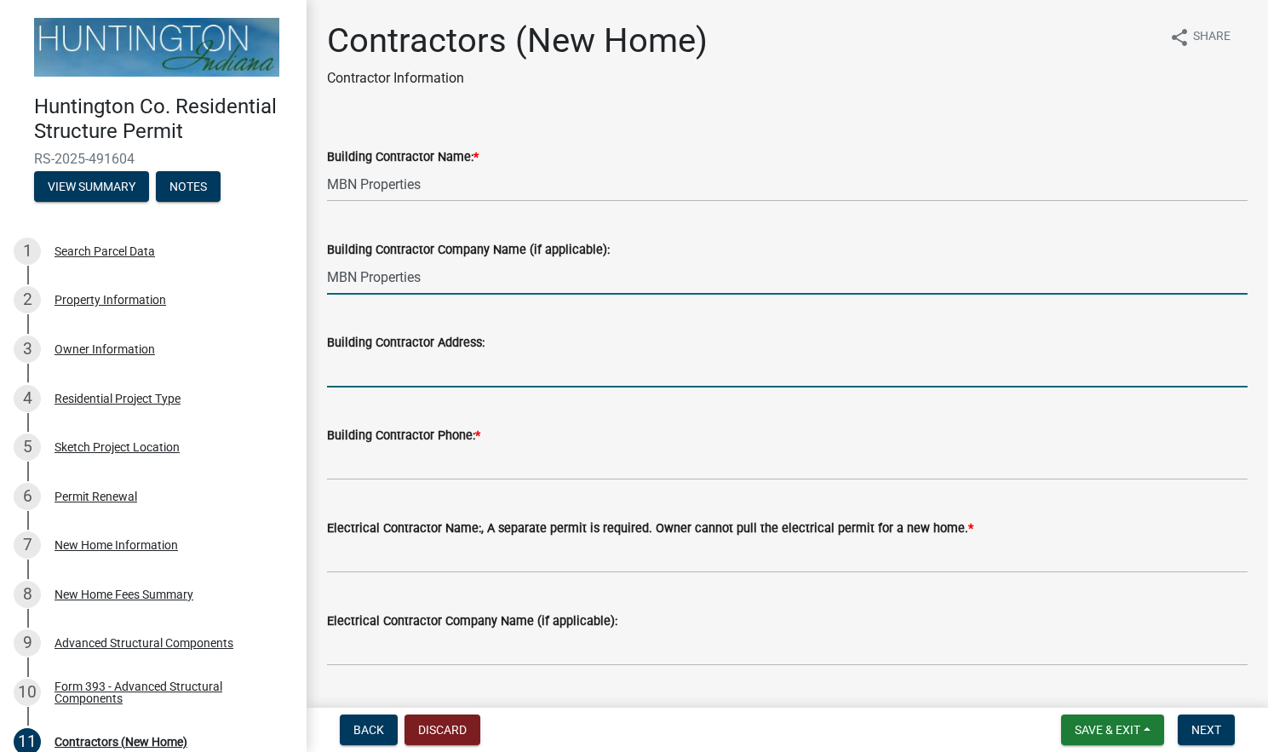
click at [410, 372] on input "Building Contractor Address:" at bounding box center [787, 369] width 920 height 35
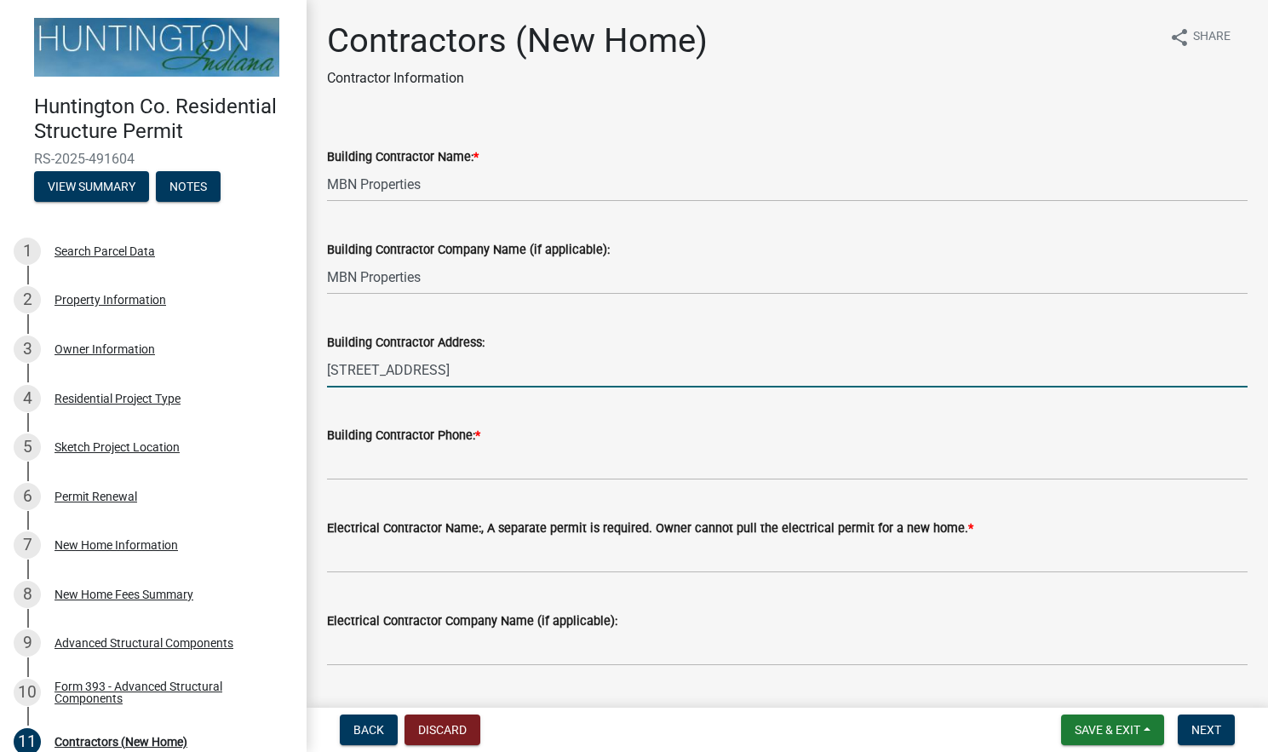
type input "[STREET_ADDRESS]"
click at [358, 464] on input "Building Contractor Phone: *" at bounding box center [787, 462] width 920 height 35
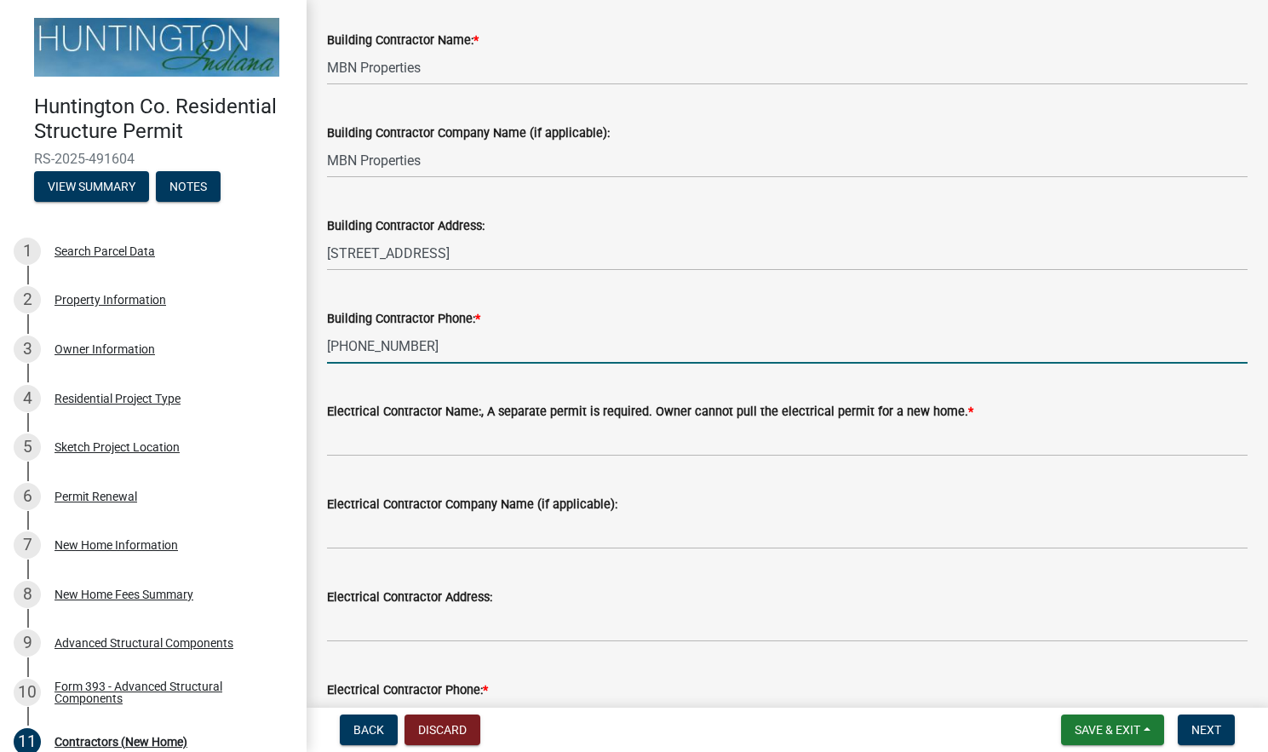
scroll to position [115, 0]
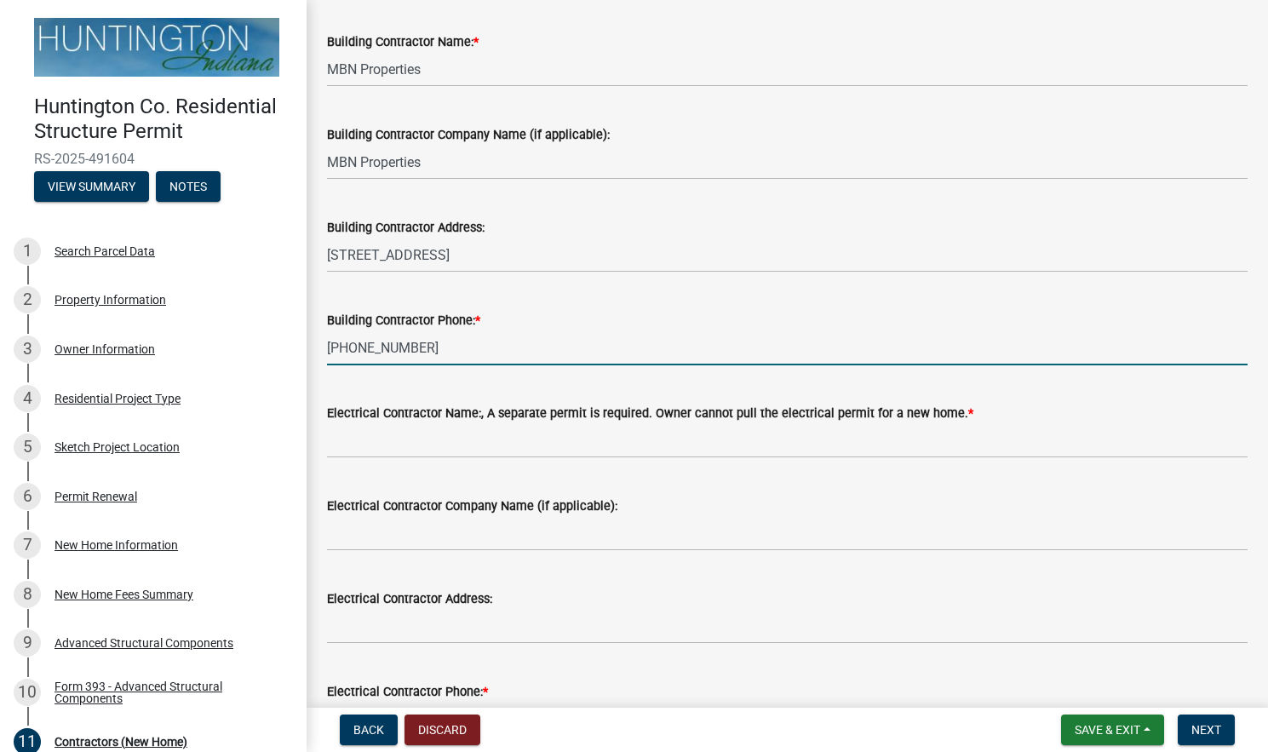
type input "[PHONE_NUMBER]"
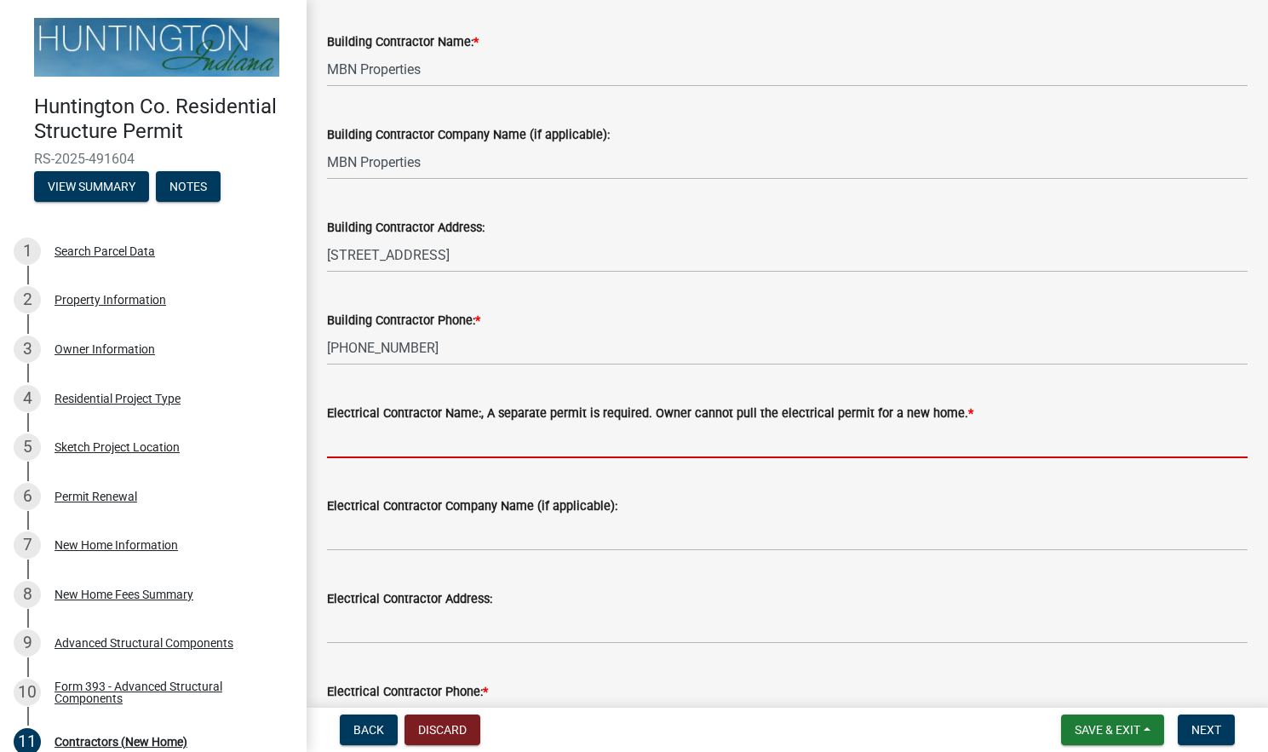
click at [464, 446] on input "Electrical Contractor Name:, A separate permit is required. Owner cannot pull t…" at bounding box center [787, 440] width 920 height 35
type input "F"
type input "[PERSON_NAME]"
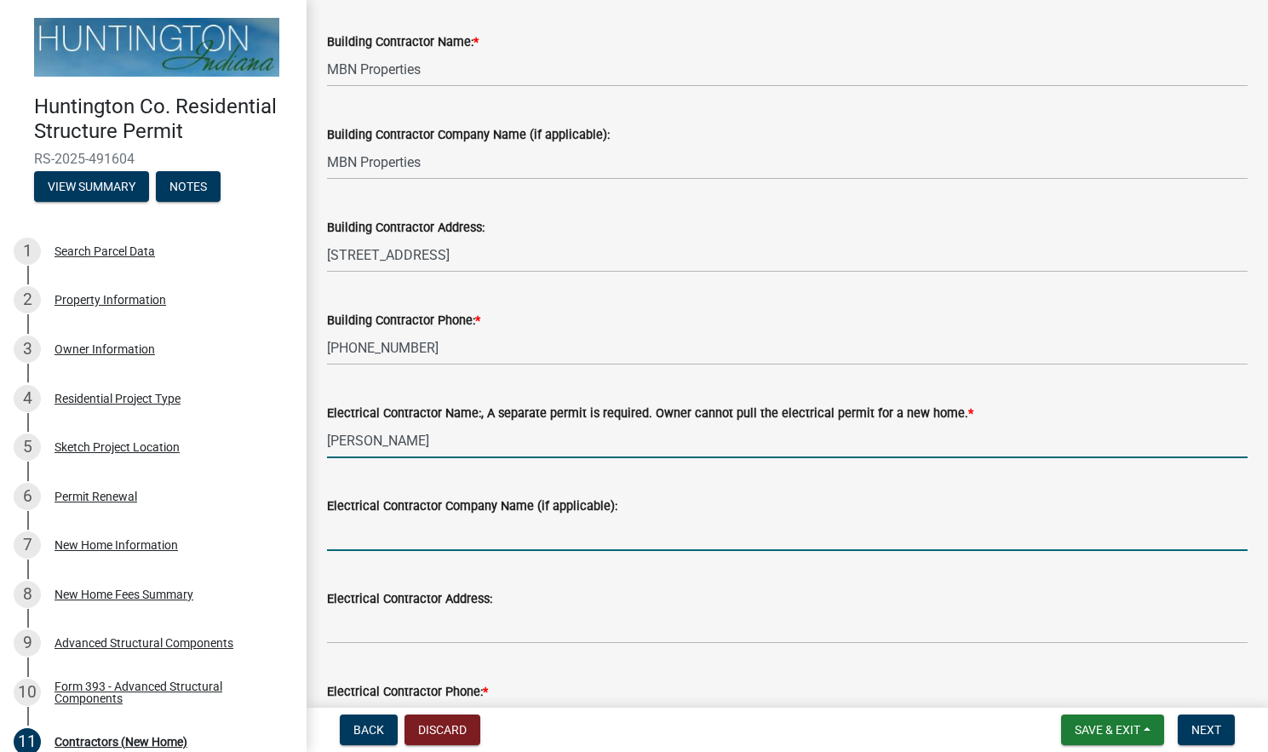
click at [389, 538] on input "Electrical Contractor Company Name (if applicable):" at bounding box center [787, 533] width 920 height 35
type input "F"
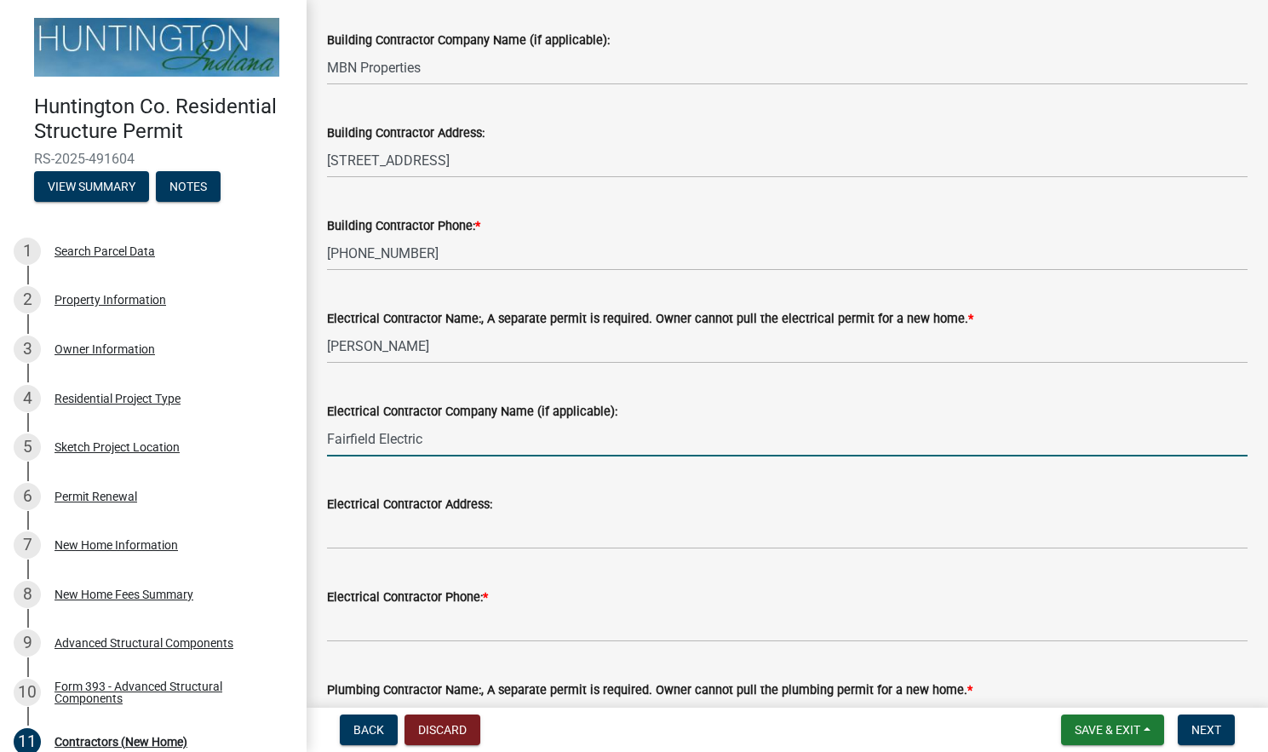
scroll to position [211, 0]
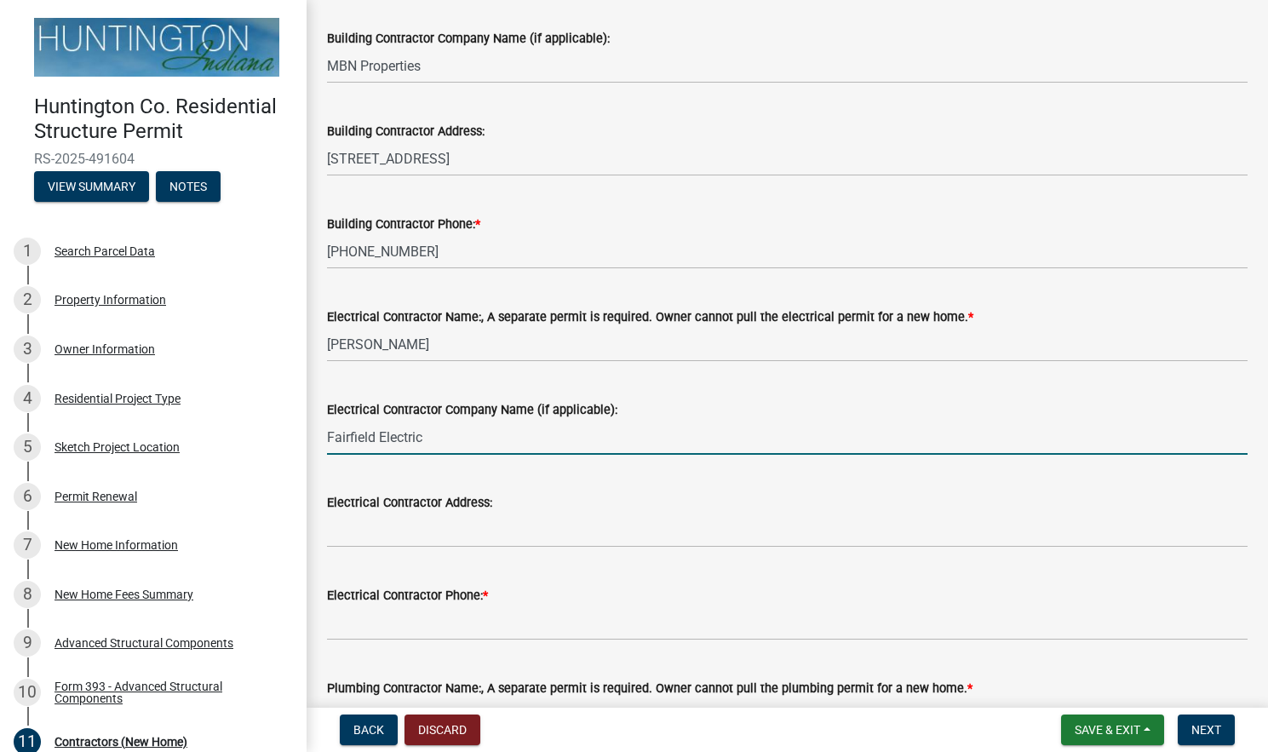
type input "Fairfield Electric"
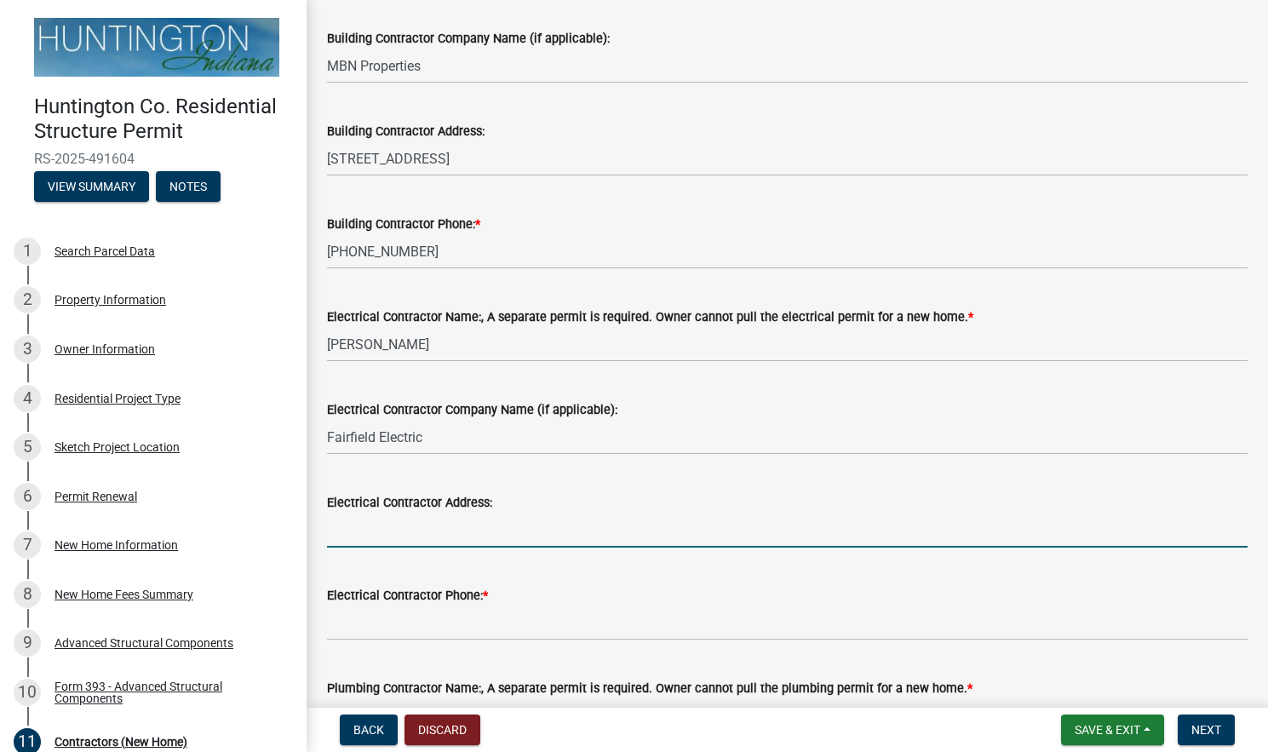
click at [375, 533] on input "Electrical Contractor Address:" at bounding box center [787, 530] width 920 height 35
paste input "[STREET_ADDRESS]"
type input "[STREET_ADDRESS]"
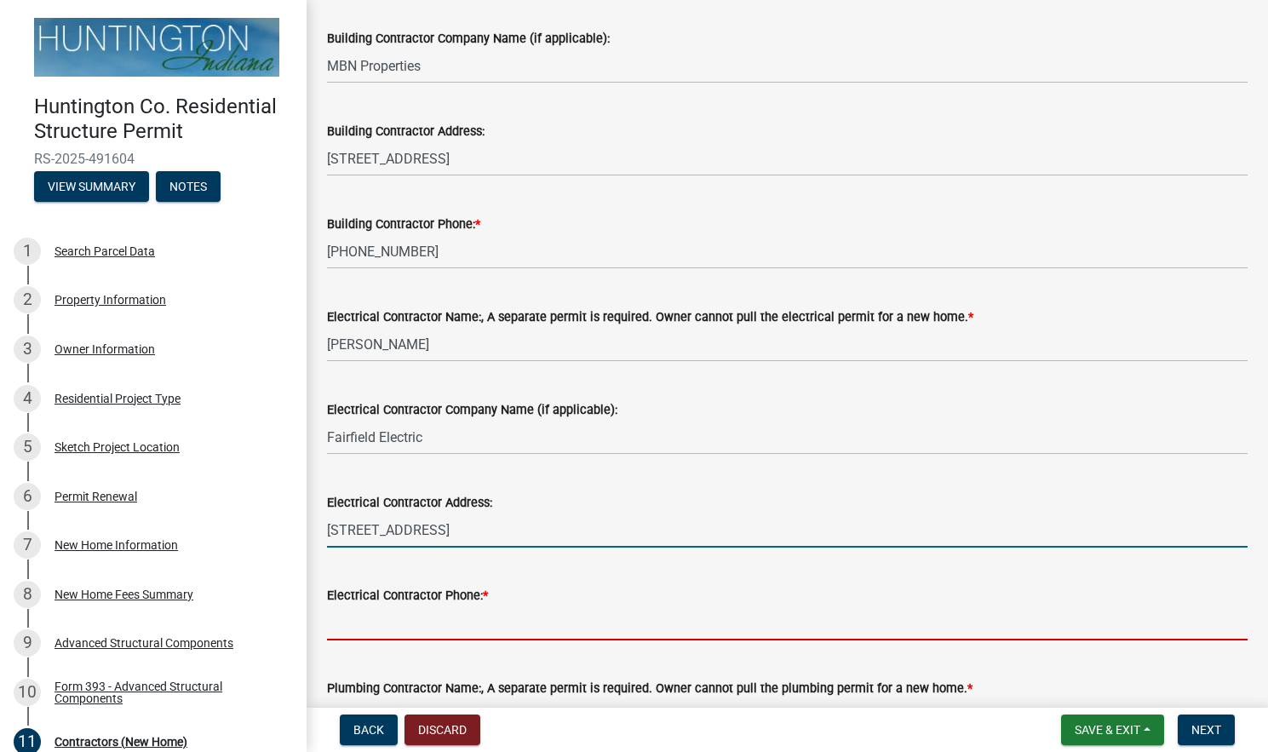
click at [364, 639] on input "Electrical Contractor Phone: *" at bounding box center [787, 622] width 920 height 35
paste input "[PHONE_NUMBER]."
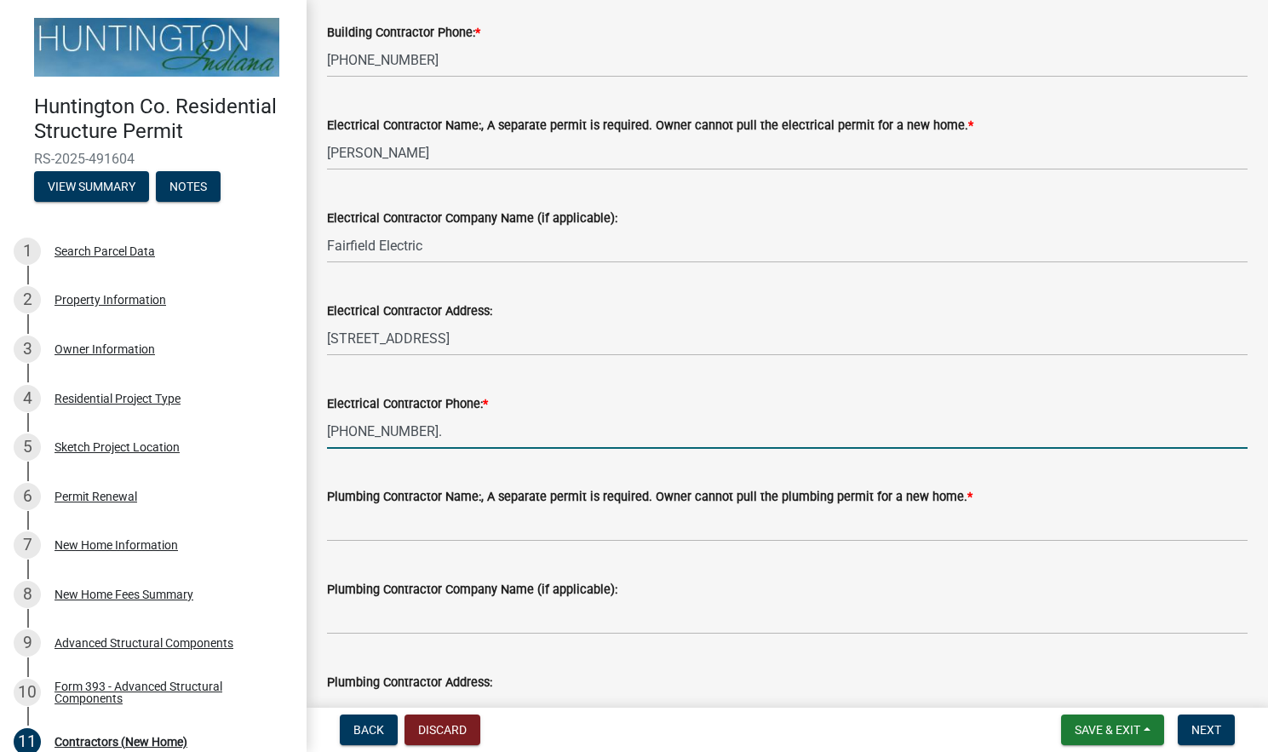
scroll to position [413, 0]
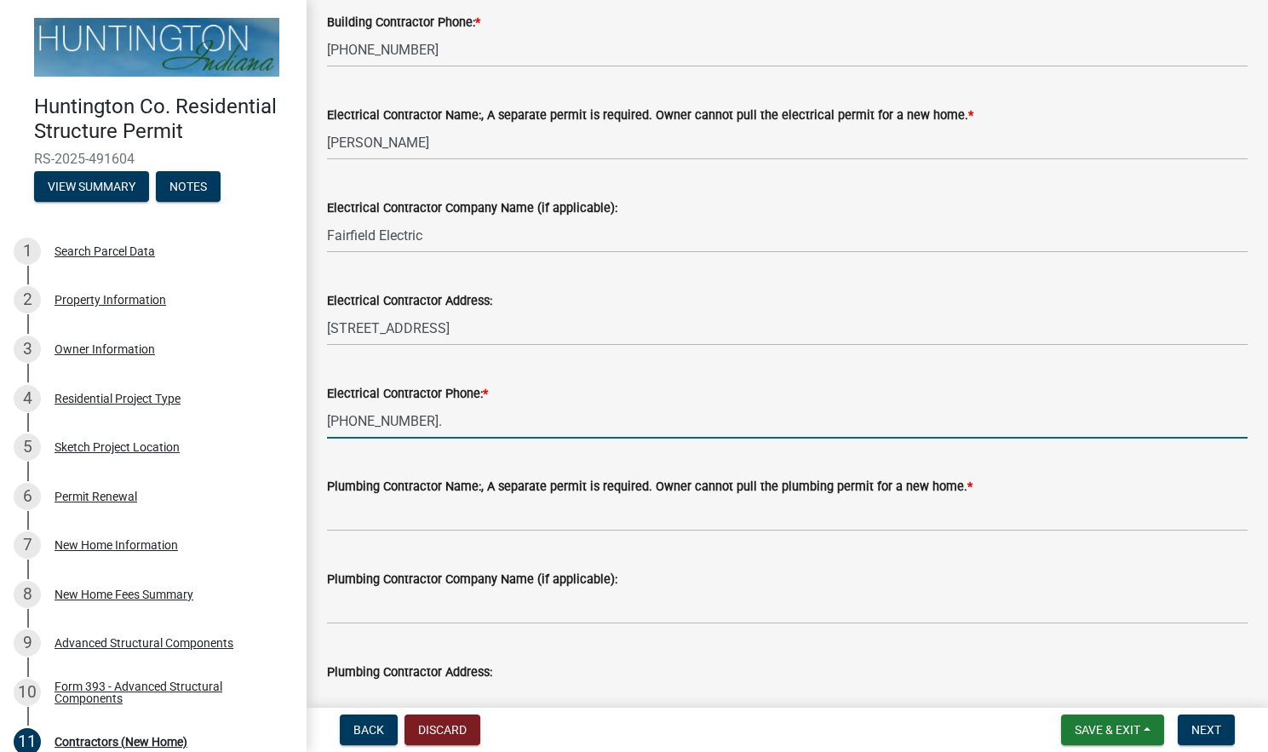
type input "[PHONE_NUMBER]."
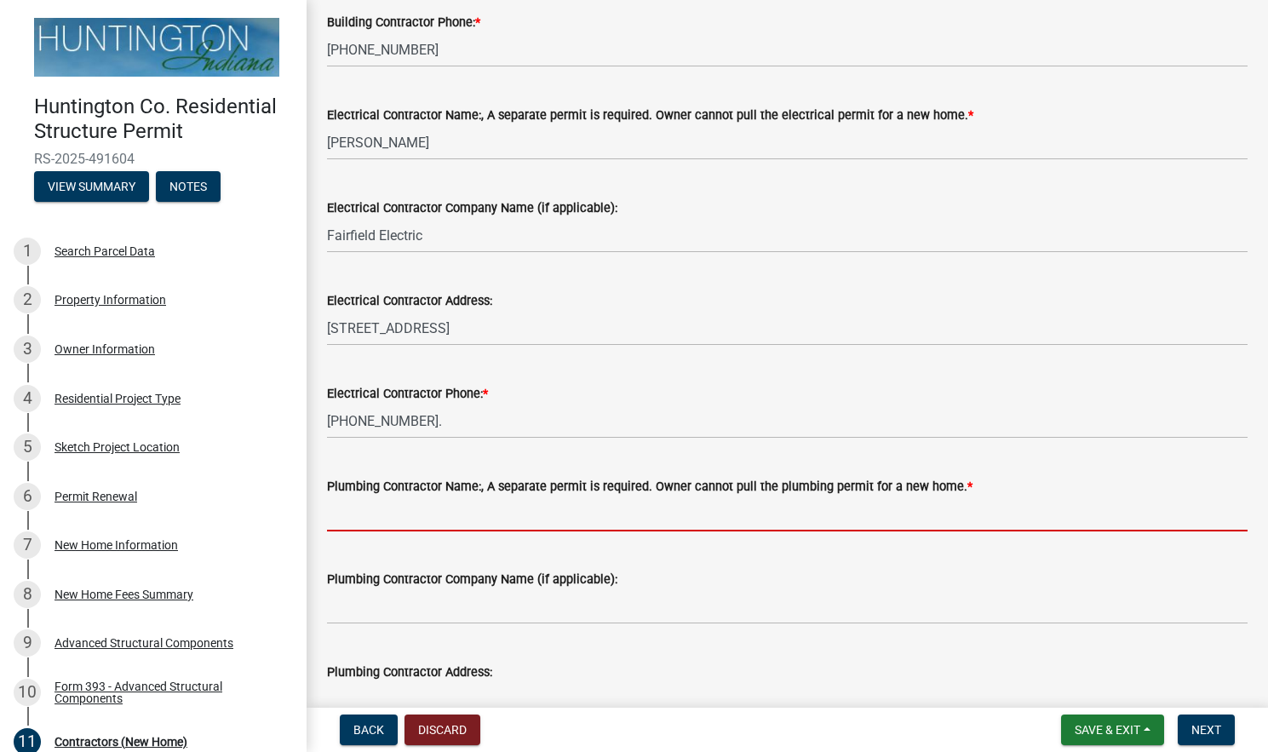
click at [366, 512] on input "Plumbing Contractor Name:, A separate permit is required. Owner cannot pull the…" at bounding box center [787, 513] width 920 height 35
paste input "[PERSON_NAME]"
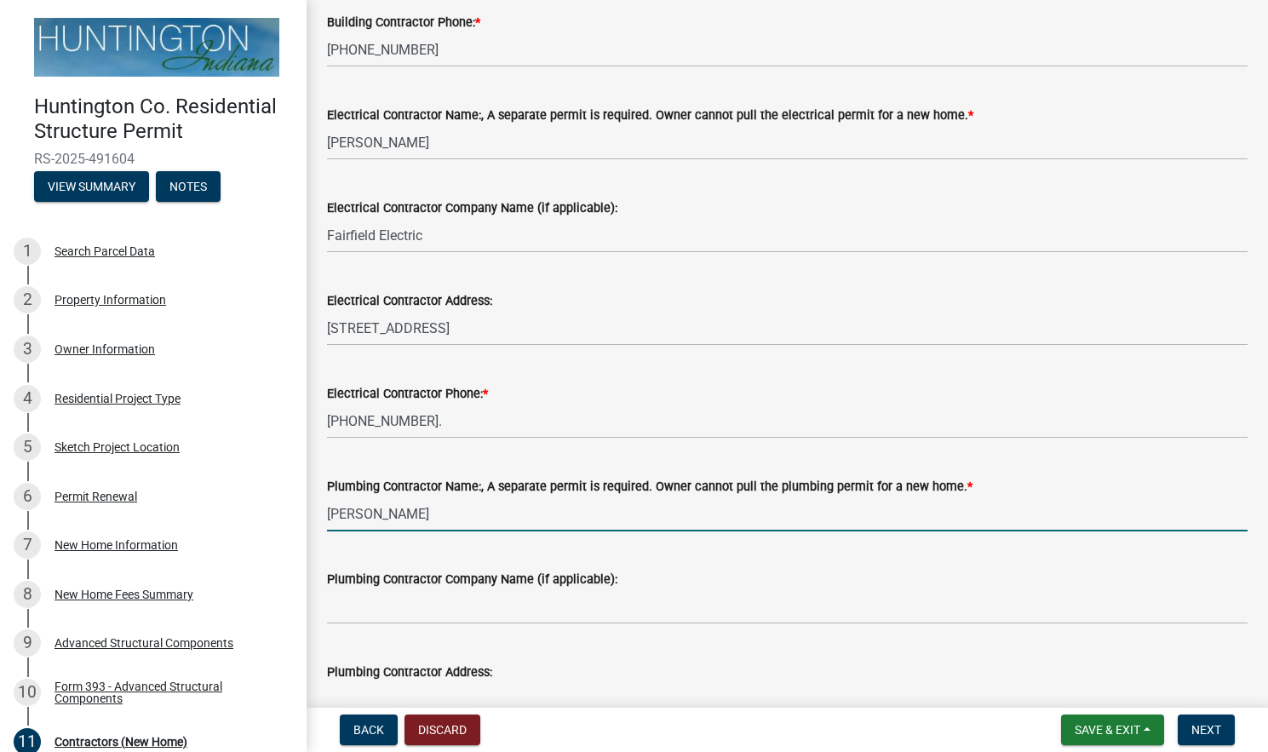
type input "[PERSON_NAME]"
click at [370, 608] on input "Plumbing Contractor Company Name (if applicable):" at bounding box center [787, 606] width 920 height 35
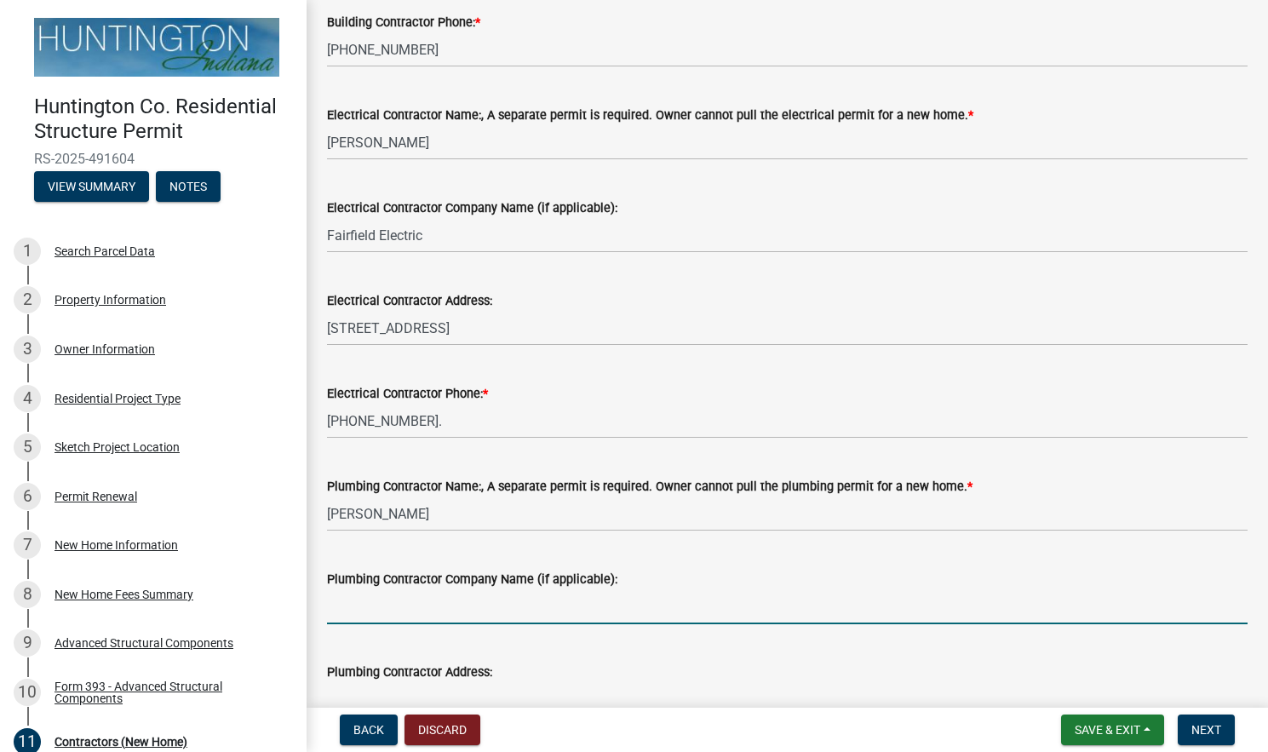
paste input "[PERSON_NAME] Does It All (Plumbing)"
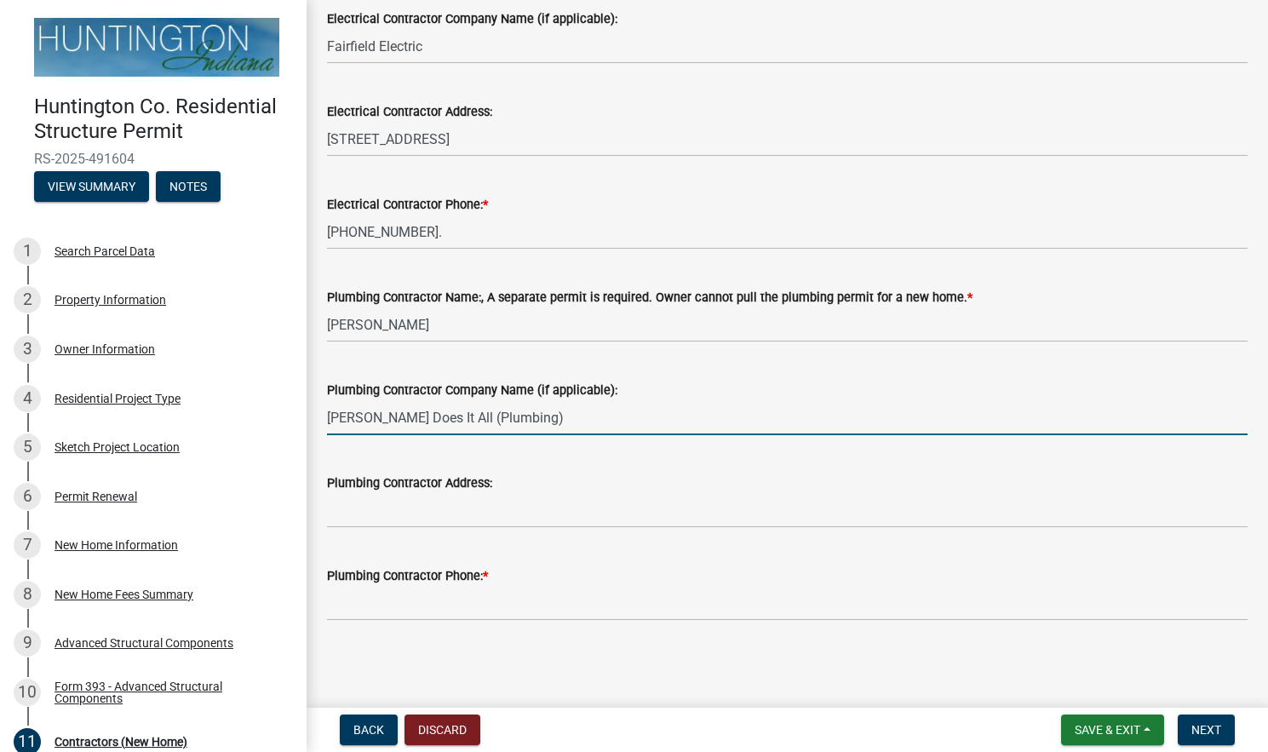
scroll to position [602, 0]
type input "[PERSON_NAME] Does It All (Plumbing)"
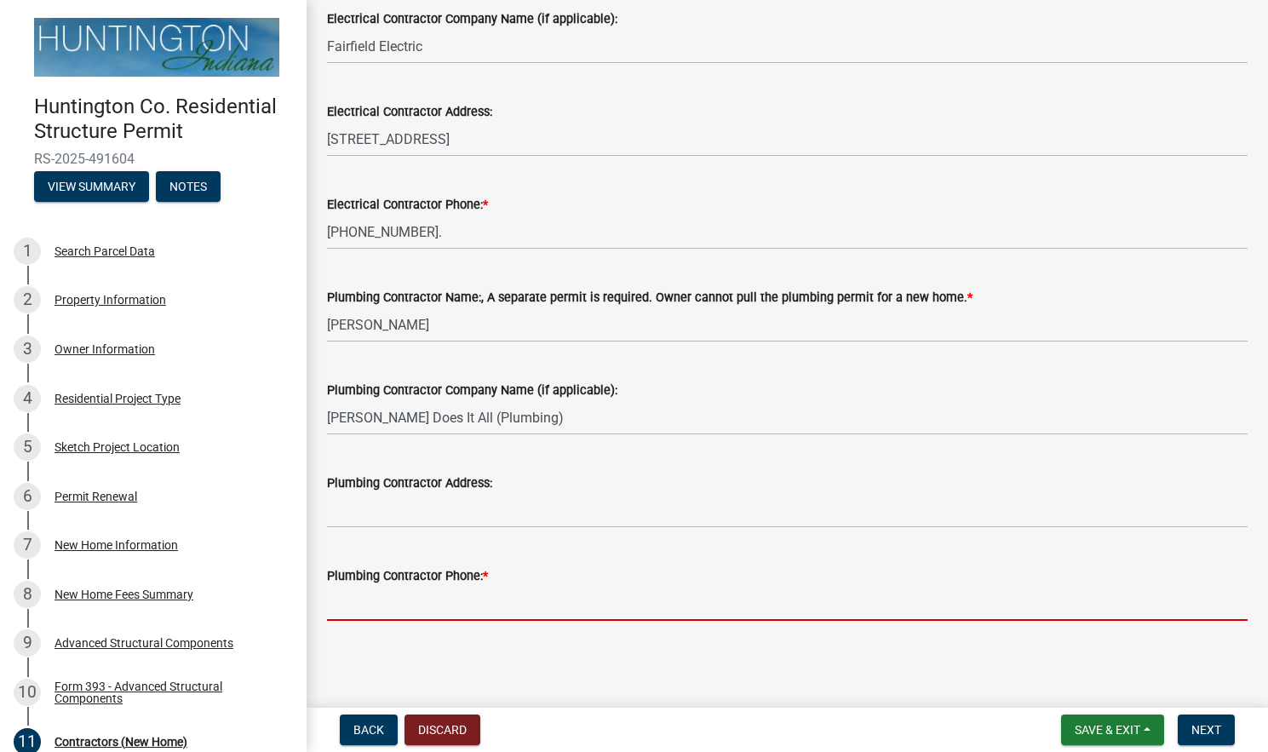
paste input "[PHONE_NUMBER]"
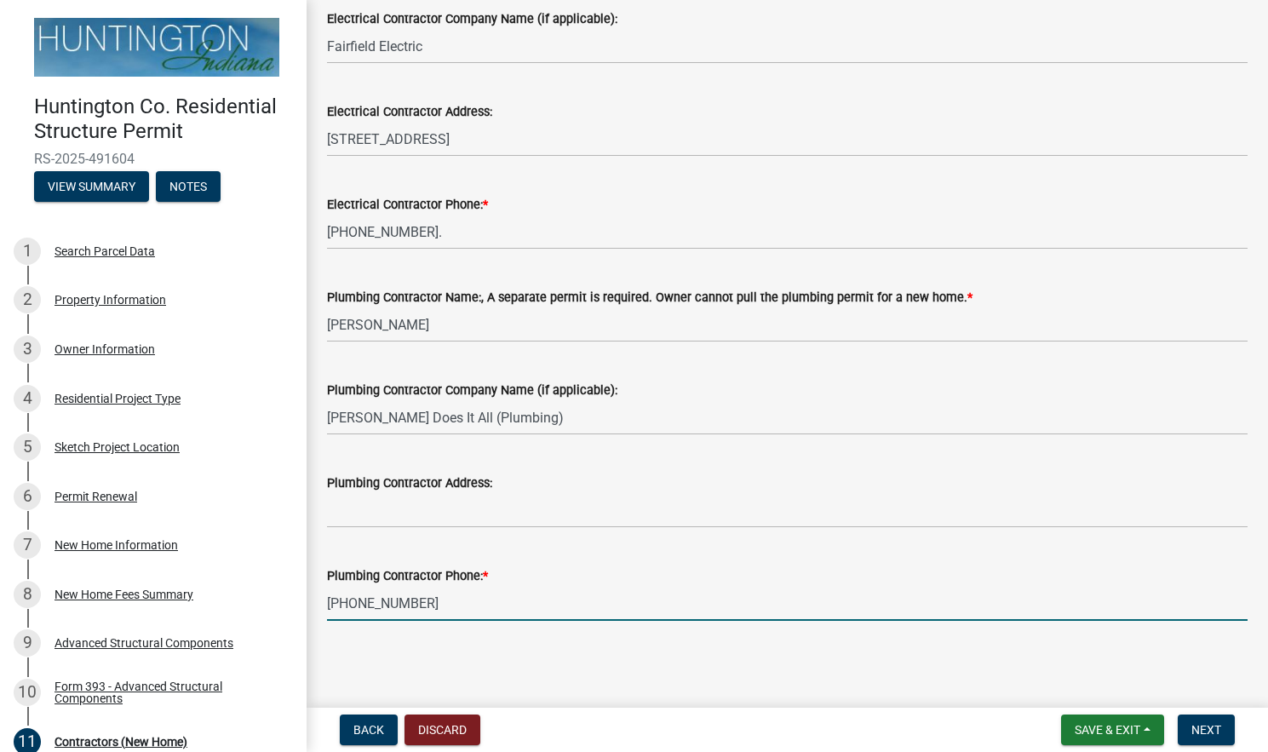
type input "[PHONE_NUMBER]"
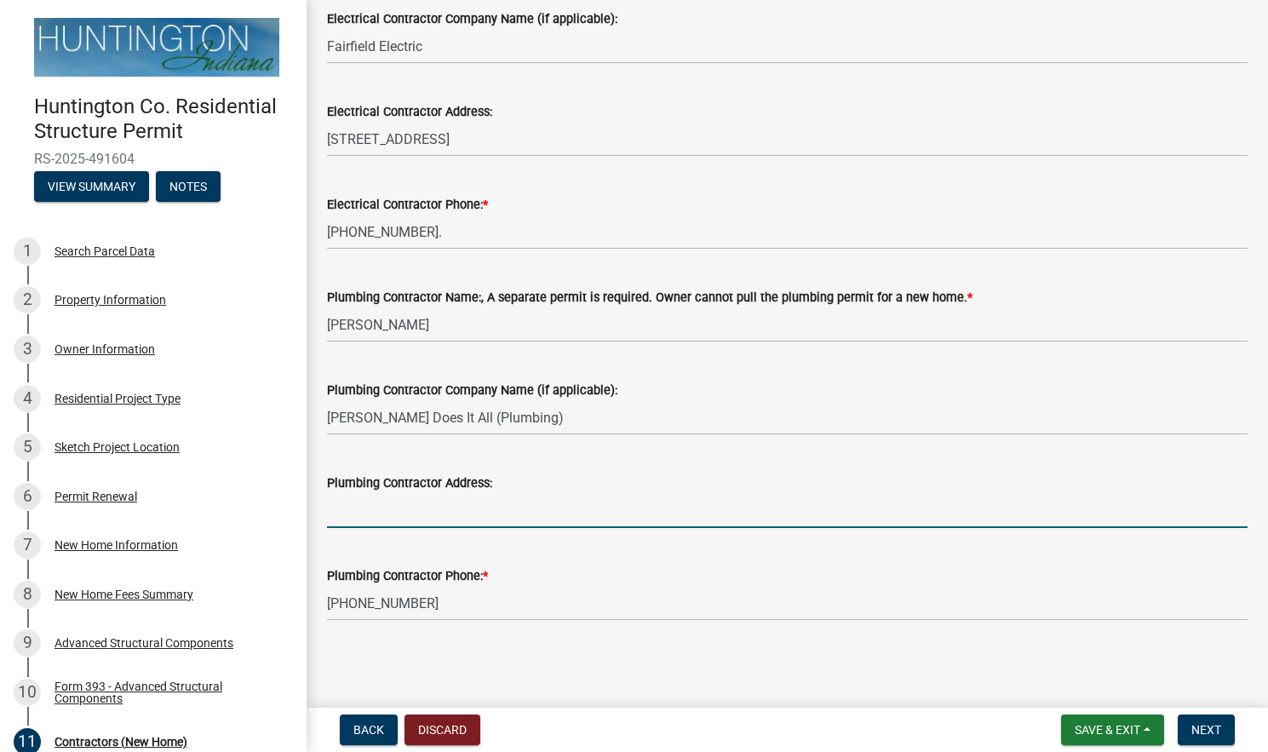
click at [449, 501] on input "Plumbing Contractor Address:" at bounding box center [787, 510] width 920 height 35
paste input "[STREET_ADDRESS][PERSON_NAME]"
type input "[STREET_ADDRESS][PERSON_NAME]"
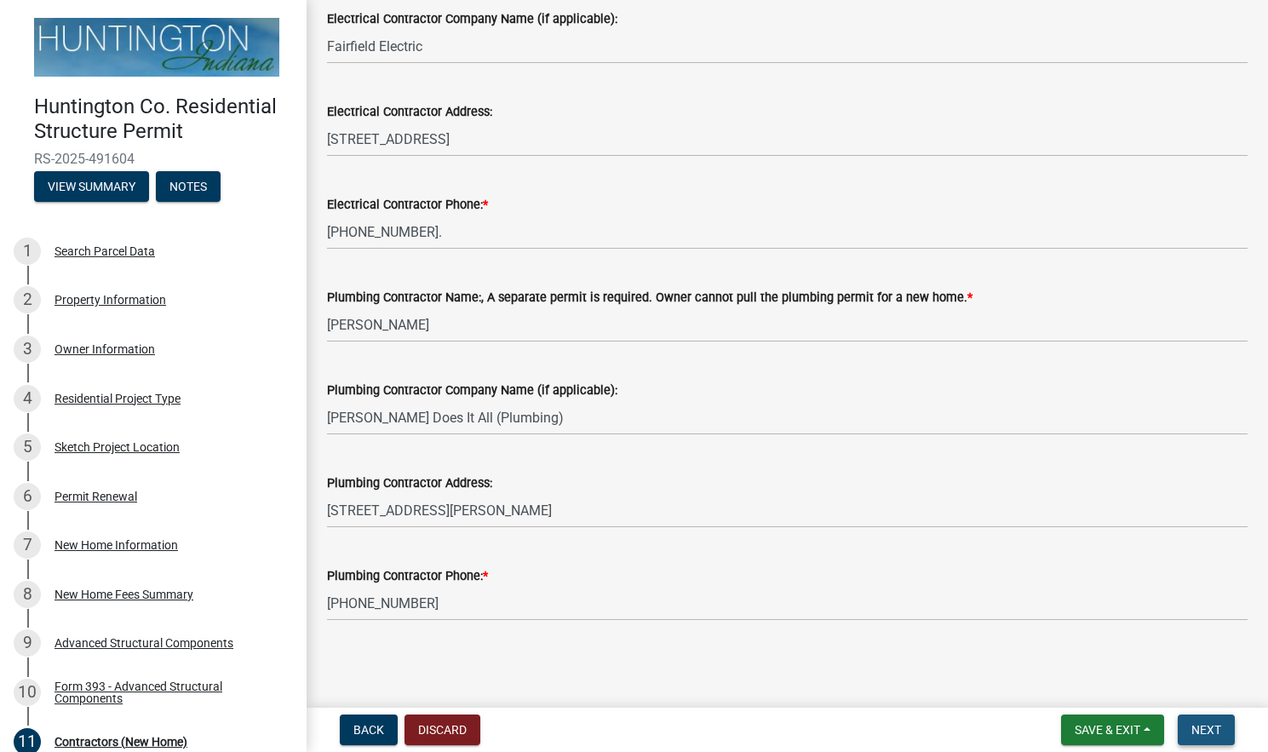
click at [1210, 720] on button "Next" at bounding box center [1206, 729] width 57 height 31
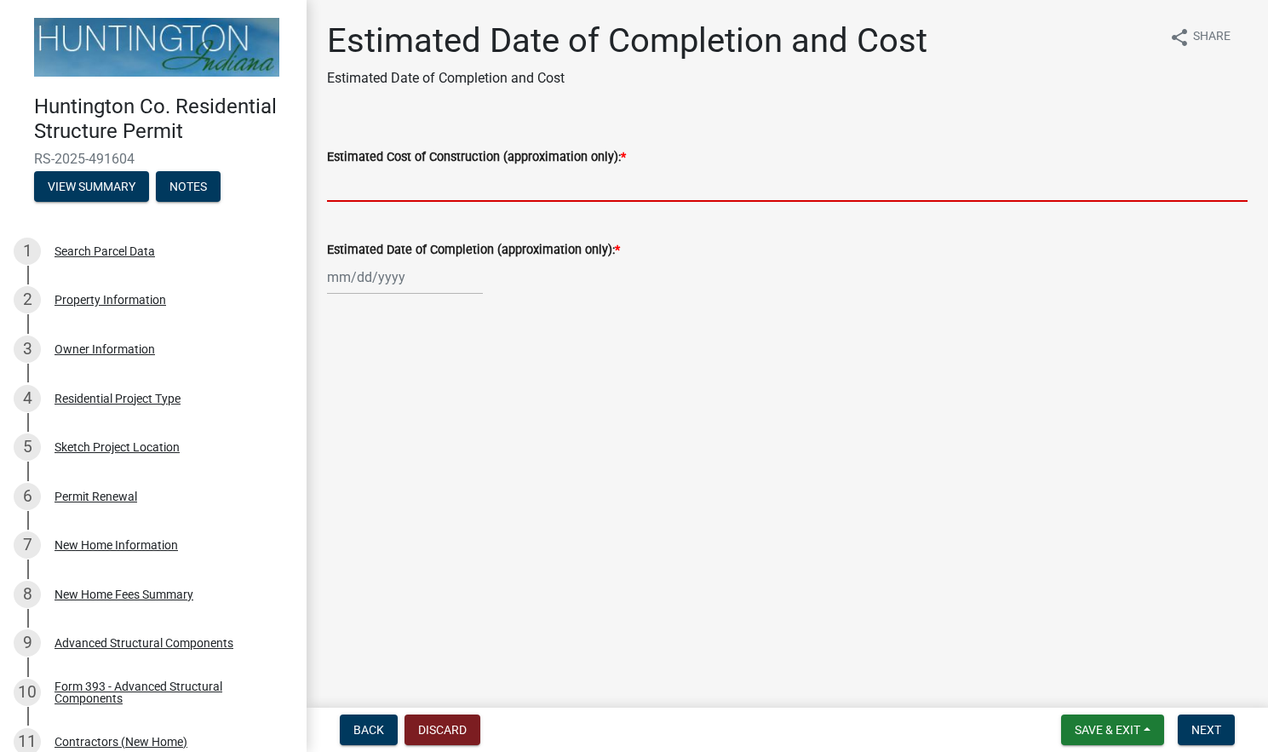
click at [449, 196] on input "Estimated Cost of Construction (approximation only): *" at bounding box center [787, 184] width 920 height 35
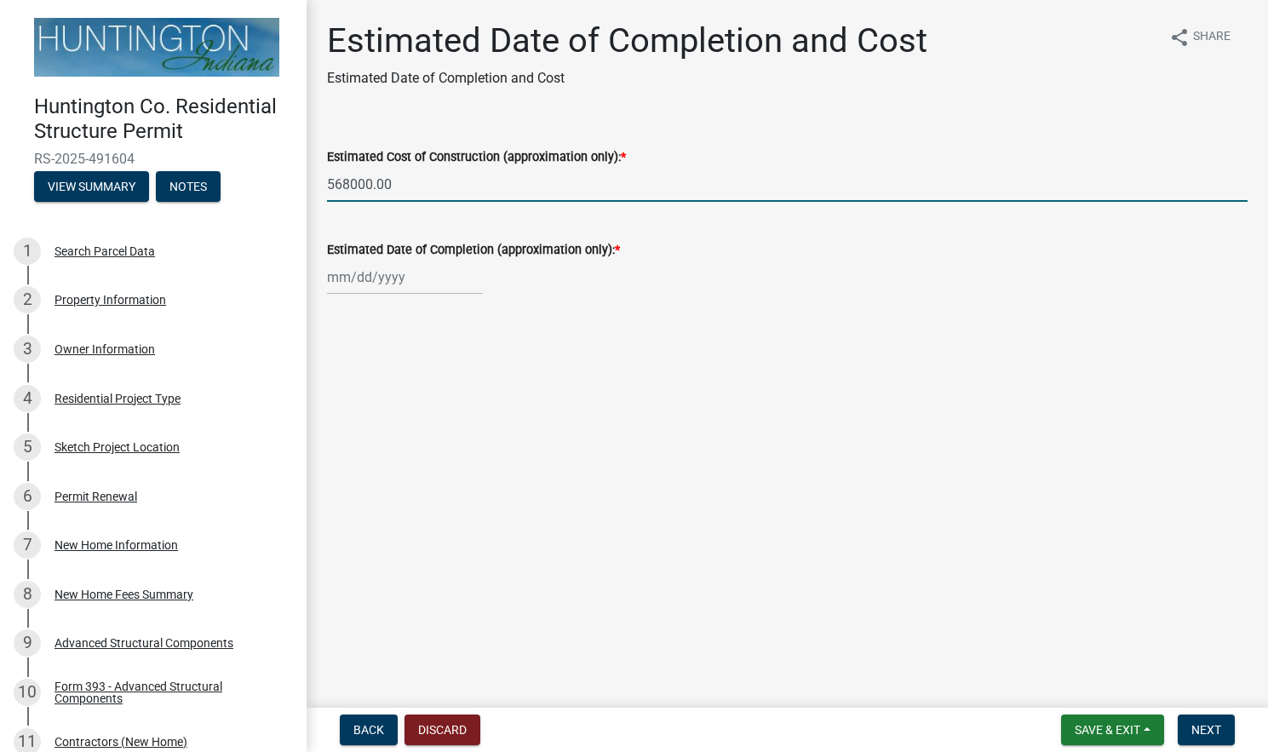
type input "568000.00"
select select "10"
select select "2025"
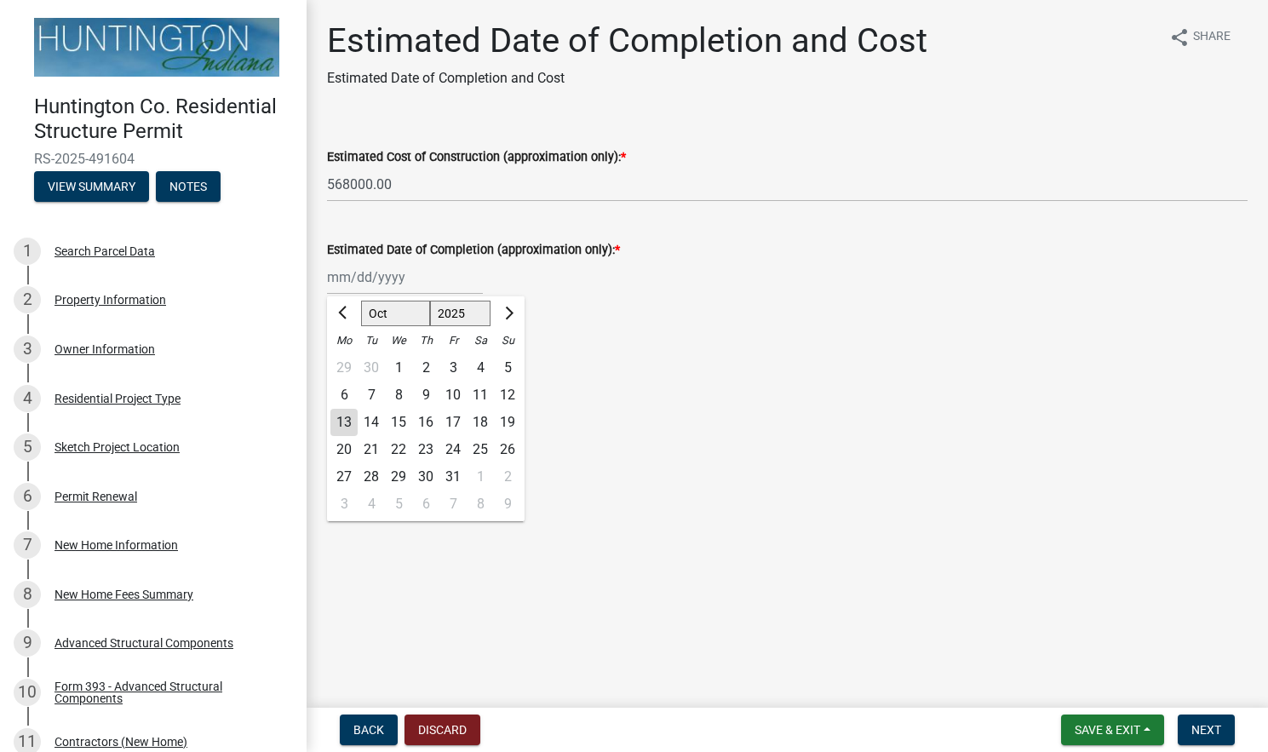
click at [405, 285] on div "[PERSON_NAME] Feb Mar Apr [PERSON_NAME][DATE] Oct Nov [DATE] 1526 1527 1528 152…" at bounding box center [405, 277] width 156 height 35
click at [512, 313] on span "Next month" at bounding box center [507, 313] width 13 height 13
select select "1"
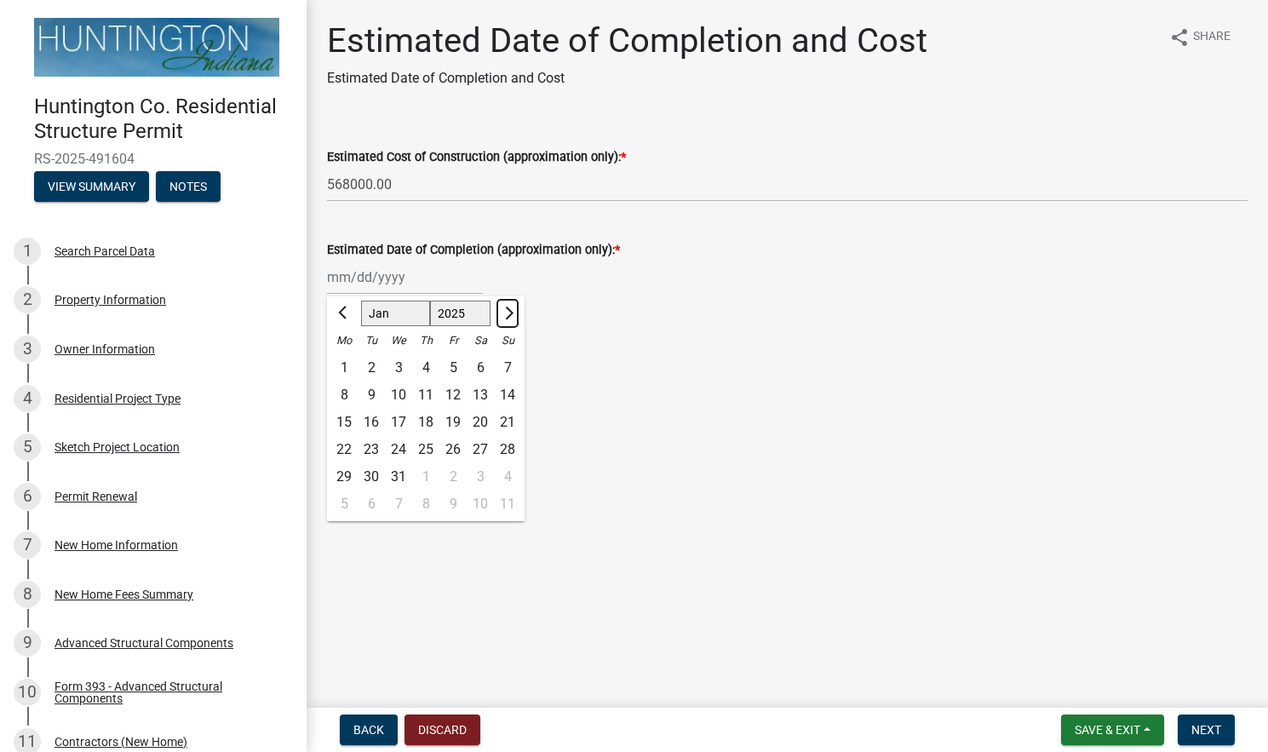
select select "2026"
click at [512, 313] on span "Next month" at bounding box center [507, 313] width 13 height 13
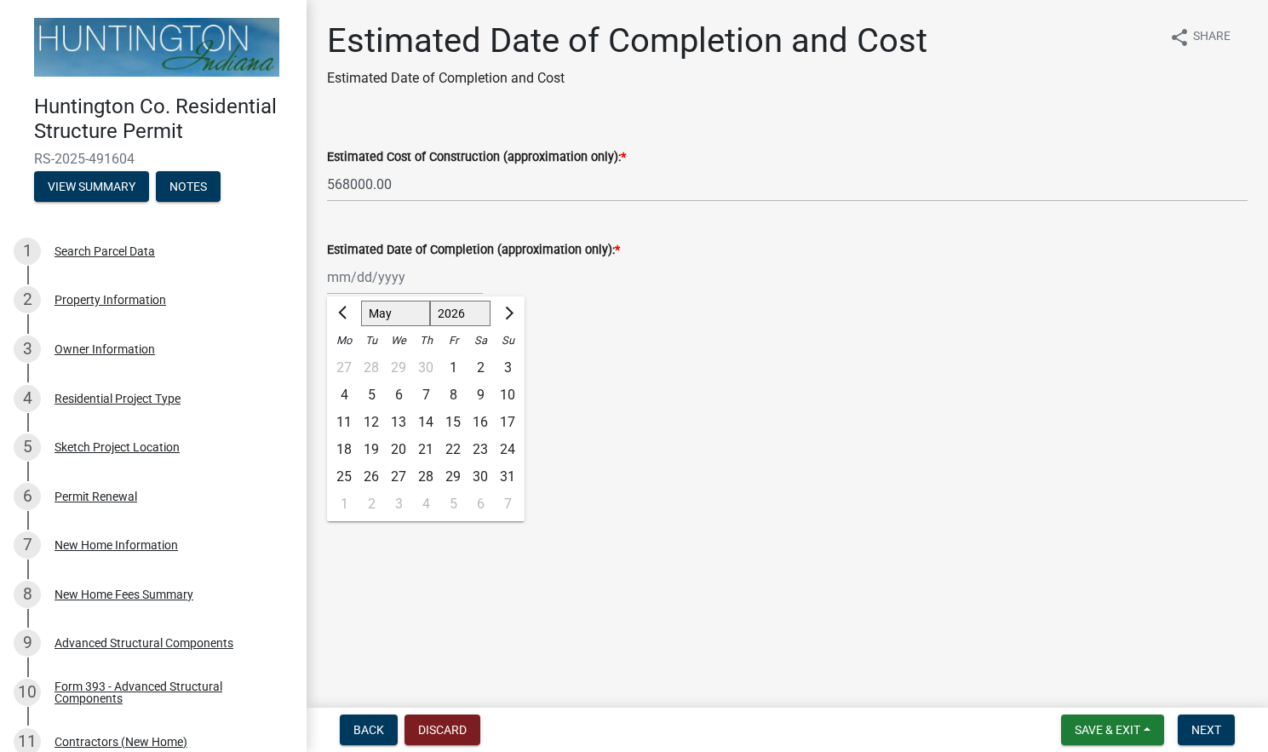
click at [512, 313] on span "Next month" at bounding box center [507, 313] width 13 height 13
click at [340, 312] on span "Previous month" at bounding box center [344, 313] width 13 height 13
select select "7"
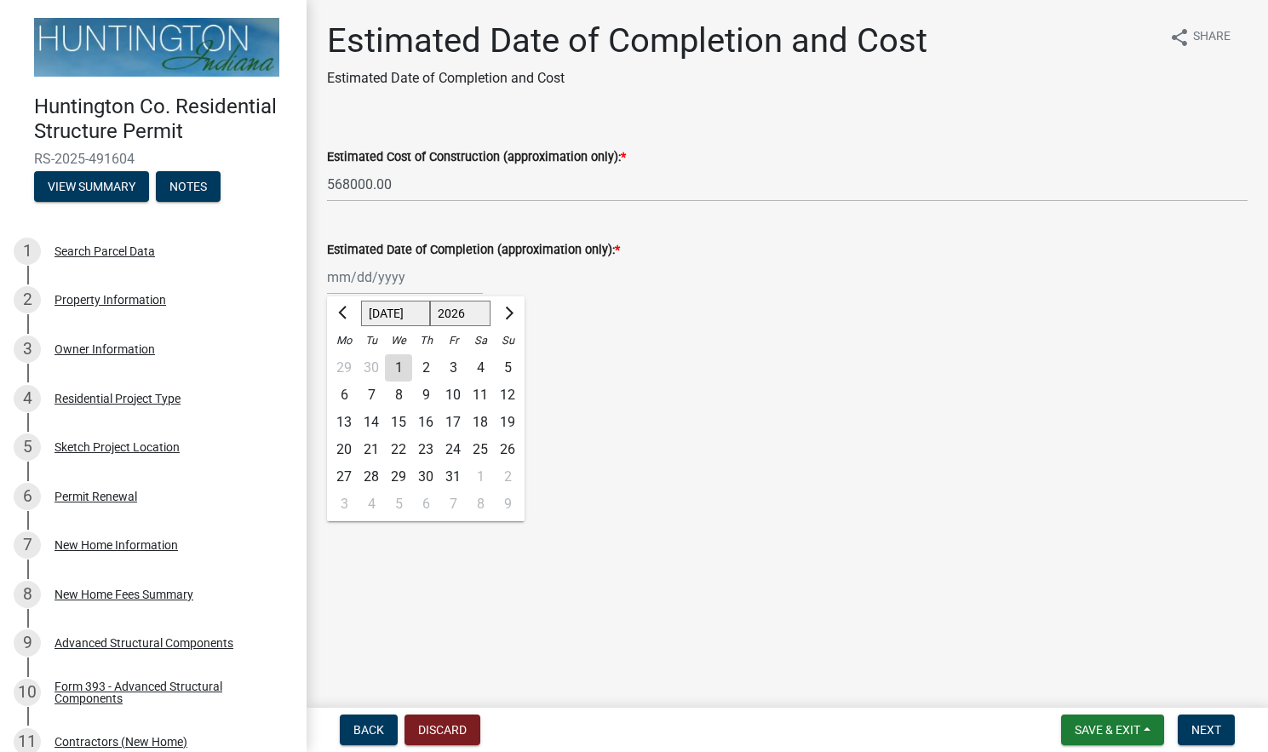
click at [374, 416] on div "14" at bounding box center [371, 422] width 27 height 27
type input "[DATE]"
click at [542, 414] on main "Estimated Date of Completion and Cost Estimated Date of Completion and Cost sha…" at bounding box center [787, 350] width 961 height 701
click at [1201, 720] on button "Next" at bounding box center [1206, 729] width 57 height 31
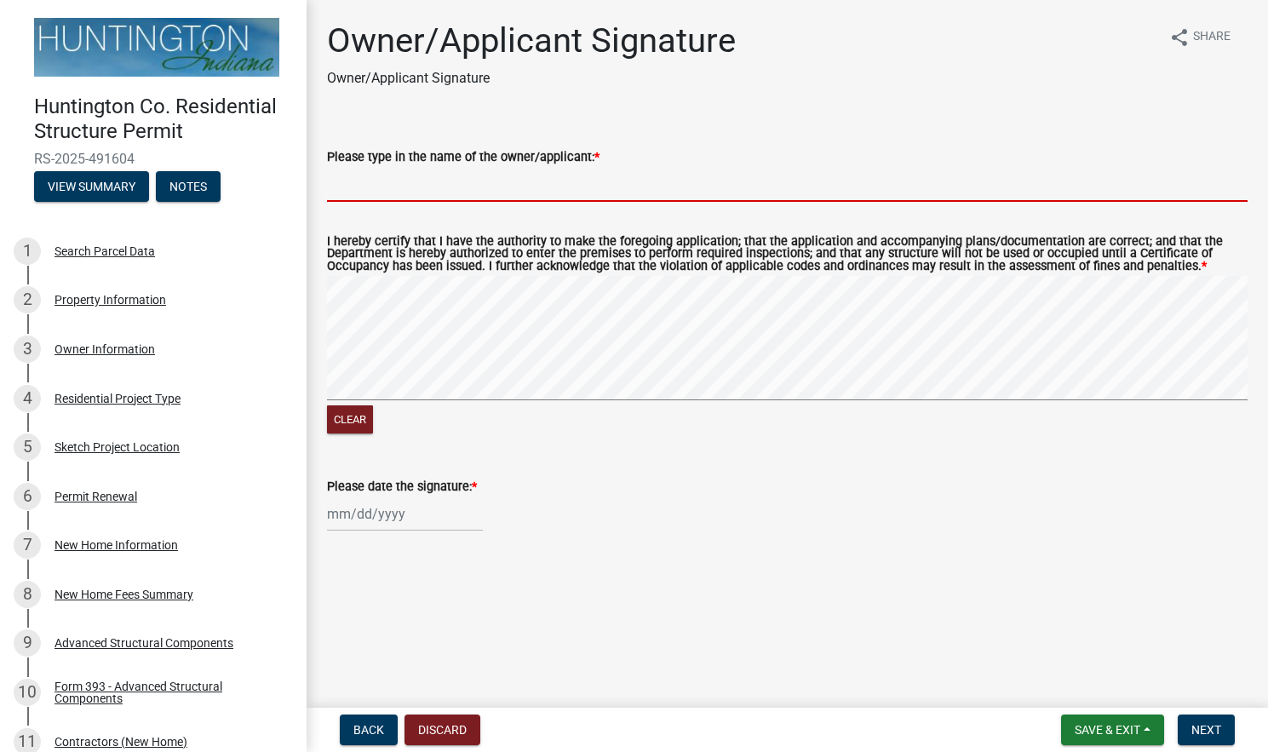
click at [389, 190] on input "Please type in the name of the owner/applicant: *" at bounding box center [787, 184] width 920 height 35
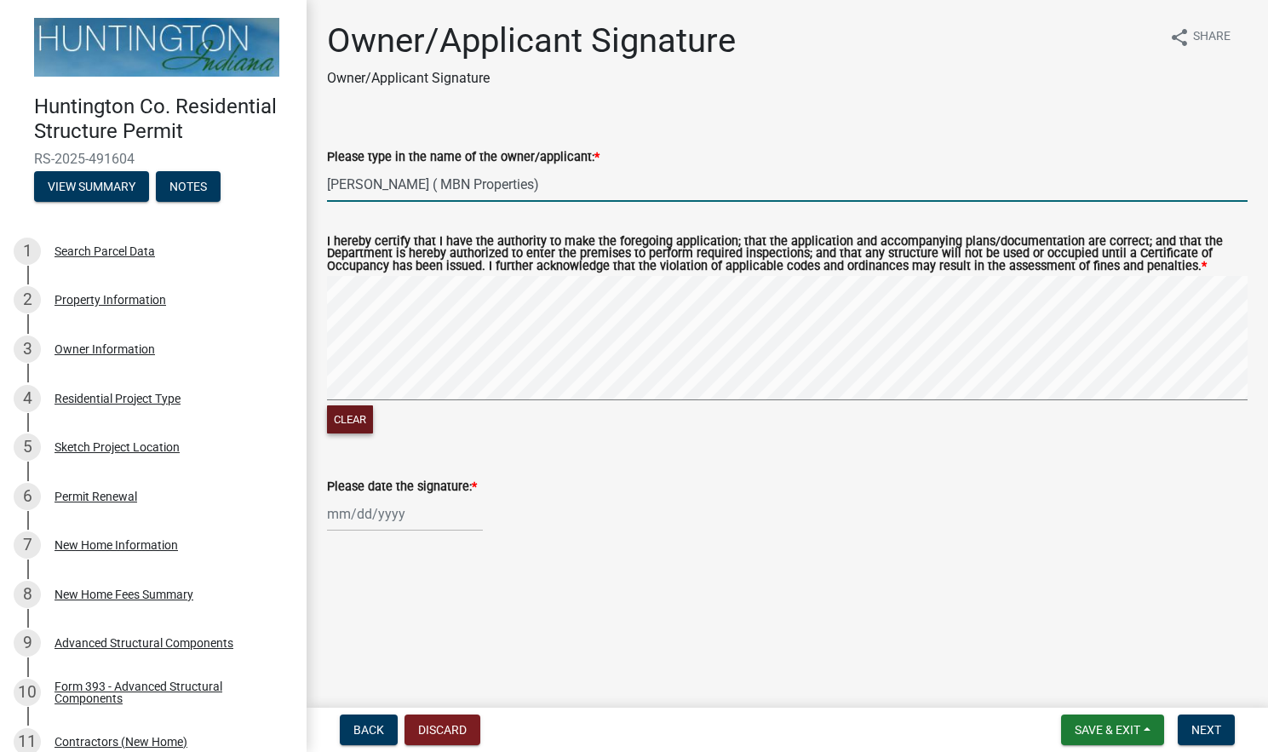
type input "[PERSON_NAME] ( MBN Properties)"
click at [335, 432] on button "Clear" at bounding box center [350, 419] width 46 height 28
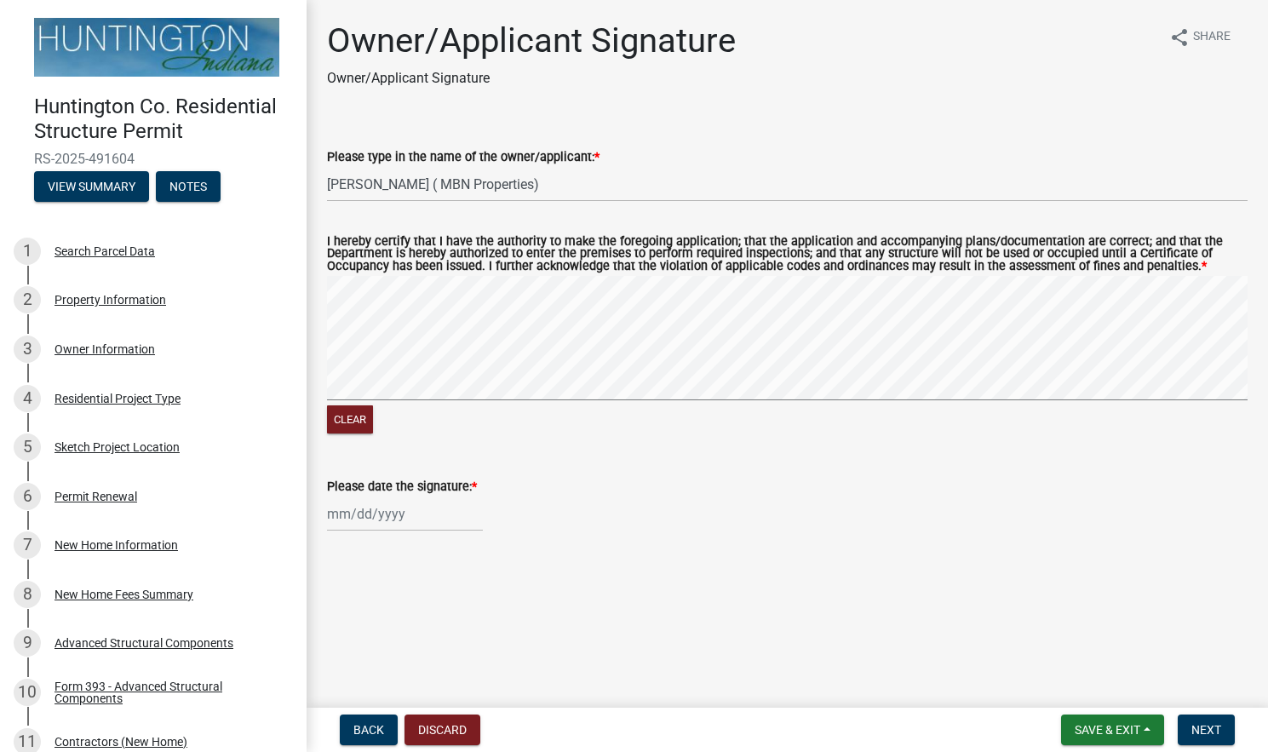
drag, startPoint x: 324, startPoint y: 331, endPoint x: 326, endPoint y: 341, distance: 10.5
click at [326, 341] on div "I hereby certify that I have the authority to make the foregoing application; t…" at bounding box center [787, 325] width 946 height 221
click at [355, 433] on button "Clear" at bounding box center [350, 419] width 46 height 28
click at [374, 531] on div at bounding box center [405, 513] width 156 height 35
select select "10"
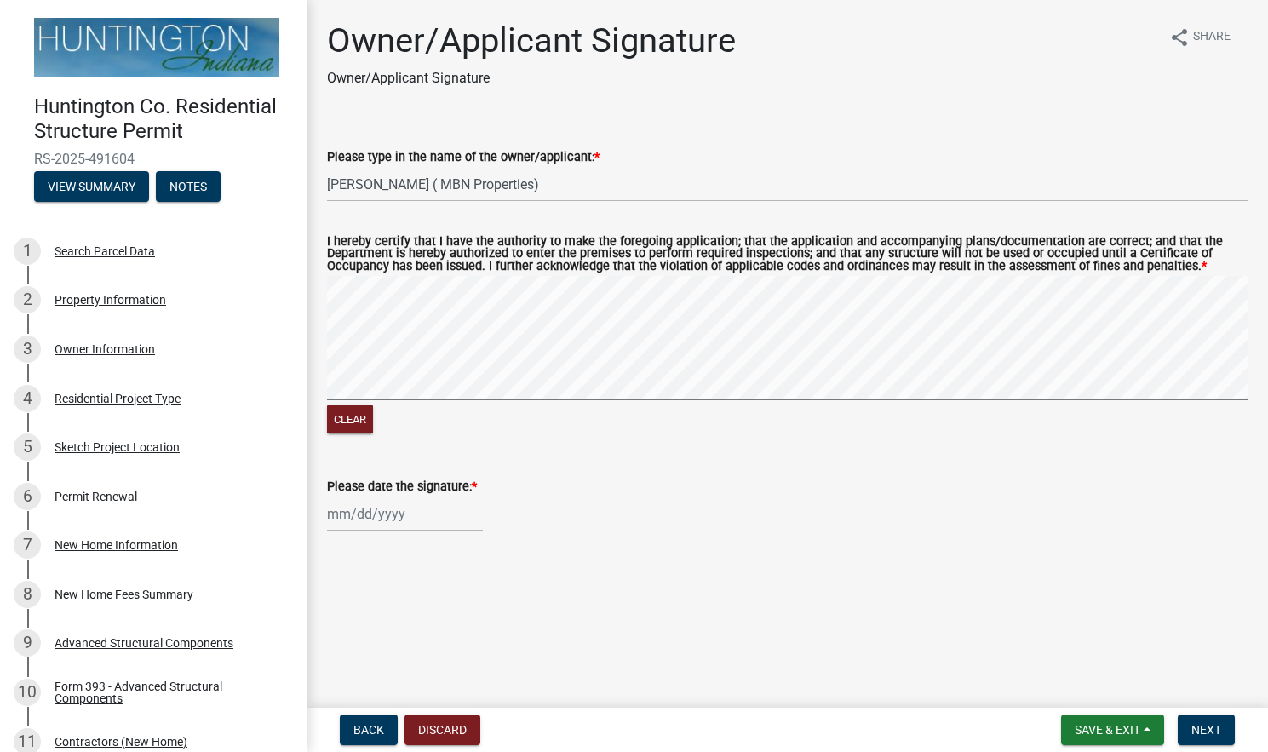
select select "2025"
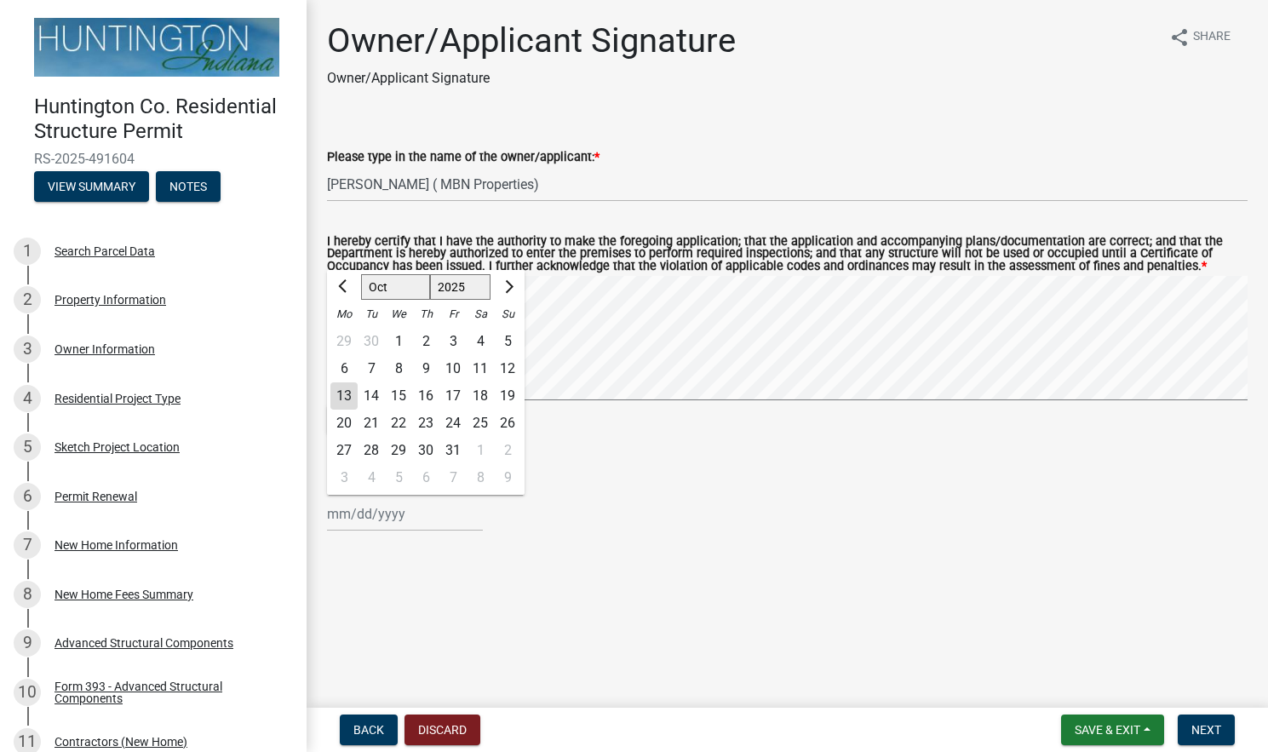
click at [341, 410] on div "13" at bounding box center [343, 395] width 27 height 27
type input "[DATE]"
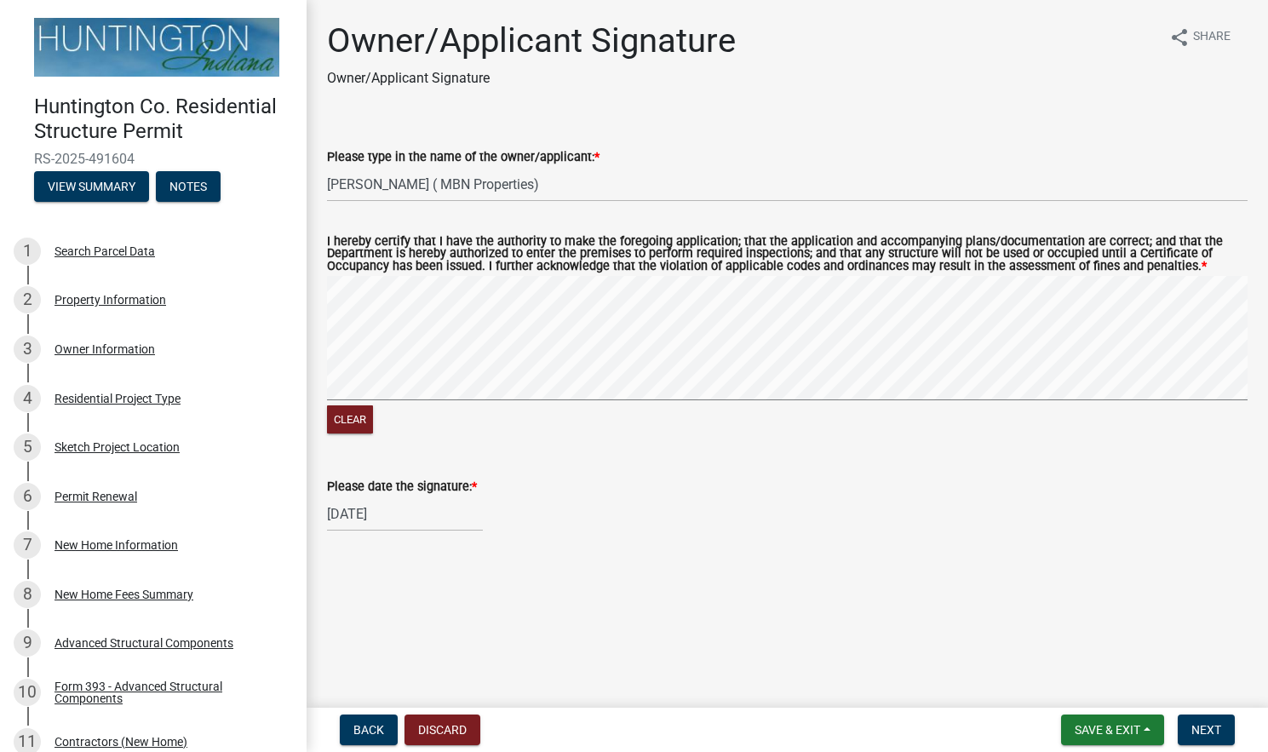
click at [743, 562] on div "Owner/Applicant Signature Owner/Applicant Signature share Share Please type in …" at bounding box center [787, 291] width 946 height 542
click at [1215, 735] on span "Next" at bounding box center [1206, 730] width 30 height 14
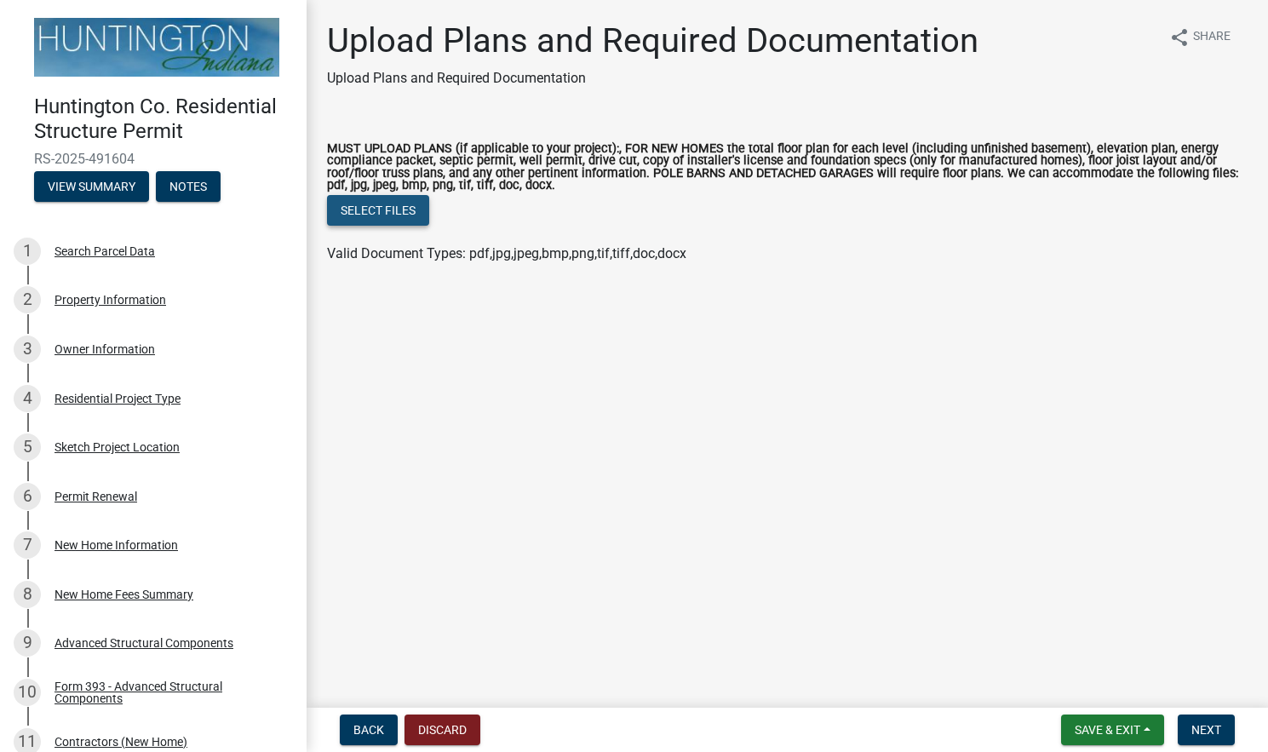
click at [400, 212] on button "Select files" at bounding box center [378, 210] width 102 height 31
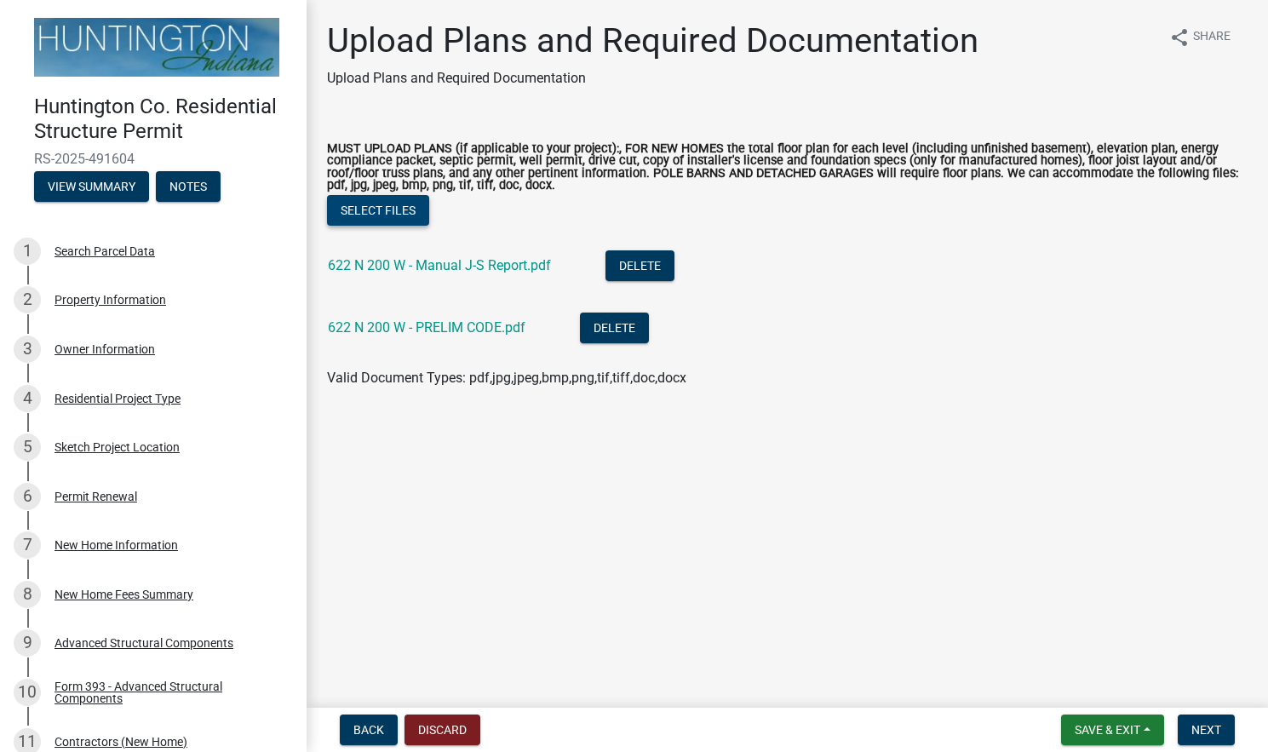
click at [406, 209] on button "Select files" at bounding box center [378, 210] width 102 height 31
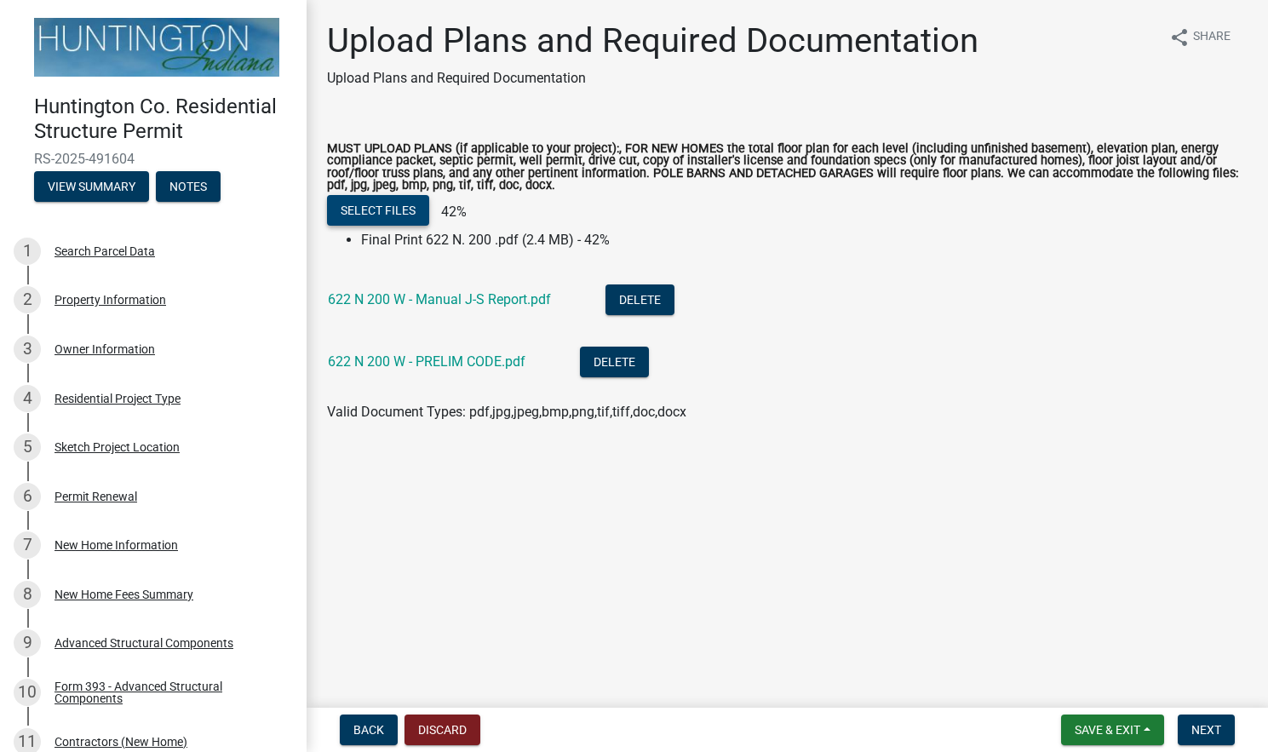
click at [365, 210] on button "Select files" at bounding box center [378, 210] width 102 height 31
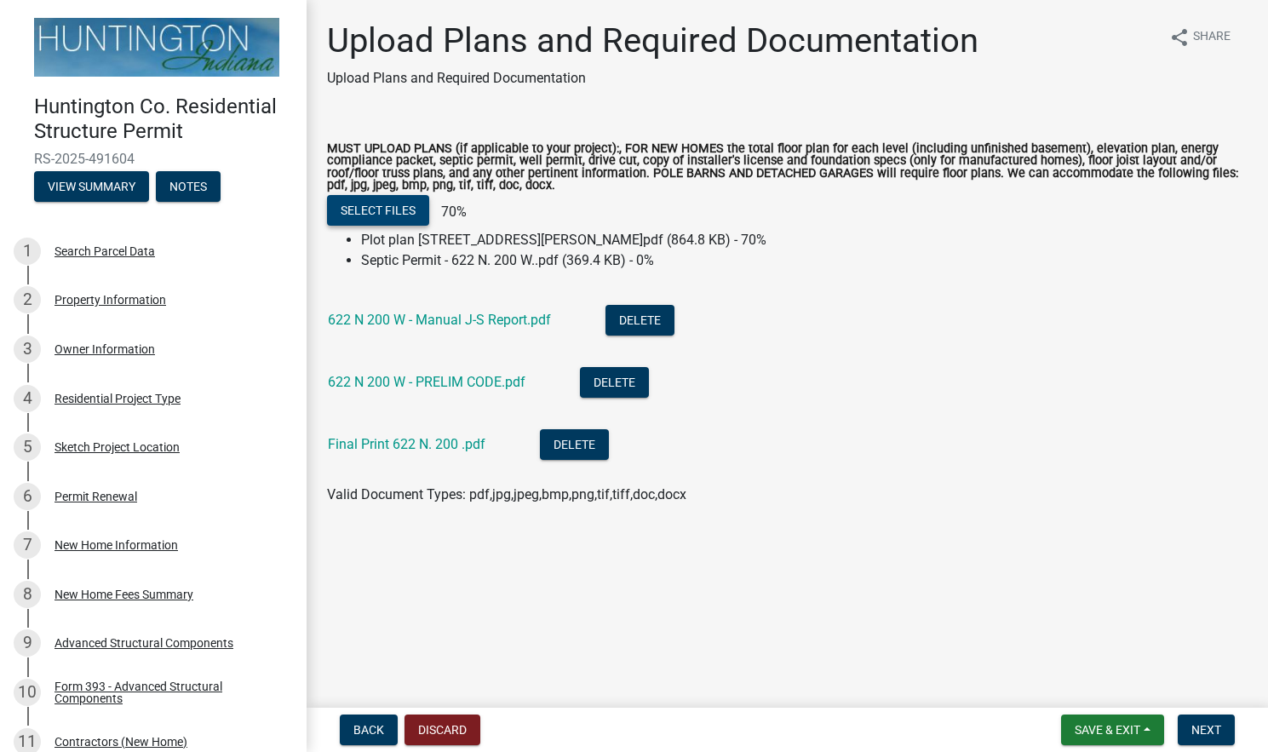
click at [376, 209] on button "Select files" at bounding box center [378, 210] width 102 height 31
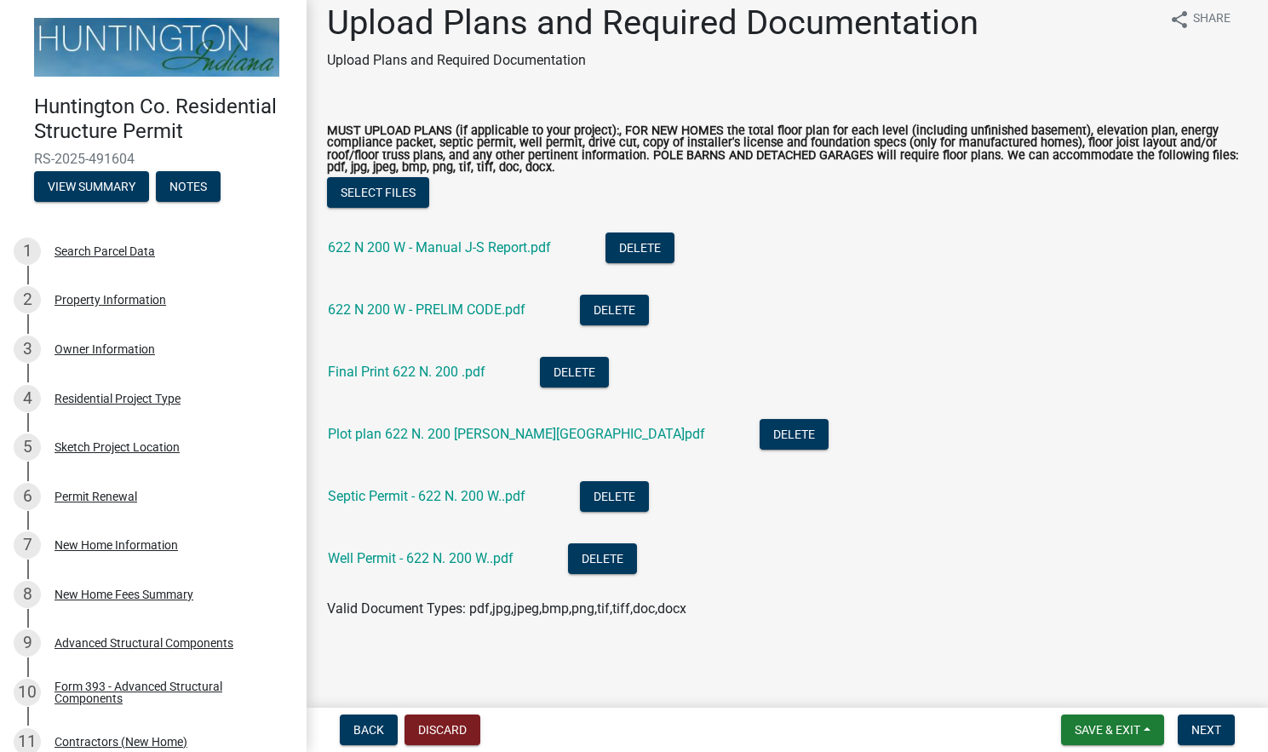
scroll to position [17, 0]
click at [1218, 723] on span "Next" at bounding box center [1206, 730] width 30 height 14
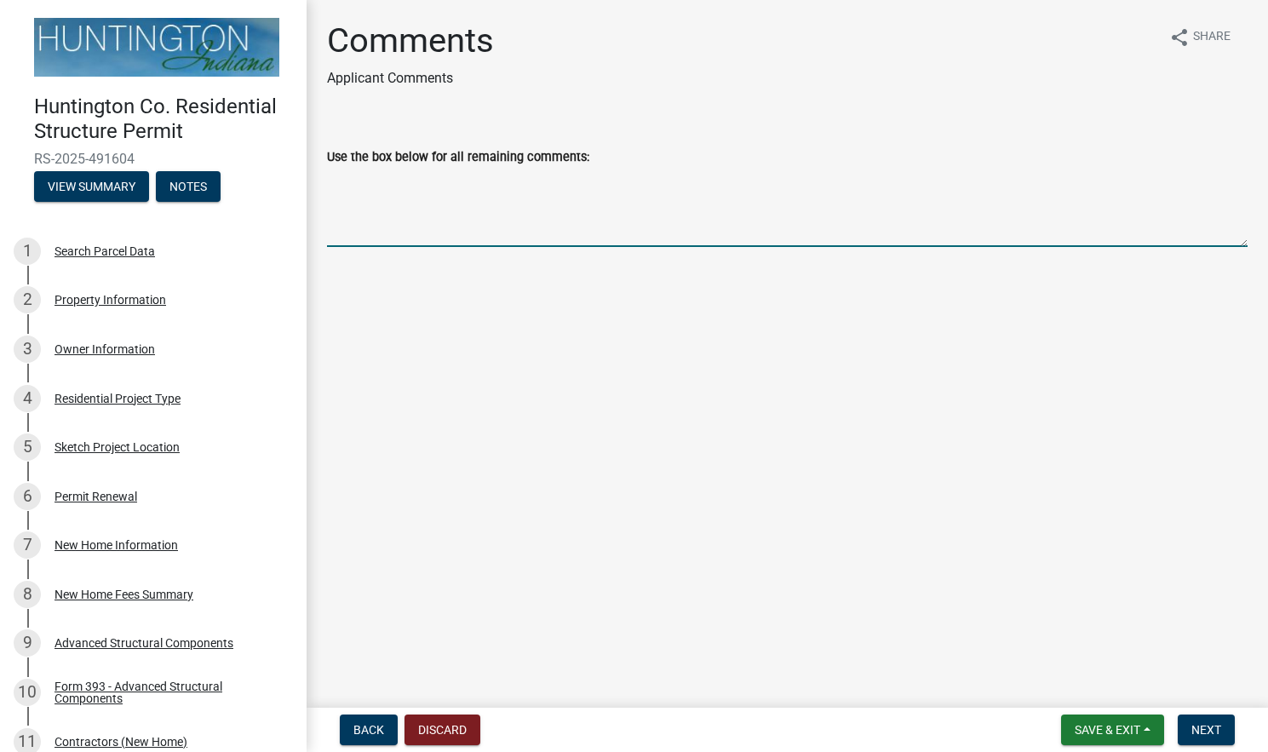
click at [547, 236] on textarea "Use the box below for all remaining comments:" at bounding box center [787, 207] width 920 height 80
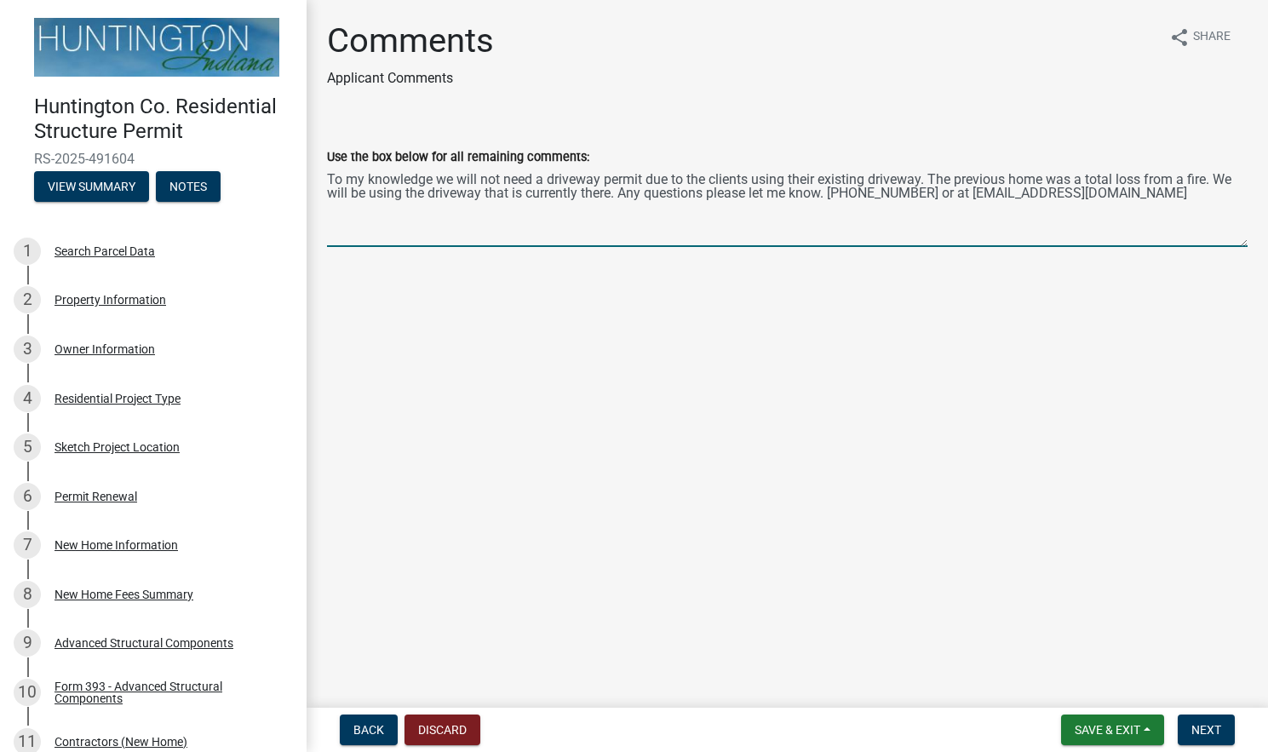
click at [1051, 193] on textarea "To my knowledge we will not need a driveway permit due to the clients using the…" at bounding box center [787, 207] width 920 height 80
type textarea "To my knowledge we will not need a driveway permit due to the clients using the…"
click at [1207, 725] on span "Next" at bounding box center [1206, 730] width 30 height 14
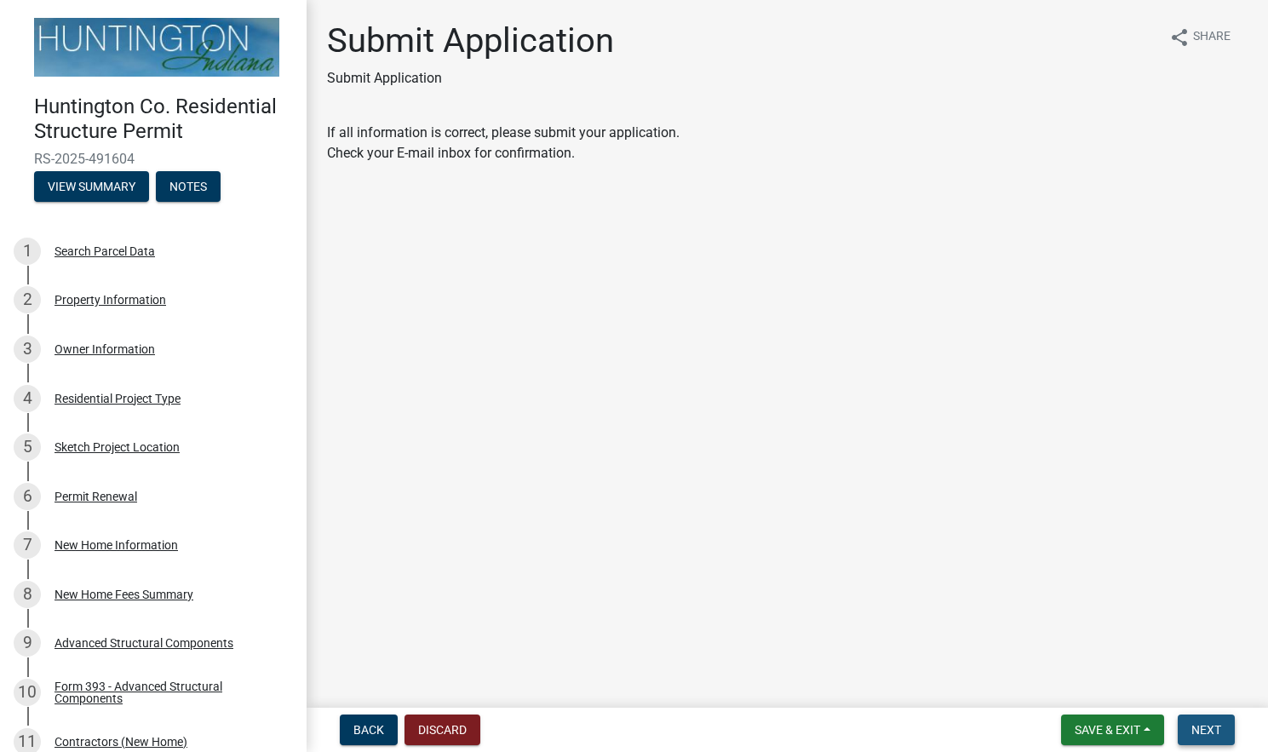
click at [1207, 725] on span "Next" at bounding box center [1206, 730] width 30 height 14
